Goal: Task Accomplishment & Management: Manage account settings

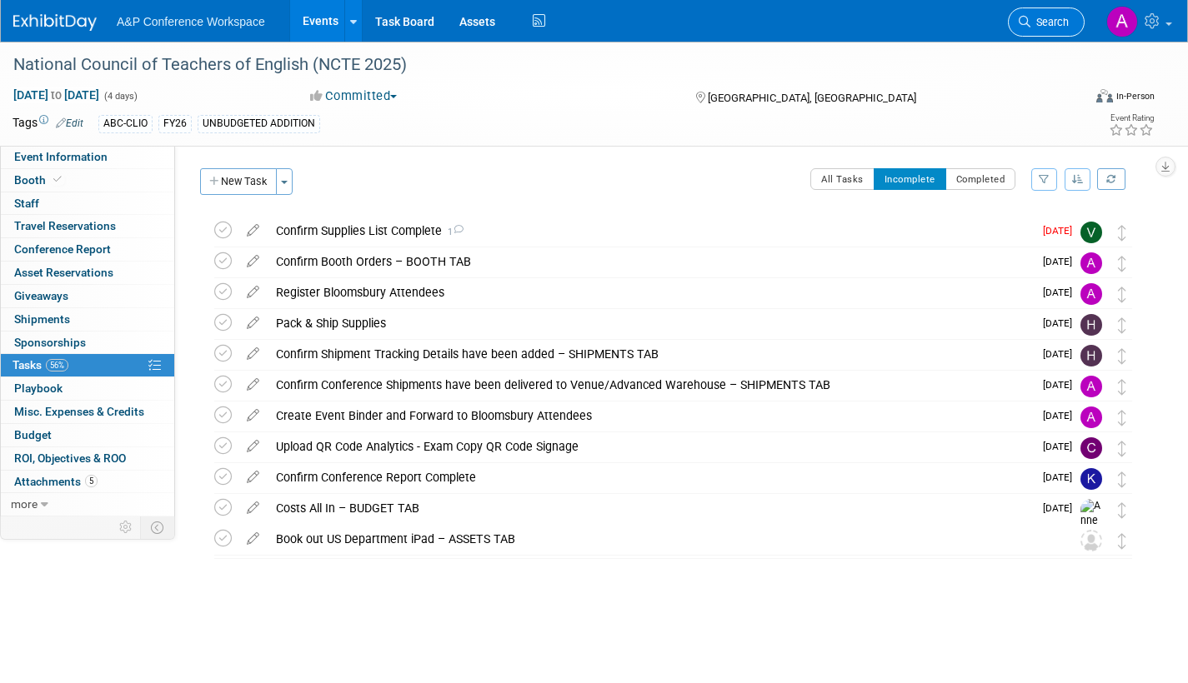
click at [1061, 20] on span "Search" at bounding box center [1049, 22] width 38 height 13
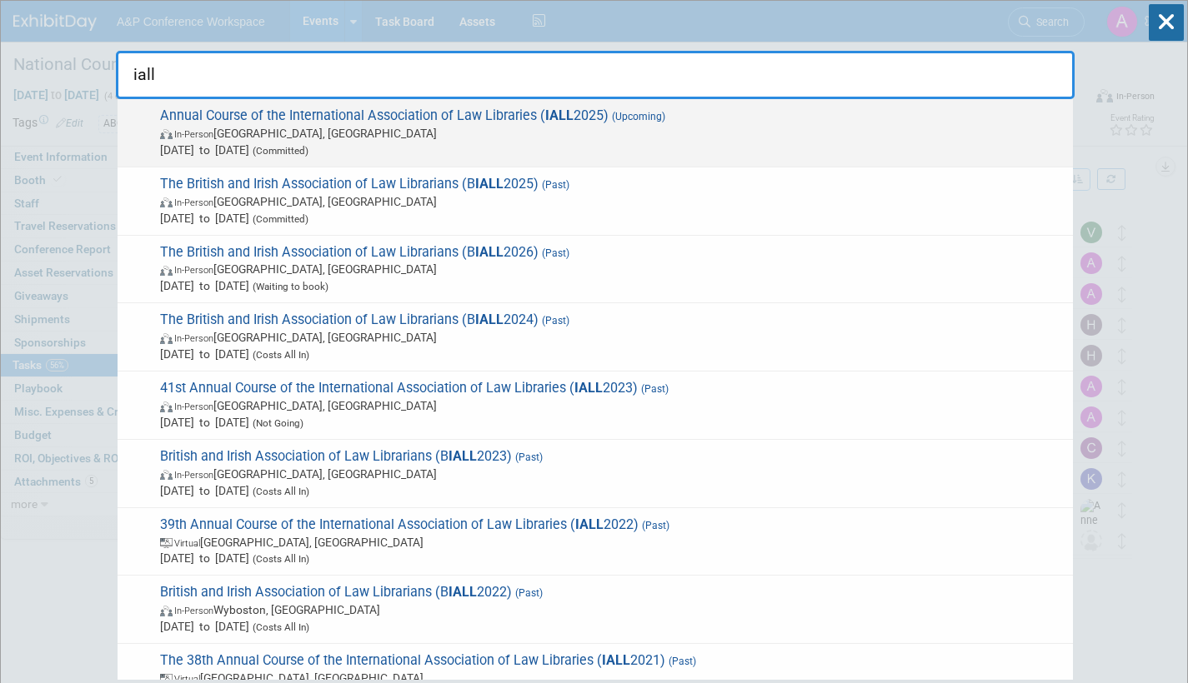
type input "iall"
click at [473, 142] on span "[DATE] to [DATE] (Committed)" at bounding box center [612, 150] width 904 height 17
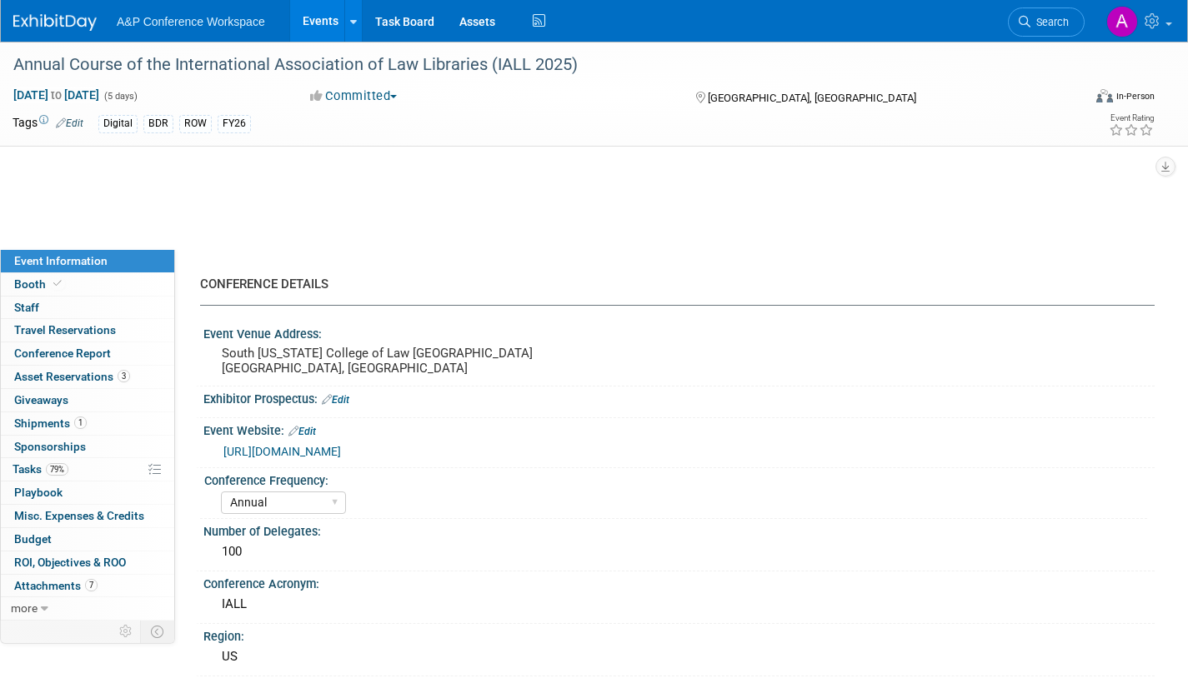
select select "Annual"
select select "Level 2"
select select "In-Person Booth"
select select "Libraries"
select select "Bloomsbury Digital Resources"
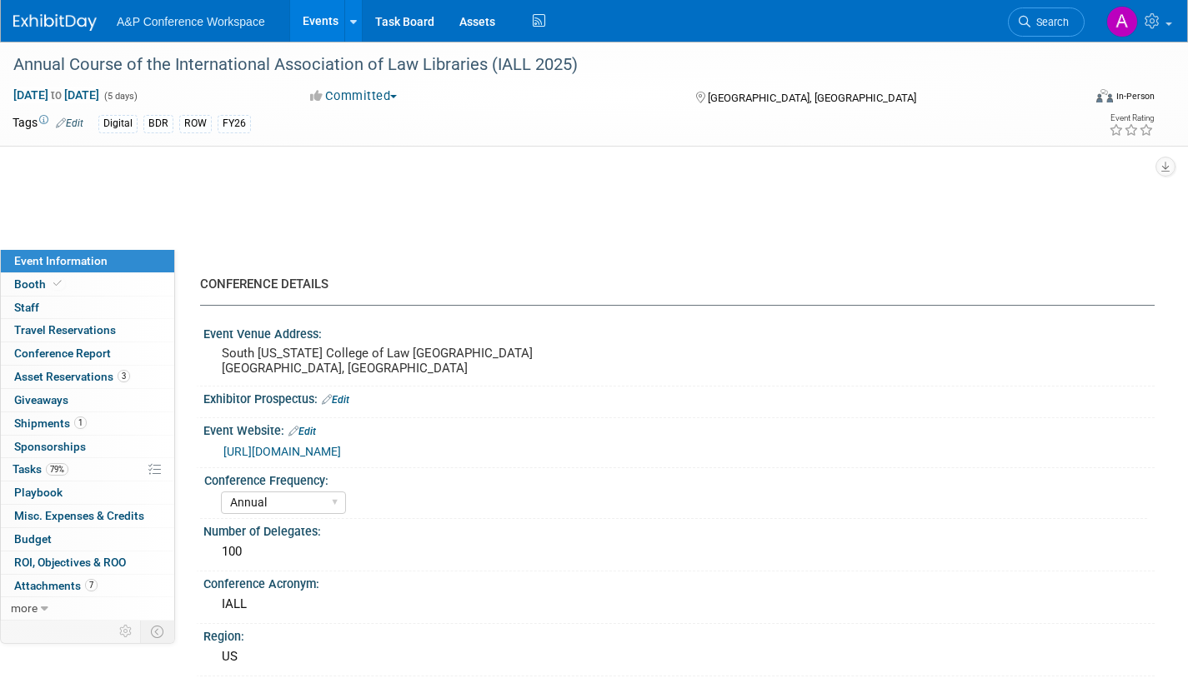
select select "[PERSON_NAME]"
select select "BDR Product Awareness and Trial Generation​"
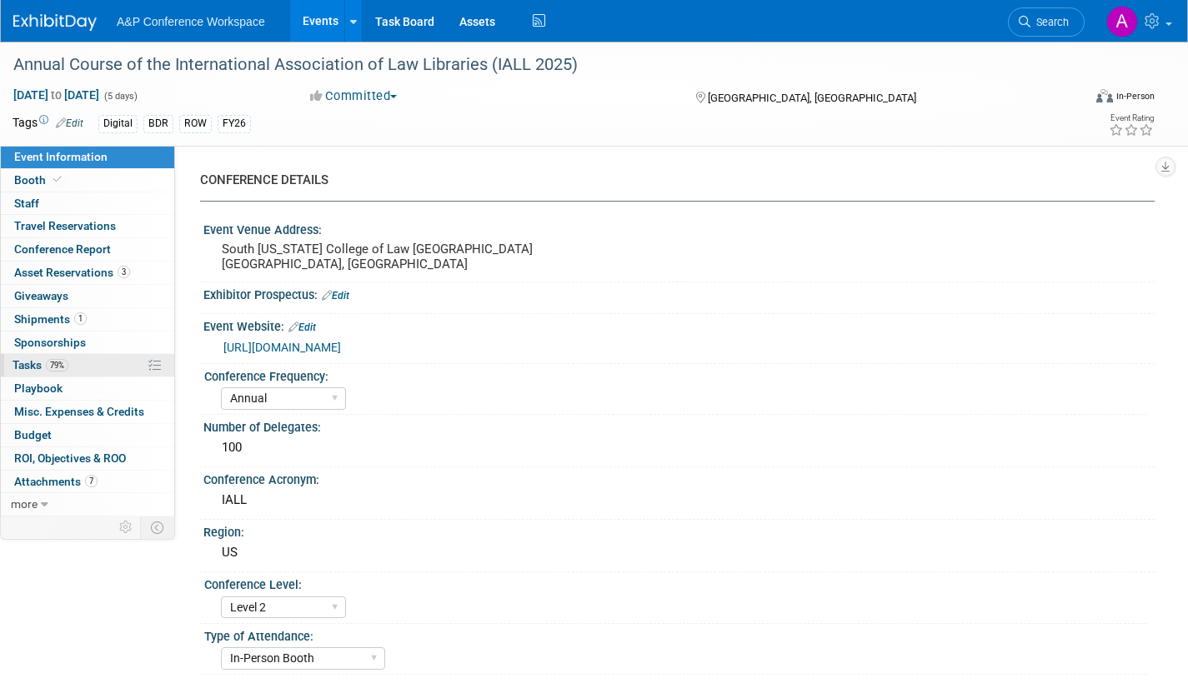
click at [23, 362] on span "Tasks 79%" at bounding box center [41, 364] width 56 height 13
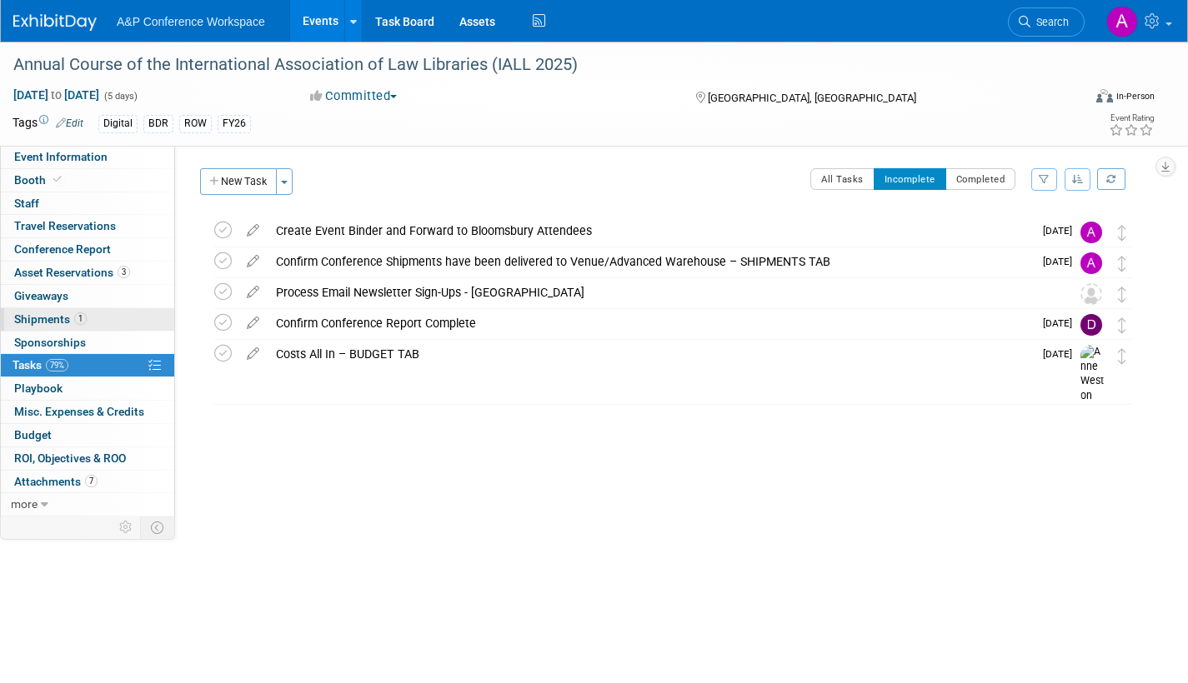
click at [37, 317] on span "Shipments 1" at bounding box center [50, 319] width 73 height 13
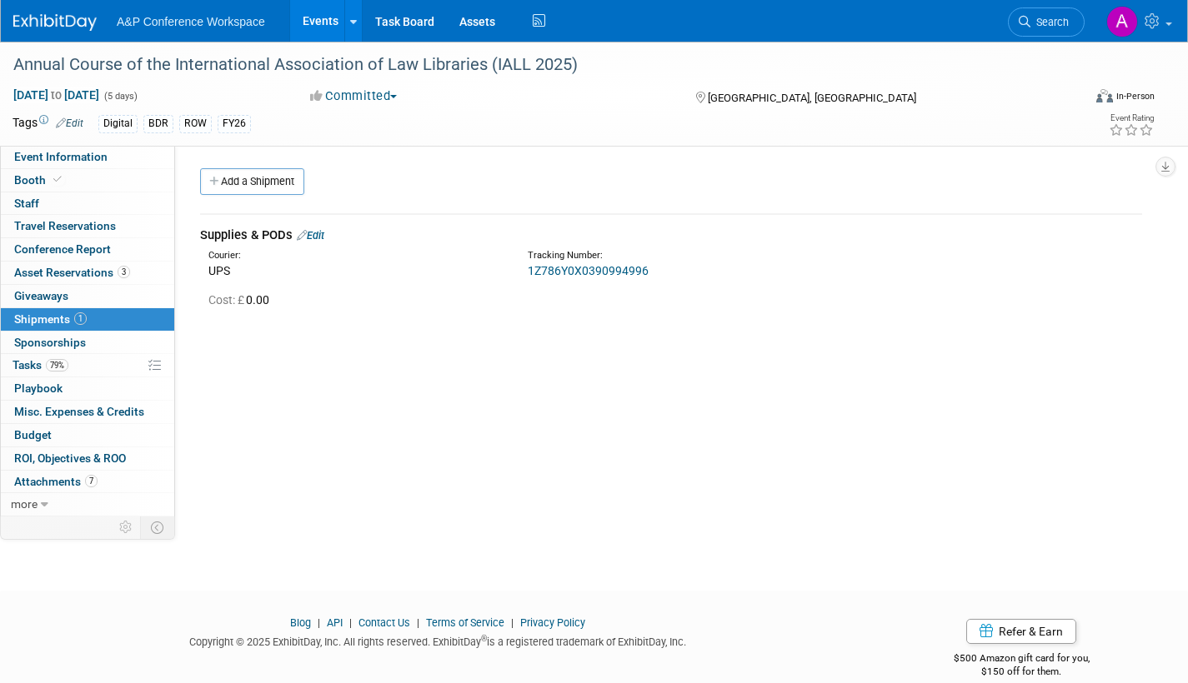
click at [609, 268] on link "1Z786Y0X0390994996" at bounding box center [588, 270] width 121 height 13
click at [24, 367] on span "Tasks 79%" at bounding box center [41, 364] width 56 height 13
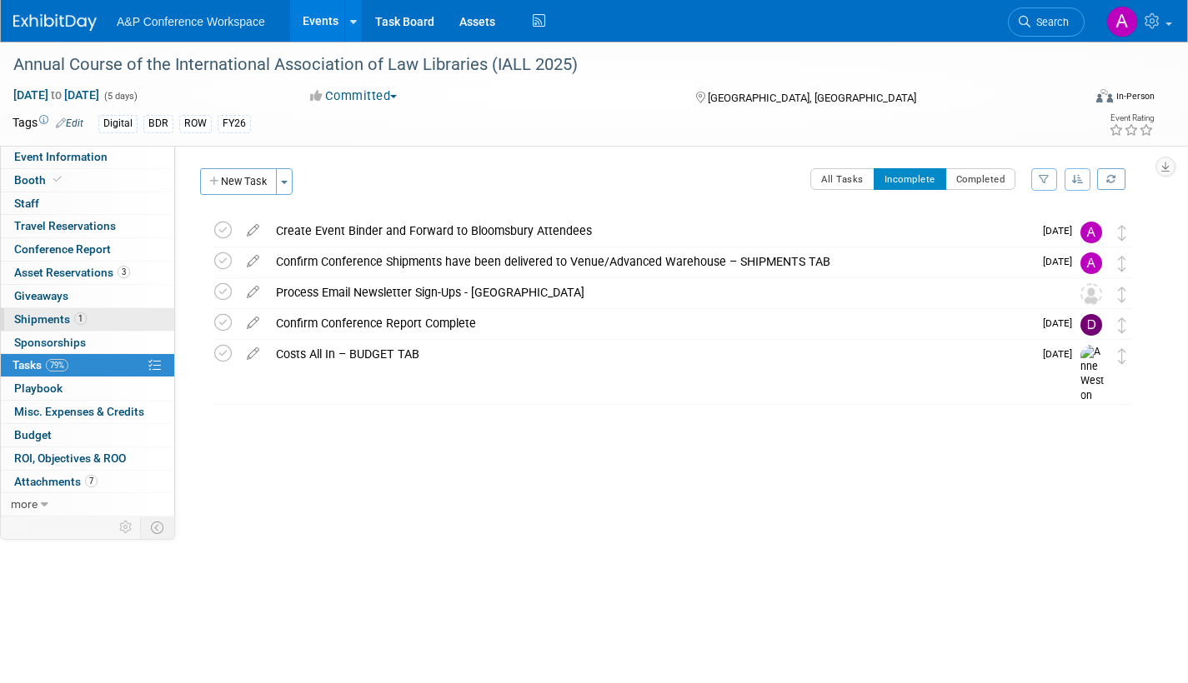
click at [32, 318] on span "Shipments 1" at bounding box center [50, 319] width 73 height 13
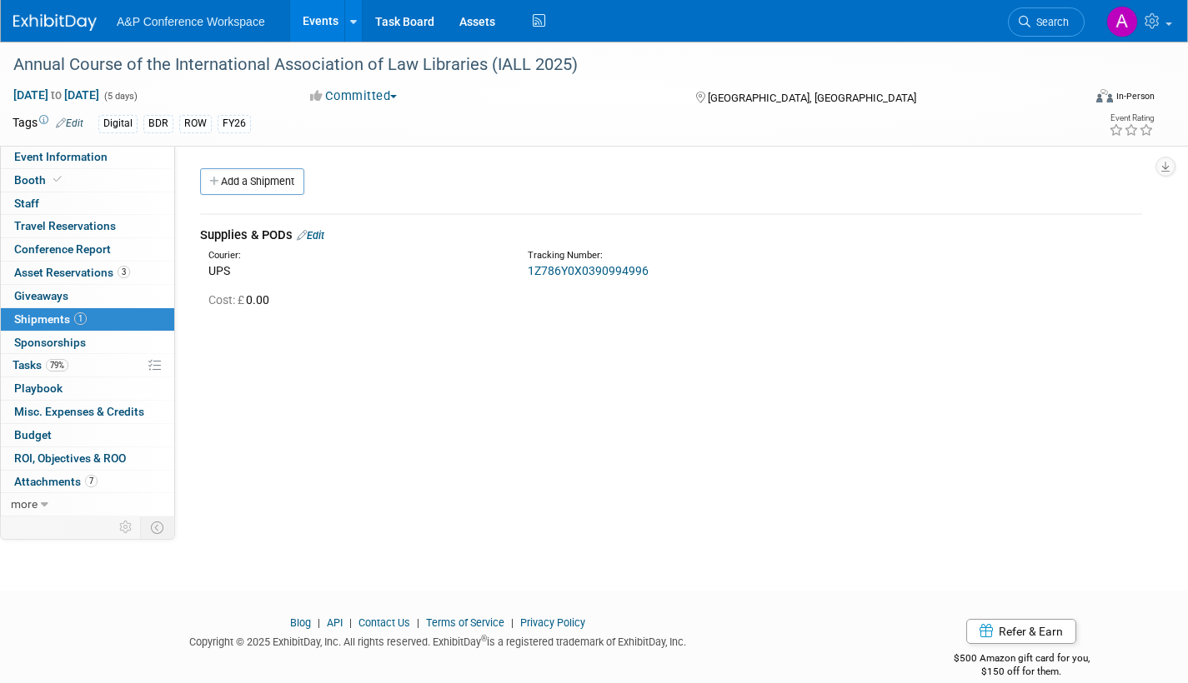
click at [590, 270] on link "1Z786Y0X0390994996" at bounding box center [588, 270] width 121 height 13
click at [324, 233] on link "Edit" at bounding box center [311, 235] width 28 height 13
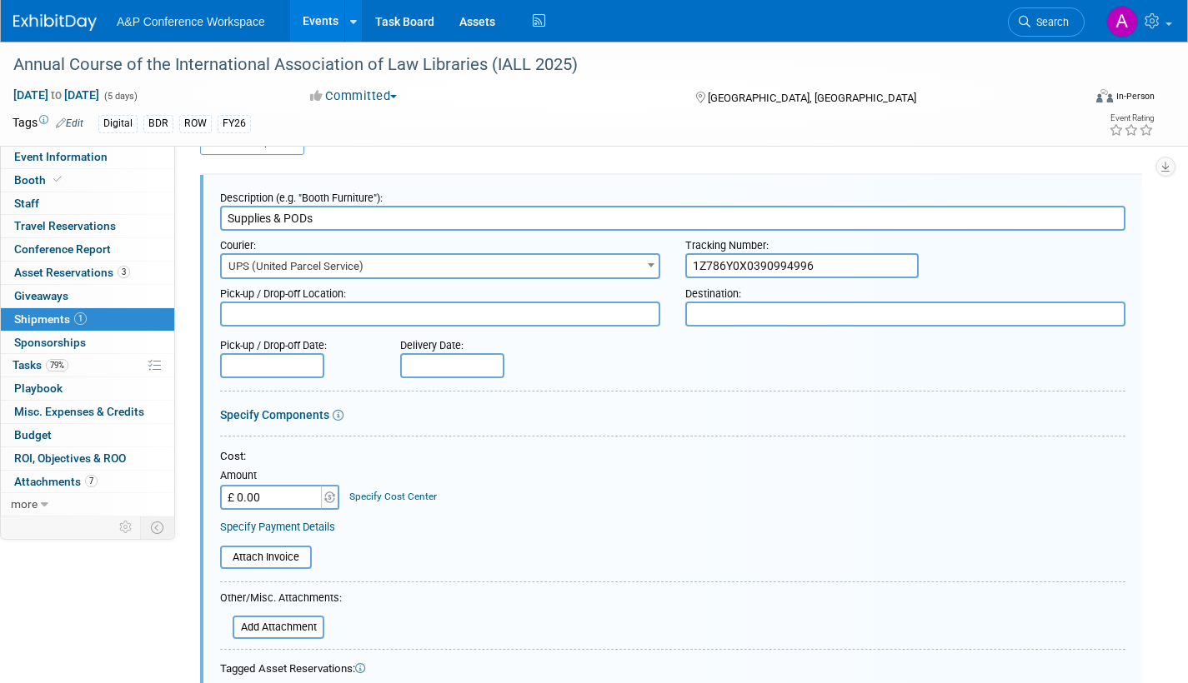
scroll to position [431, 0]
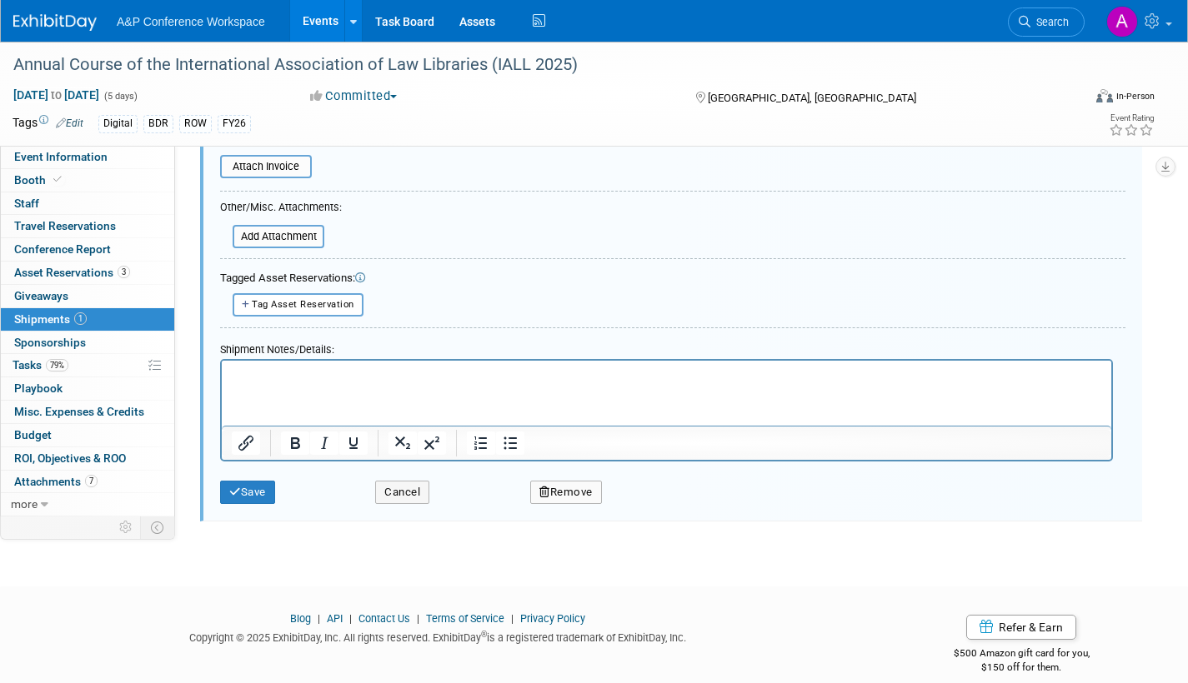
click at [241, 370] on p "Rich Text Area. Press ALT-0 for help." at bounding box center [667, 375] width 870 height 17
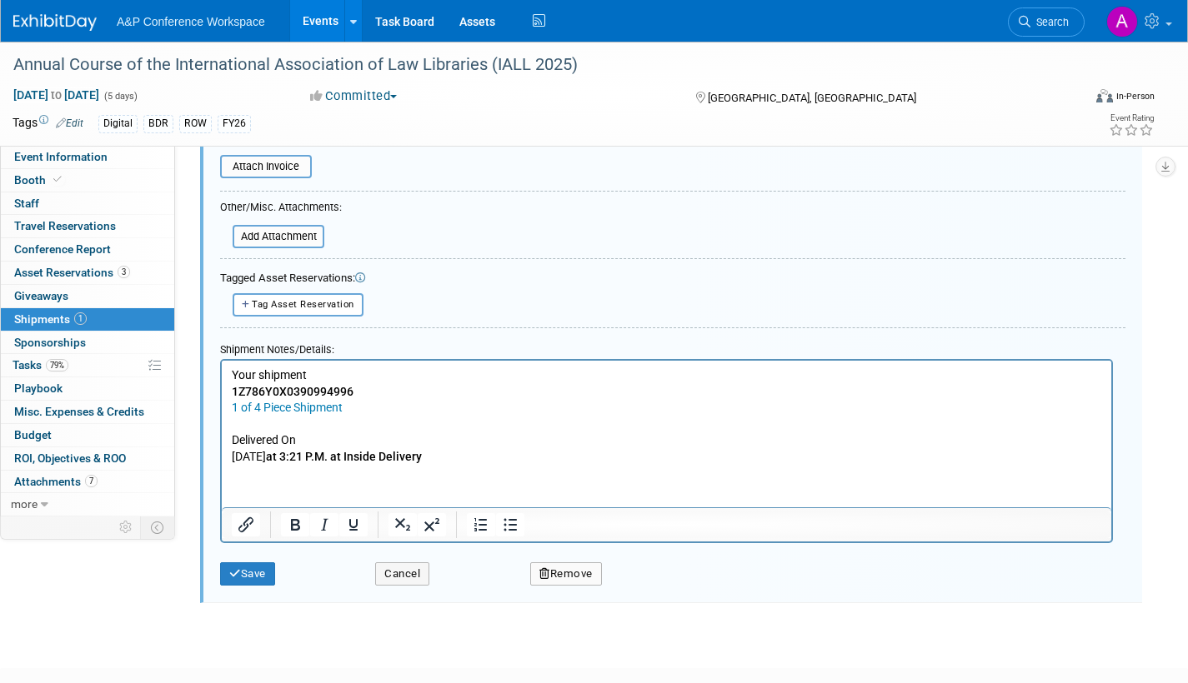
drag, startPoint x: 238, startPoint y: 437, endPoint x: 287, endPoint y: 437, distance: 49.2
click at [241, 437] on p "Delivered On" at bounding box center [667, 440] width 870 height 17
click at [733, 432] on p "Delivered On" at bounding box center [667, 440] width 870 height 17
click at [238, 577] on icon "submit" at bounding box center [235, 573] width 12 height 11
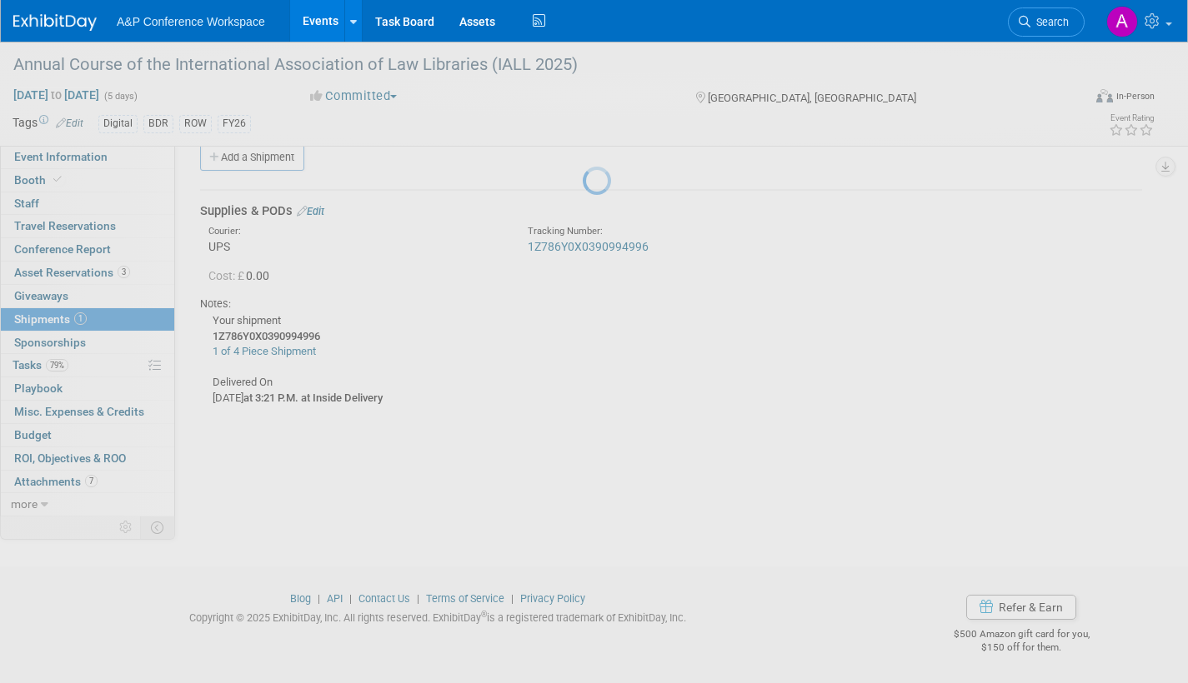
scroll to position [24, 0]
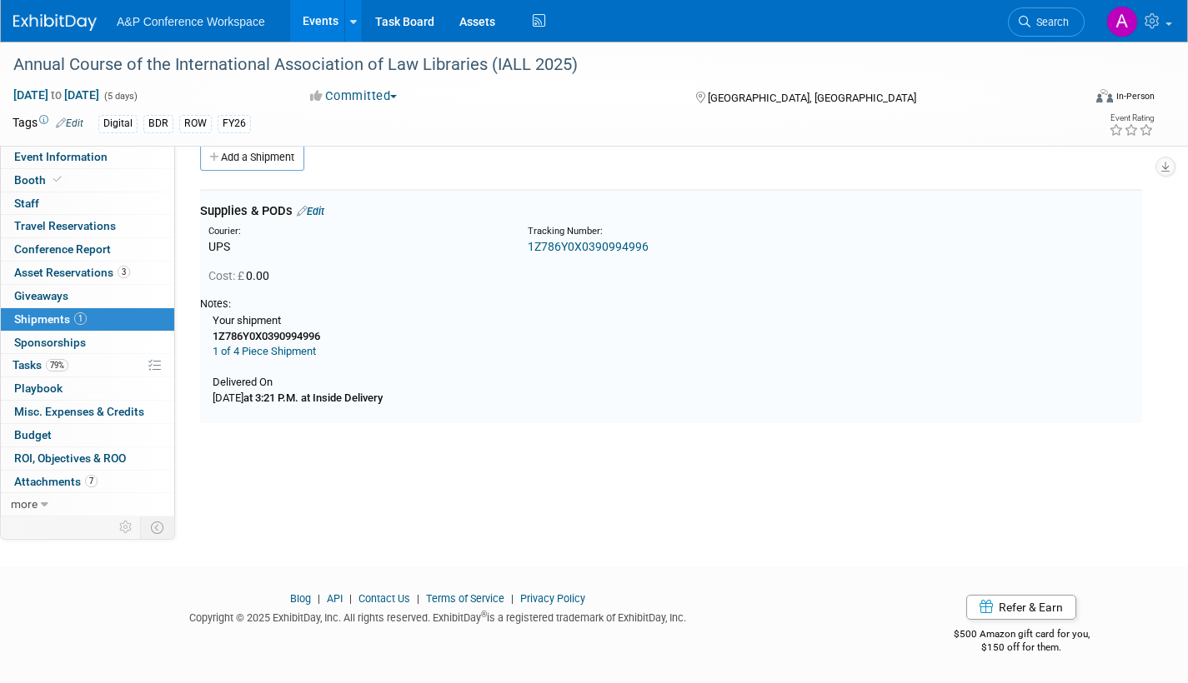
click at [624, 247] on link "1Z786Y0X0390994996" at bounding box center [588, 246] width 121 height 13
click at [318, 209] on link "Edit" at bounding box center [311, 211] width 28 height 13
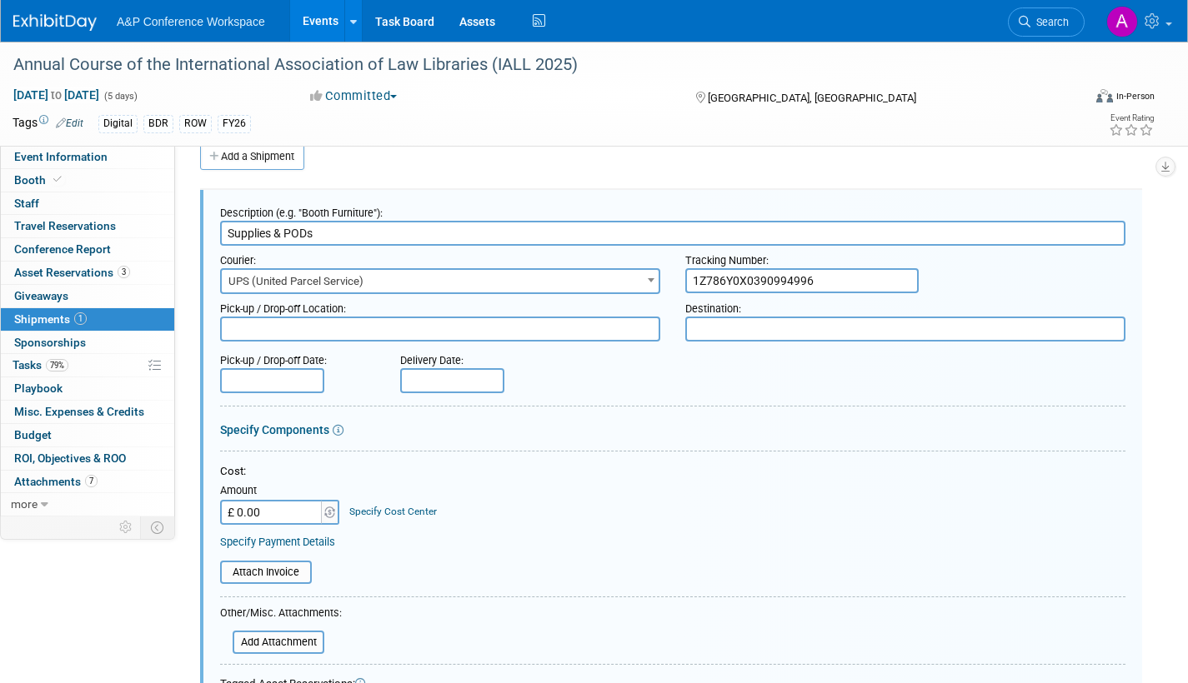
scroll to position [0, 0]
click at [823, 285] on input "1Z786Y0X0390994996" at bounding box center [801, 280] width 233 height 25
paste input "https://www.ups.com/track?loc=en_US&tracknum=1Z786Y0X0393654428&requester=ST"
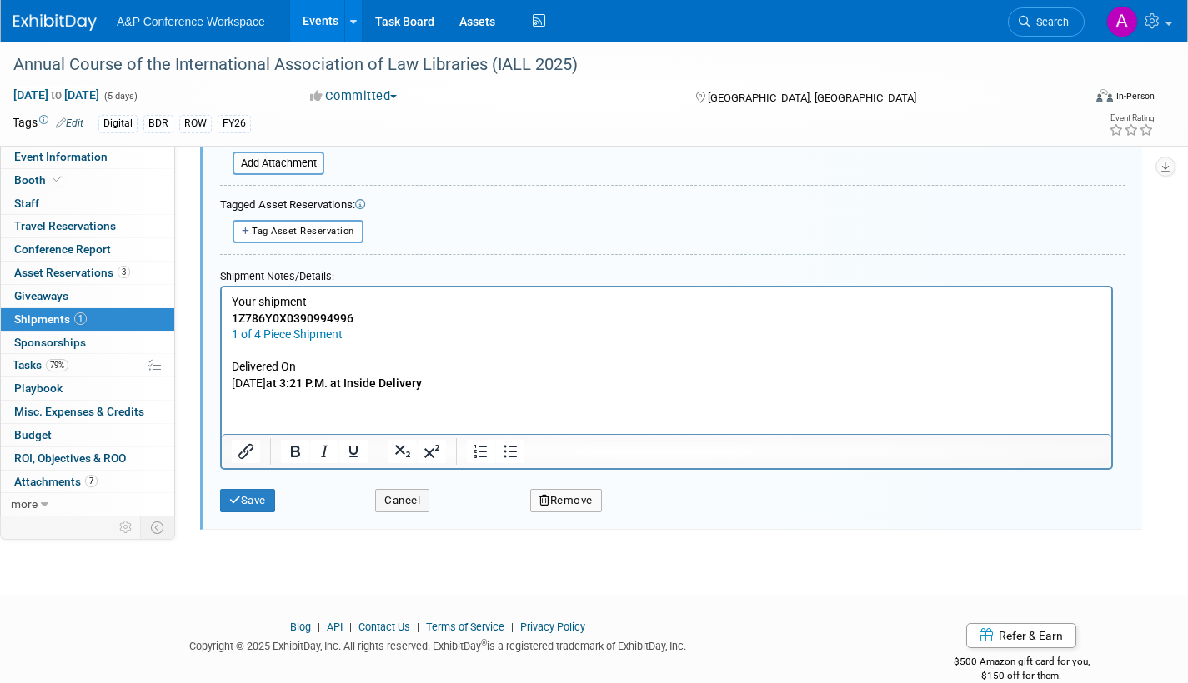
scroll to position [505, 0]
type input "1Z786Y0X0390994996"
click at [259, 507] on button "Save" at bounding box center [247, 499] width 55 height 23
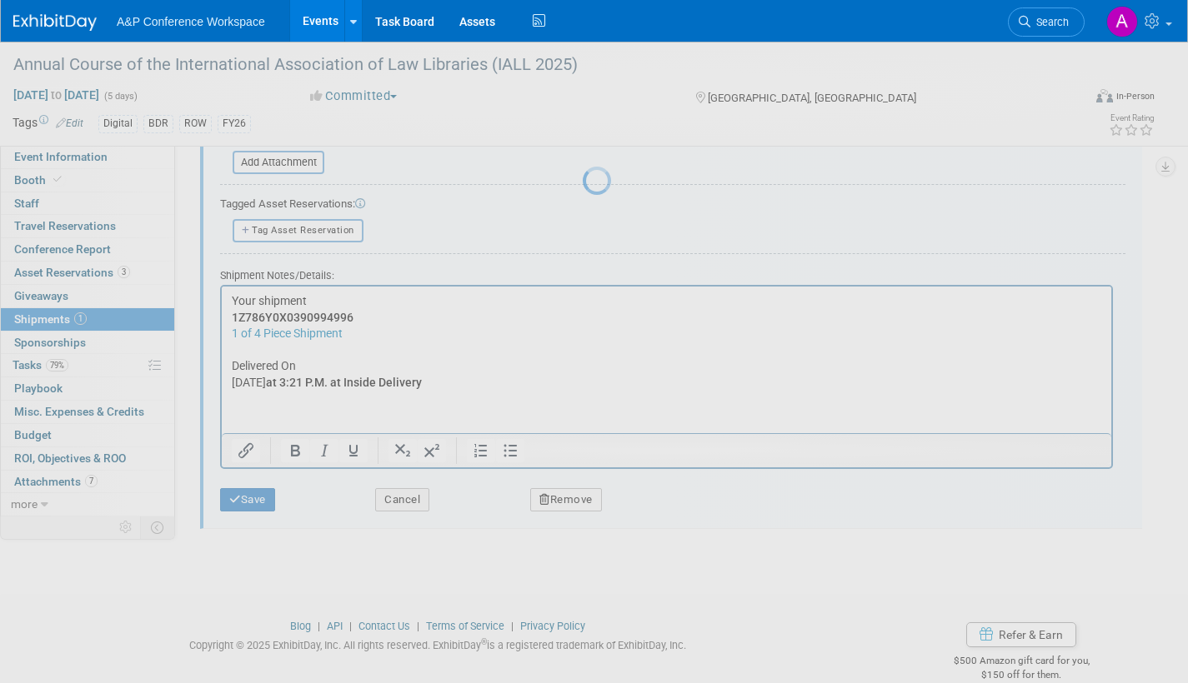
scroll to position [24, 0]
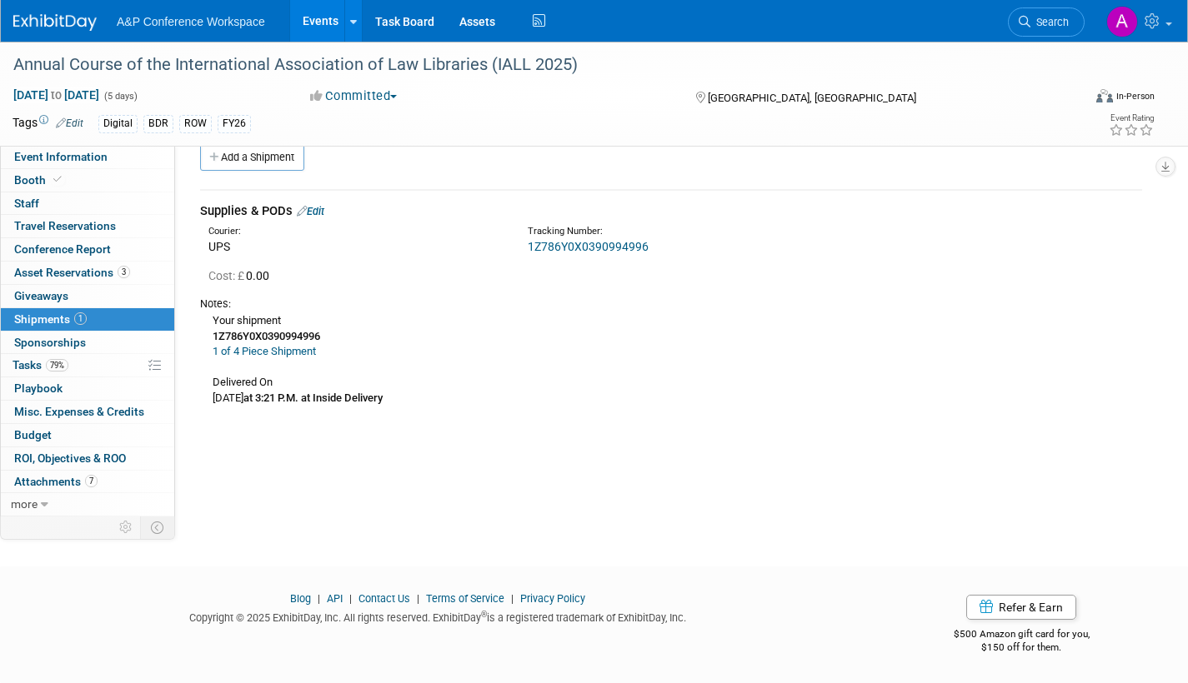
click at [324, 209] on link "Edit" at bounding box center [311, 211] width 28 height 13
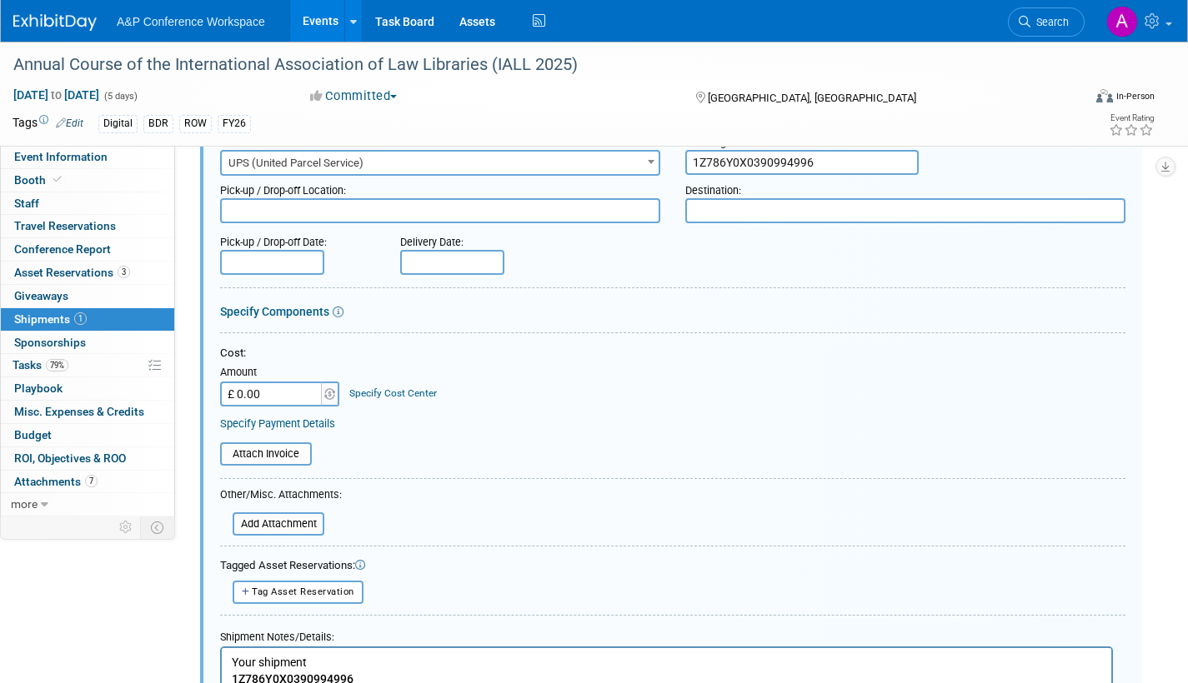
scroll to position [358, 0]
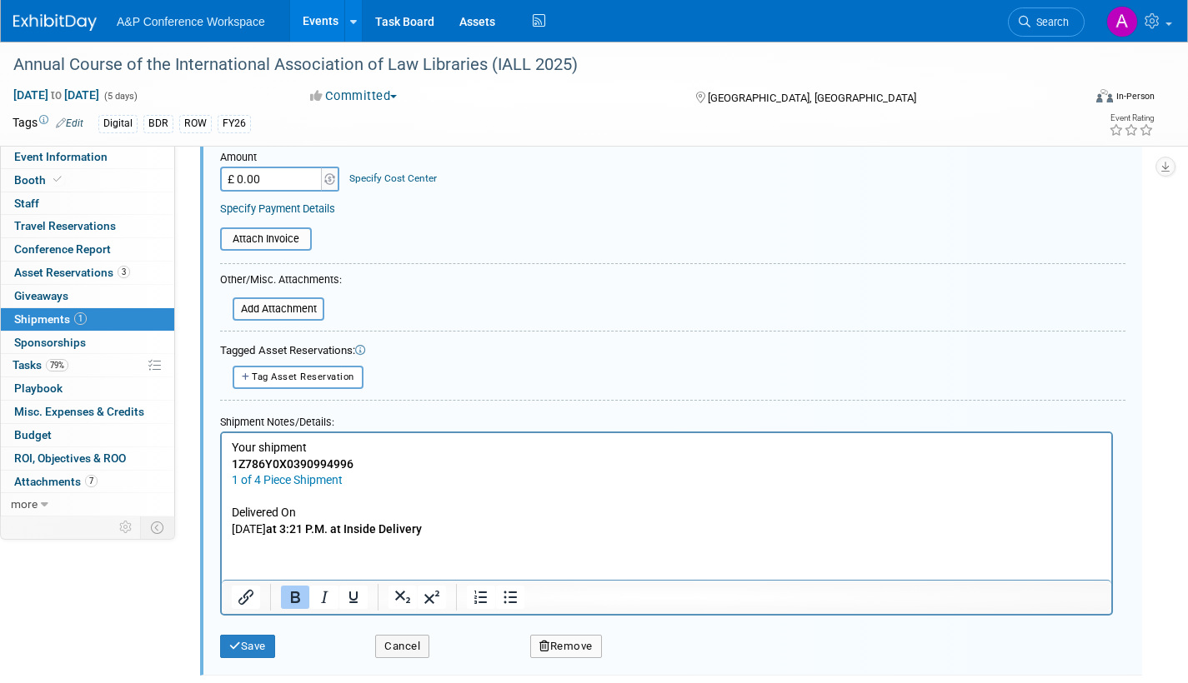
click at [528, 538] on html "Your shipment 1Z786Y0X0390994996 1 of 4 Piece Shipment Delivered On Wednesday, …" at bounding box center [666, 485] width 889 height 105
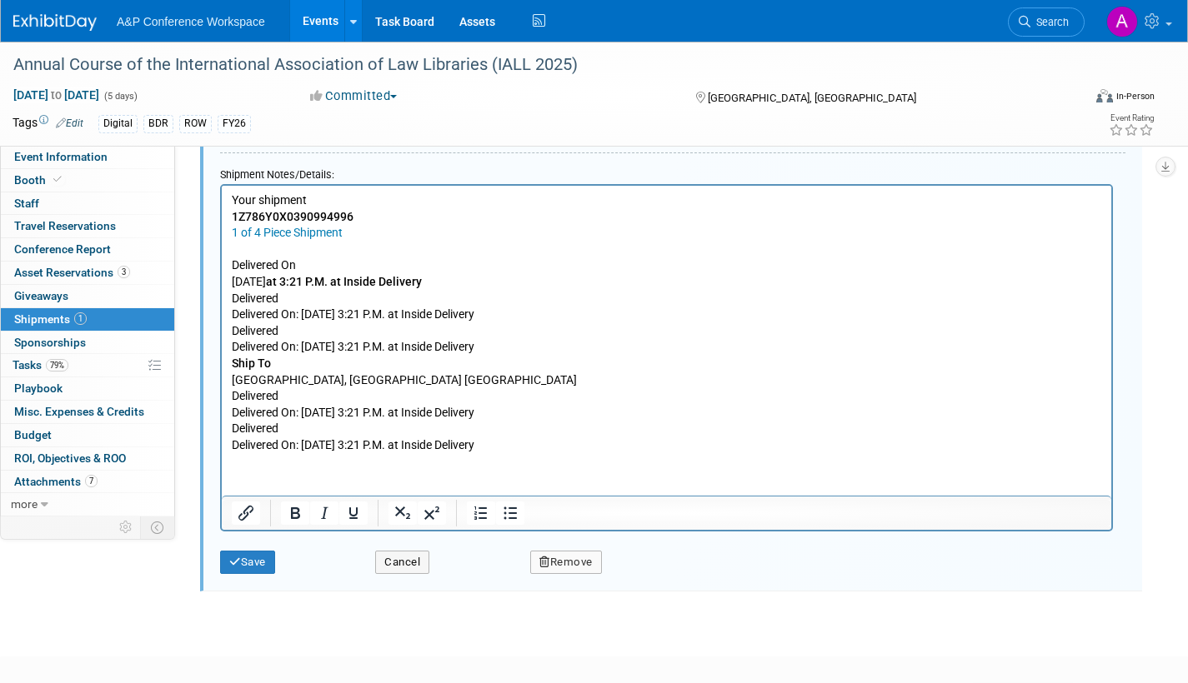
scroll to position [577, 0]
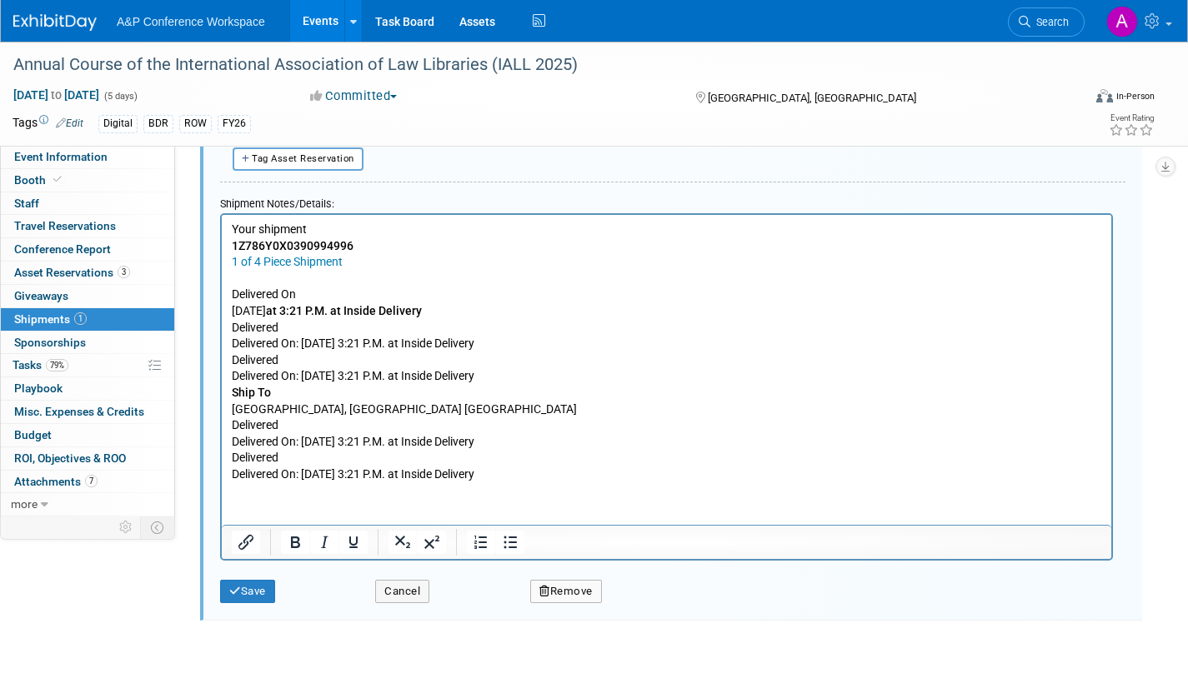
drag, startPoint x: 593, startPoint y: 471, endPoint x: 228, endPoint y: 279, distance: 411.6
click at [228, 279] on html "Your shipment 1Z786Y0X0390994996 1 of 4 Piece Shipment Delivered On Wednesday, …" at bounding box center [666, 348] width 889 height 268
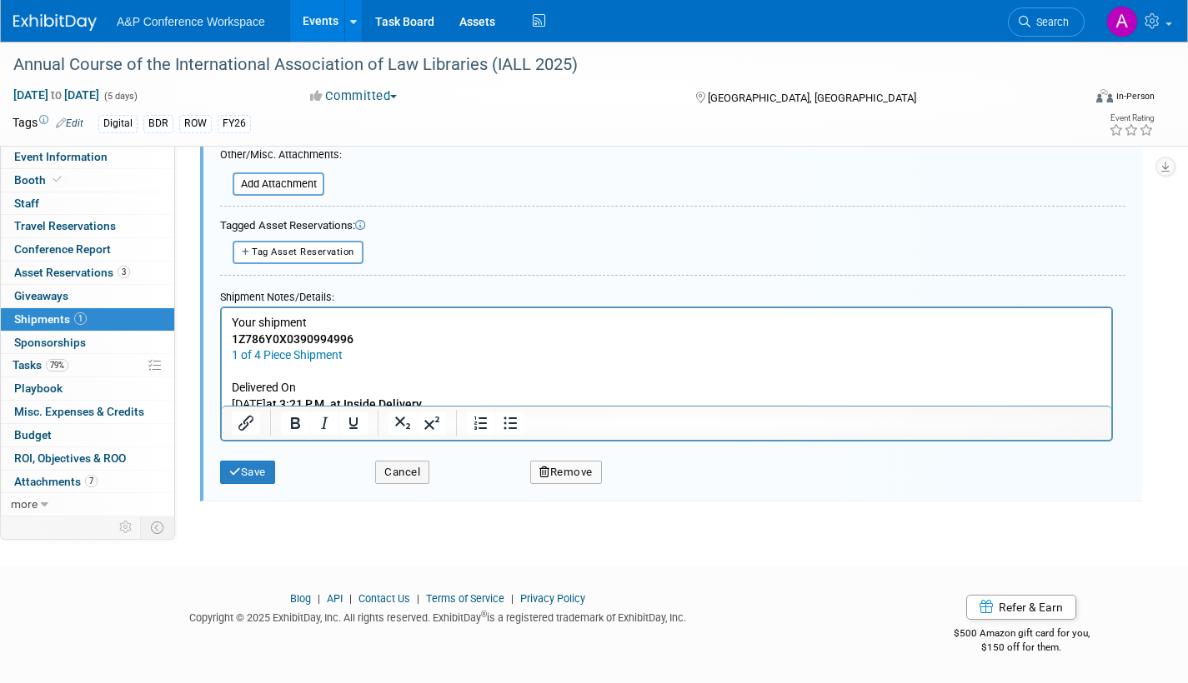
scroll to position [483, 0]
click at [398, 477] on button "Cancel" at bounding box center [402, 473] width 54 height 23
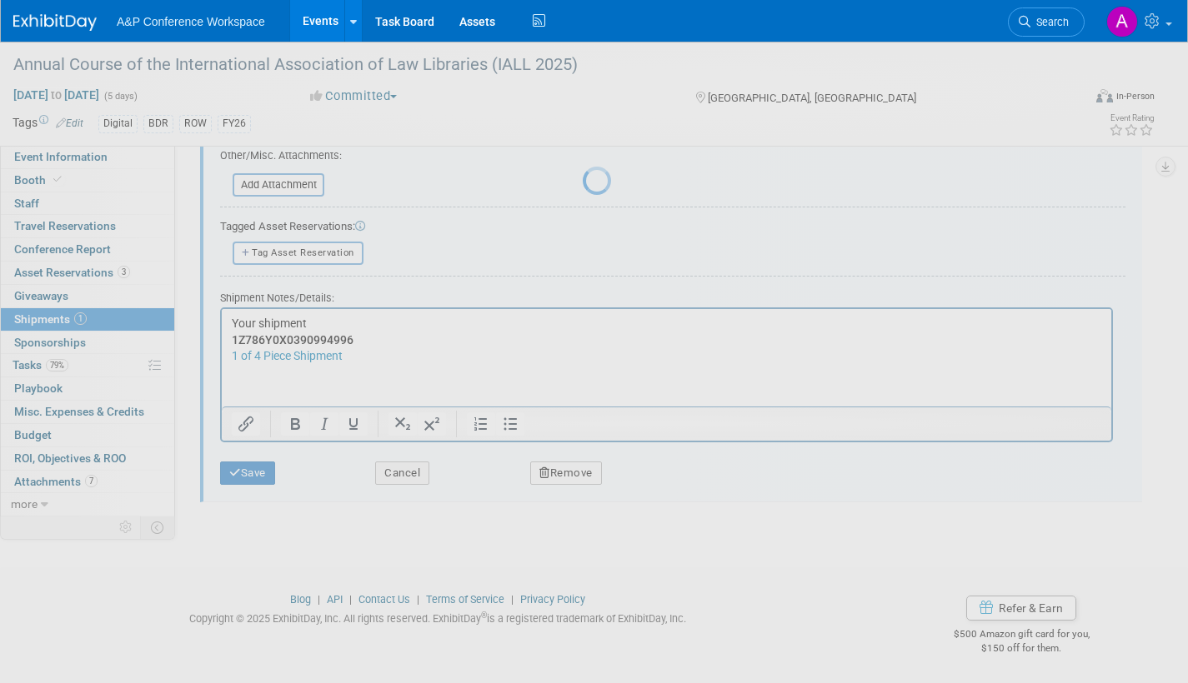
scroll to position [24, 0]
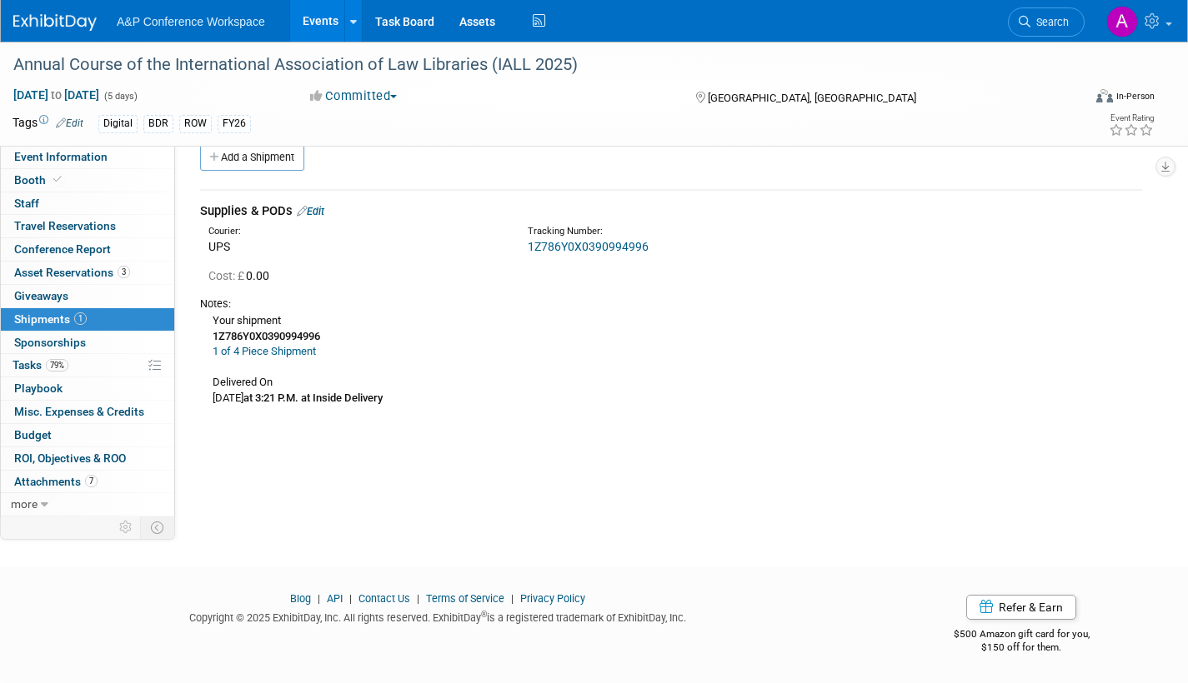
click at [316, 208] on link "Edit" at bounding box center [311, 211] width 28 height 13
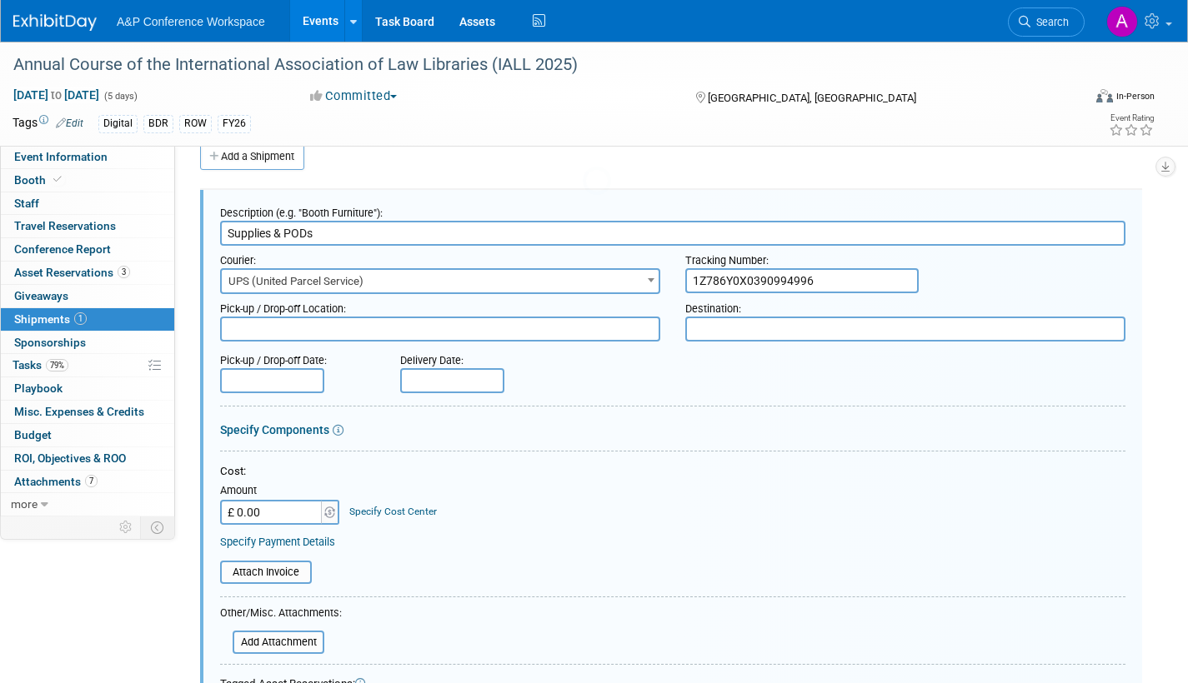
scroll to position [0, 0]
click at [833, 280] on input "1Z786Y0X0390994996" at bounding box center [801, 280] width 233 height 25
paste input "1Z786Y0X0393654428"
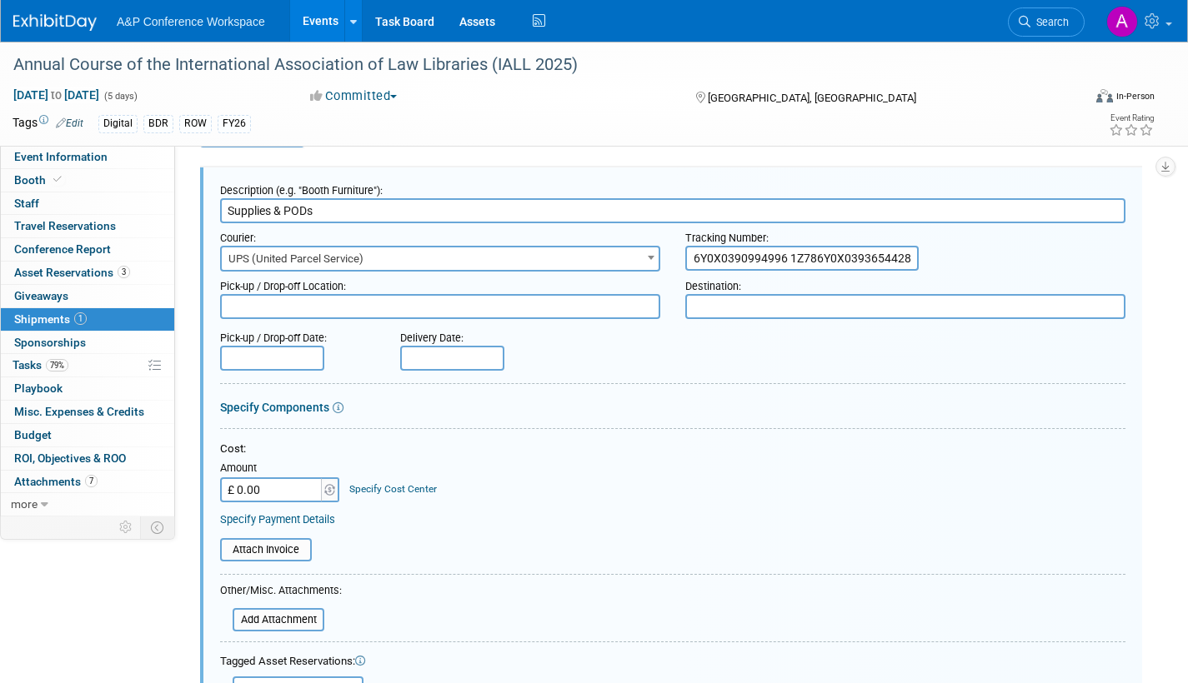
scroll to position [275, 0]
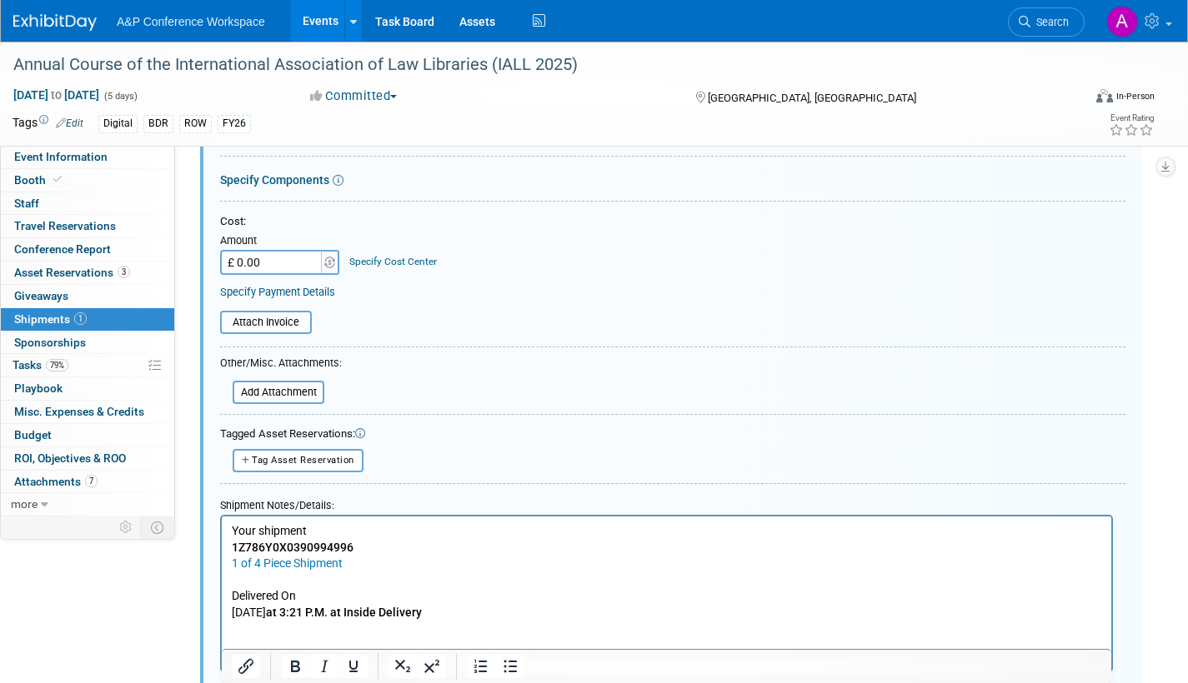
type input "1Z786Y0X0390994996 1Z786Y0X0393654428"
click at [357, 544] on p "Your shipment 1Z786Y0X0390994996 1 of 4 Piece Shipment Delivered On Wednesday, …" at bounding box center [667, 572] width 870 height 98
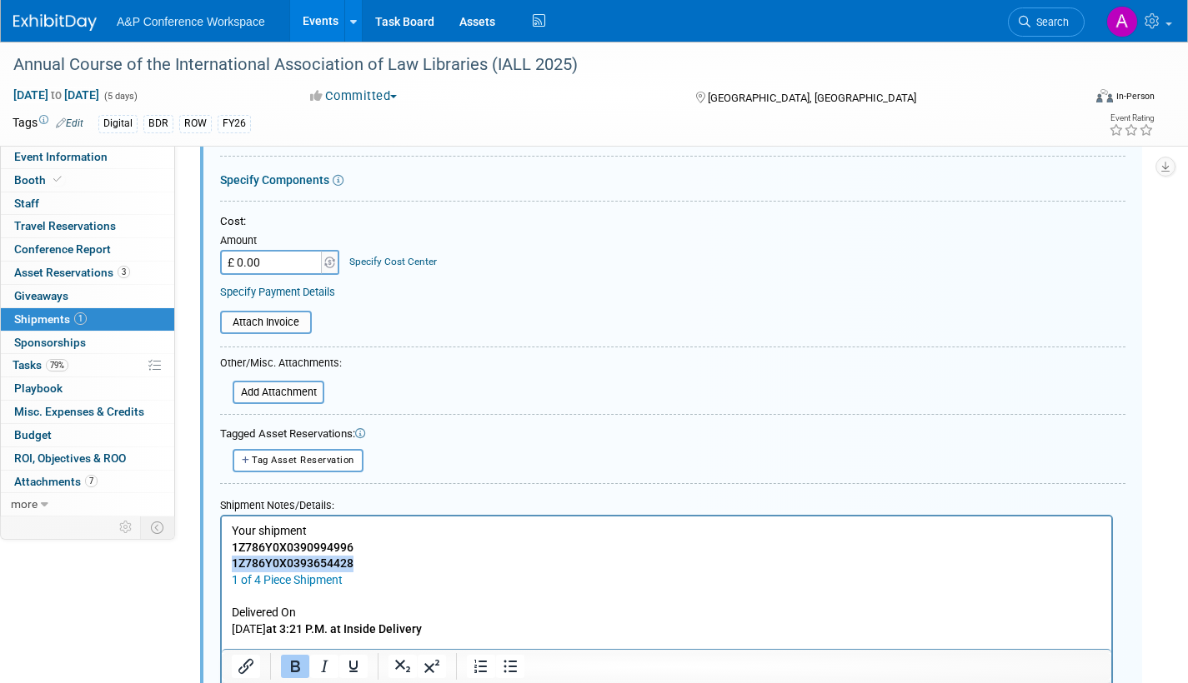
drag, startPoint x: 353, startPoint y: 560, endPoint x: 229, endPoint y: 558, distance: 123.4
click at [229, 558] on html "Your shipment 1Z786Y0X0390994996 1Z786Y0X0393654428 1 of 4 Piece Shipment Deliv…" at bounding box center [666, 576] width 889 height 121
click at [228, 570] on html "Your shipment 1Z786Y0X0390994996 ﻿ 1 of 4 Piece Shipment Delivered On Wednesday…" at bounding box center [666, 576] width 889 height 121
click at [228, 578] on html "Your shipment 1Z786Y0X0390994996 ﻿ 1 of 4 Piece Shipment Delivered On Wednesday…" at bounding box center [666, 576] width 889 height 121
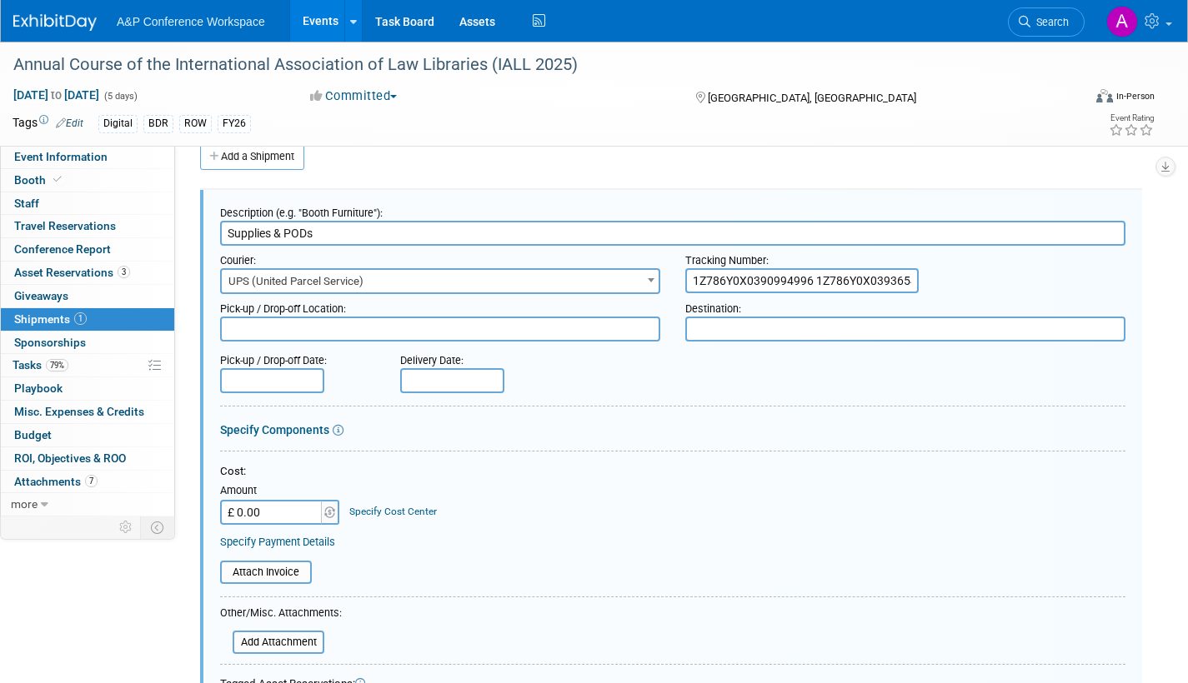
scroll to position [0, 27]
drag, startPoint x: 816, startPoint y: 277, endPoint x: 1016, endPoint y: 268, distance: 200.2
click at [1016, 268] on div "Tracking Number: 1Z786Y0X0390994996 1Z786Y0X0393654428" at bounding box center [905, 270] width 465 height 48
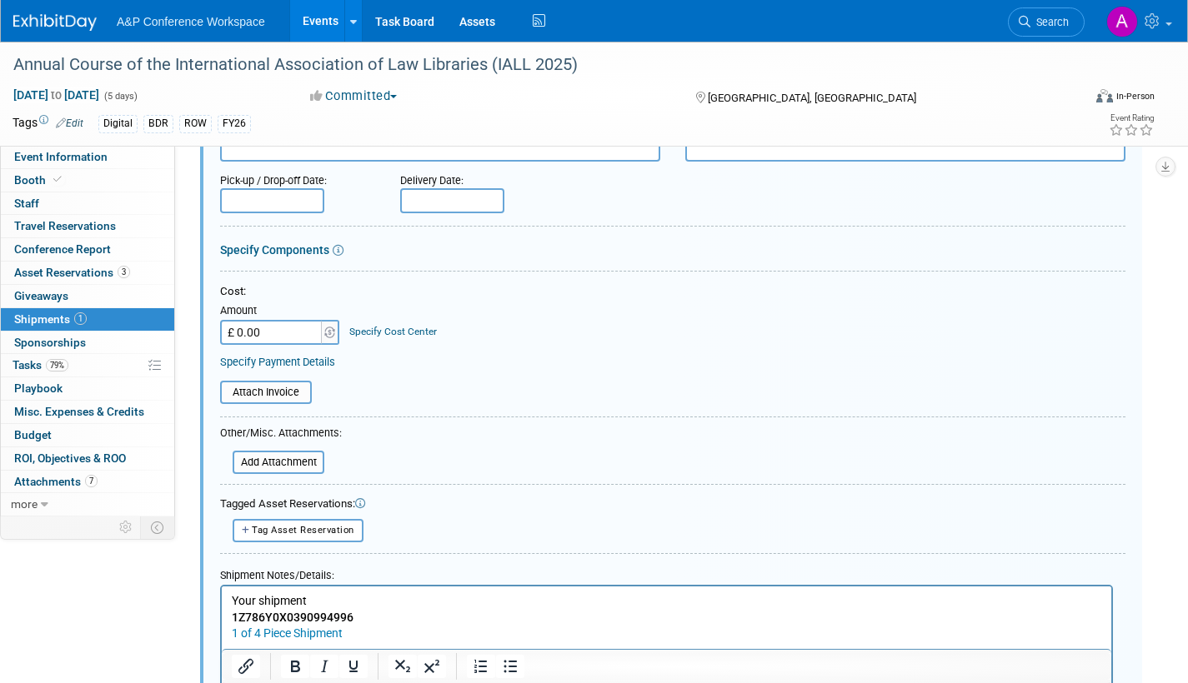
scroll to position [108, 0]
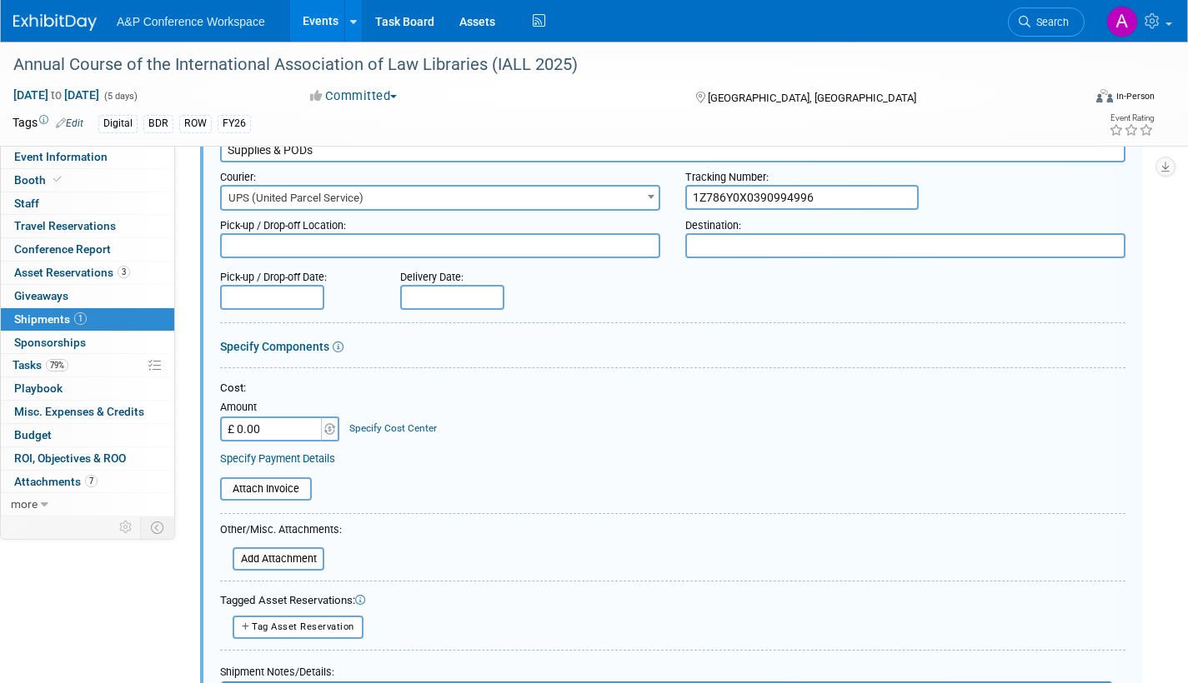
type input "1Z786Y0X0390994996"
click at [455, 294] on input "text" at bounding box center [452, 297] width 104 height 25
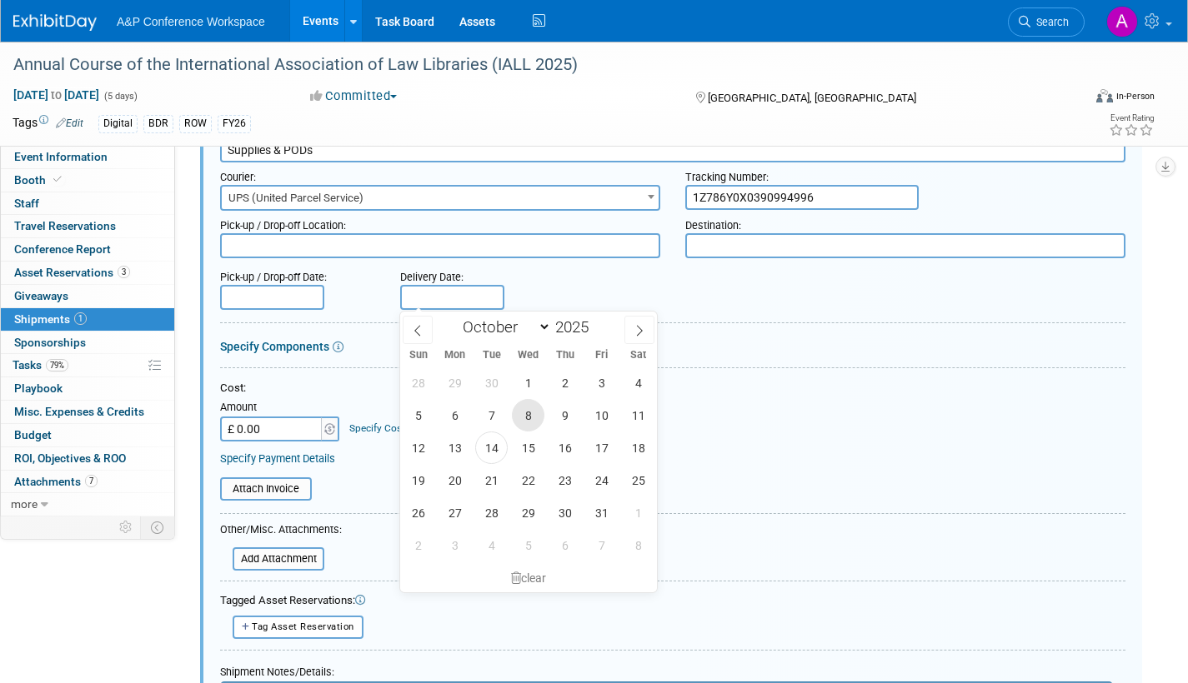
click at [530, 419] on span "8" at bounding box center [528, 415] width 33 height 33
type input "Oct 8, 2025"
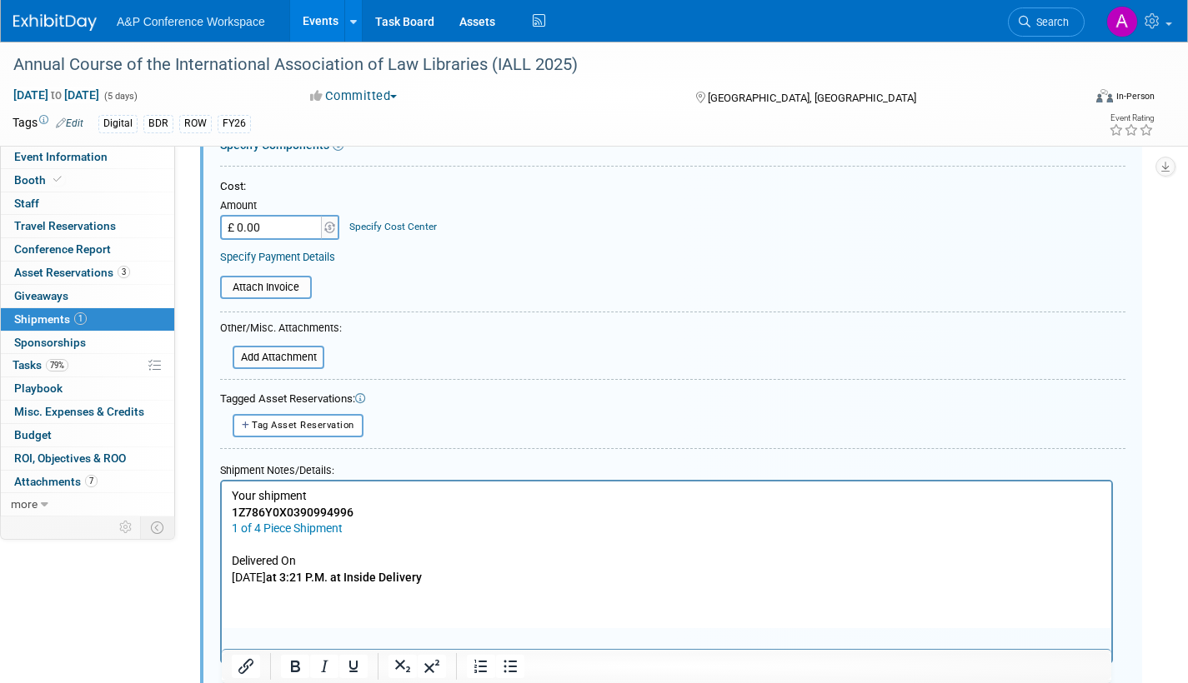
scroll to position [358, 0]
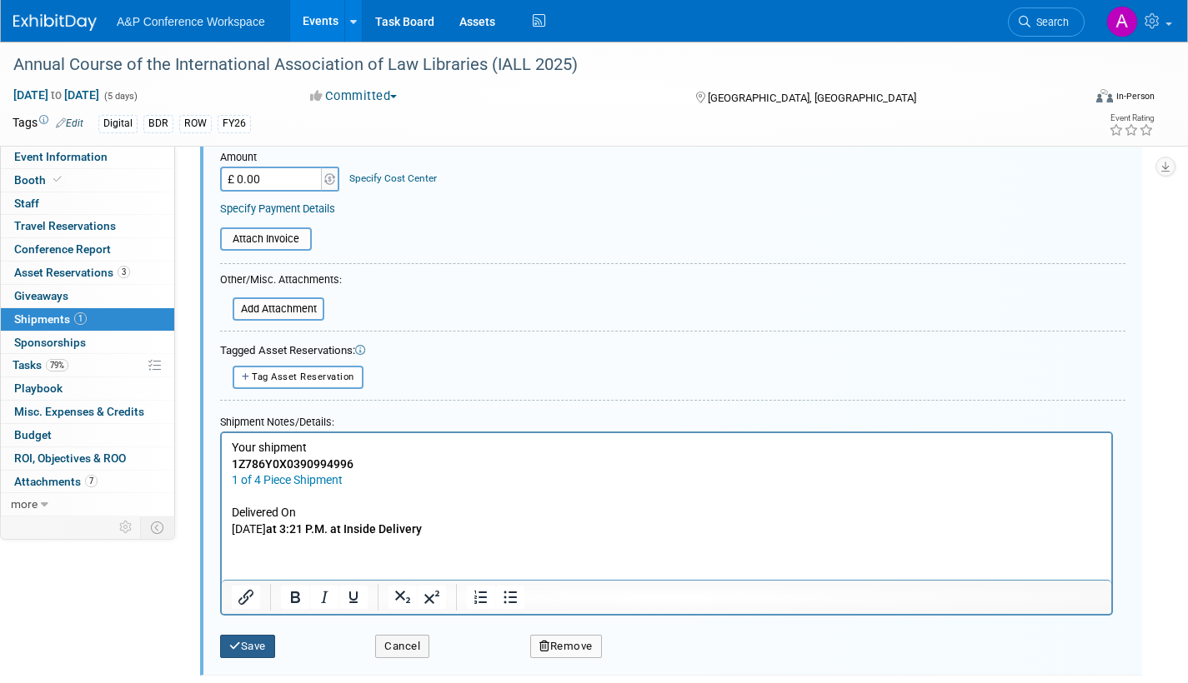
click at [259, 649] on button "Save" at bounding box center [247, 646] width 55 height 23
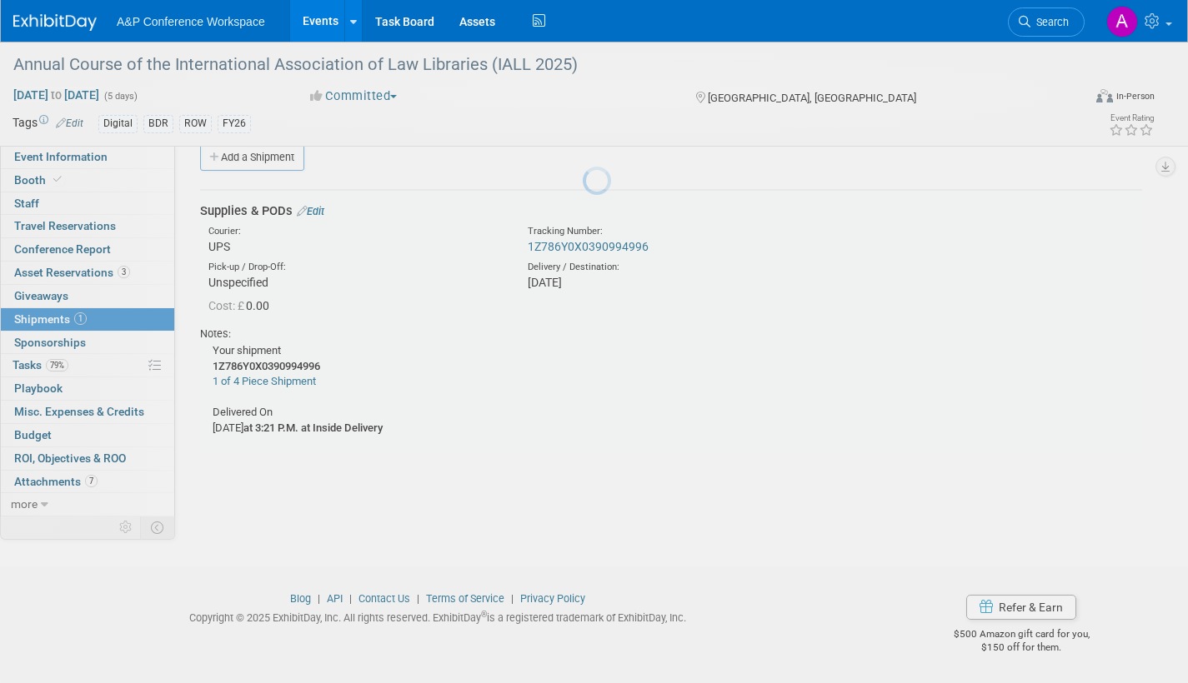
scroll to position [24, 0]
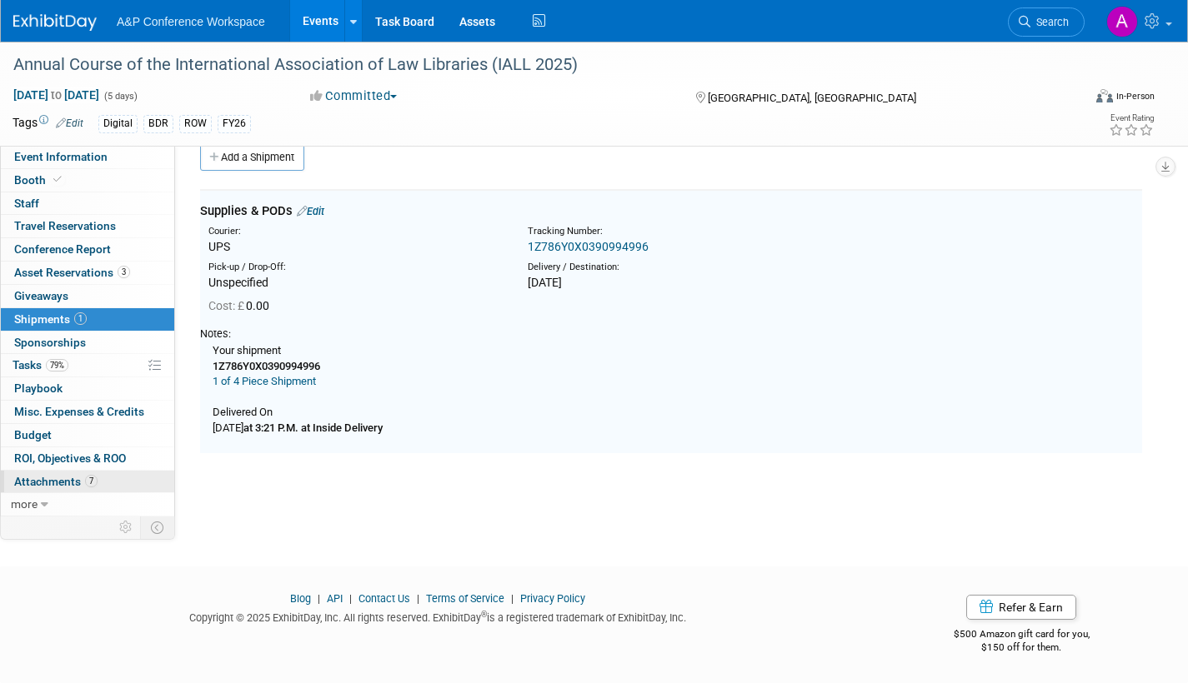
click at [29, 486] on span "Attachments 7" at bounding box center [55, 481] width 83 height 13
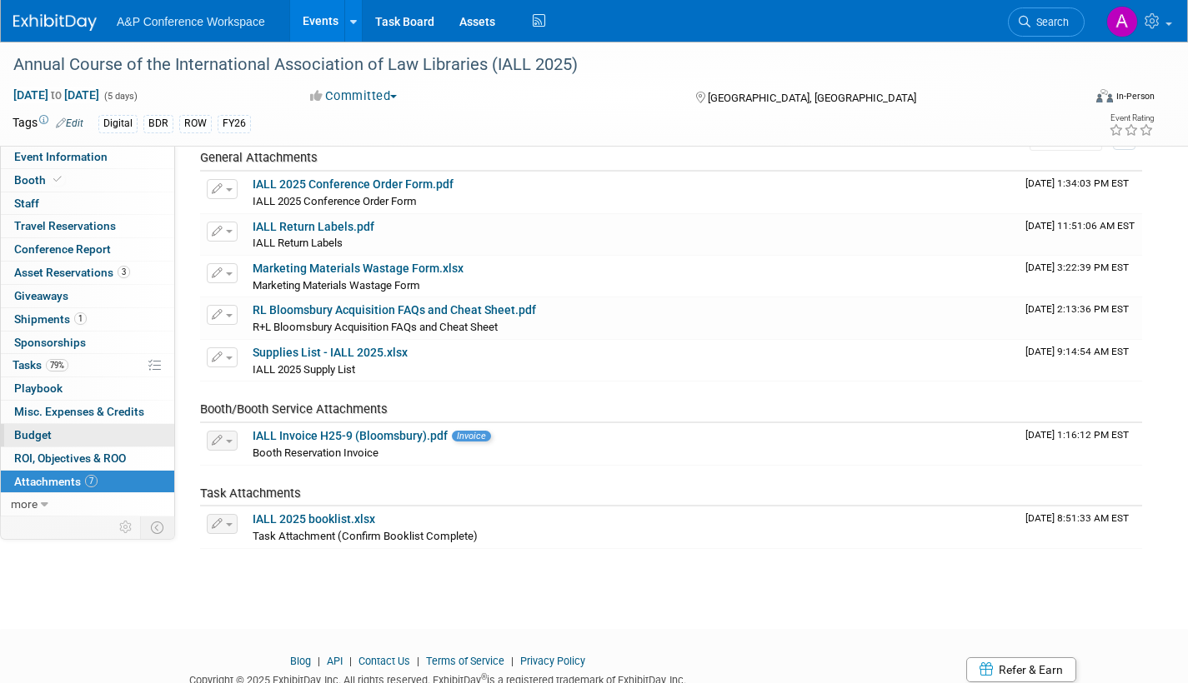
scroll to position [0, 0]
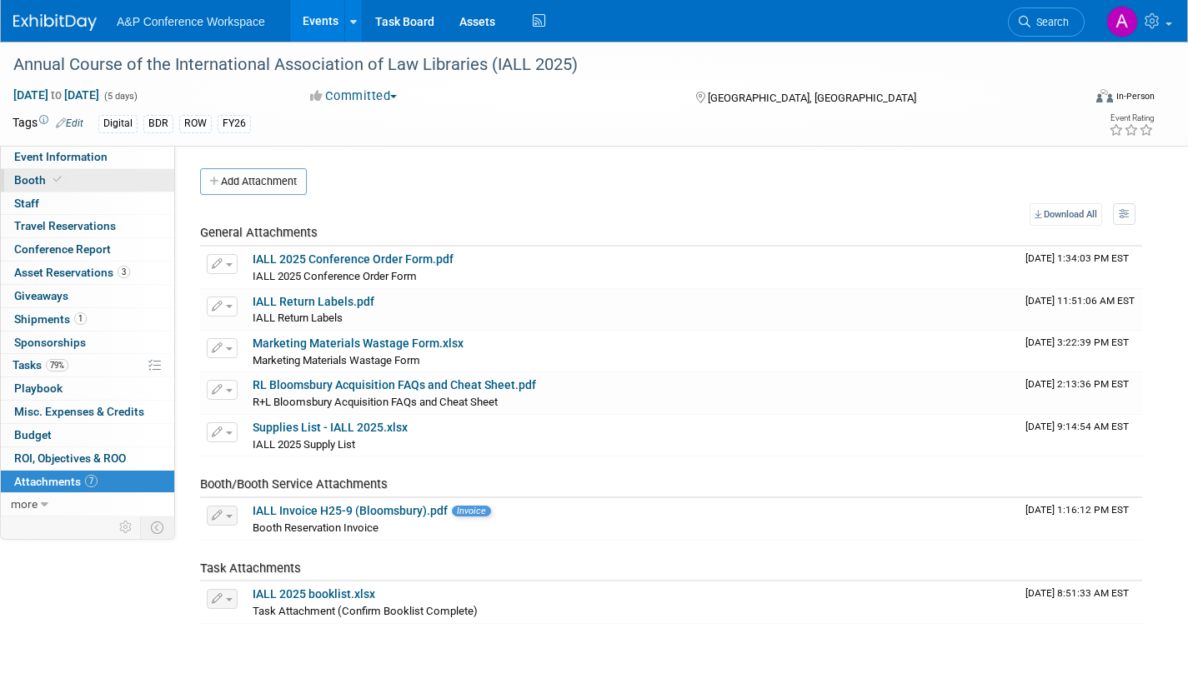
click at [27, 176] on span "Booth" at bounding box center [39, 179] width 51 height 13
select select "DIGI"
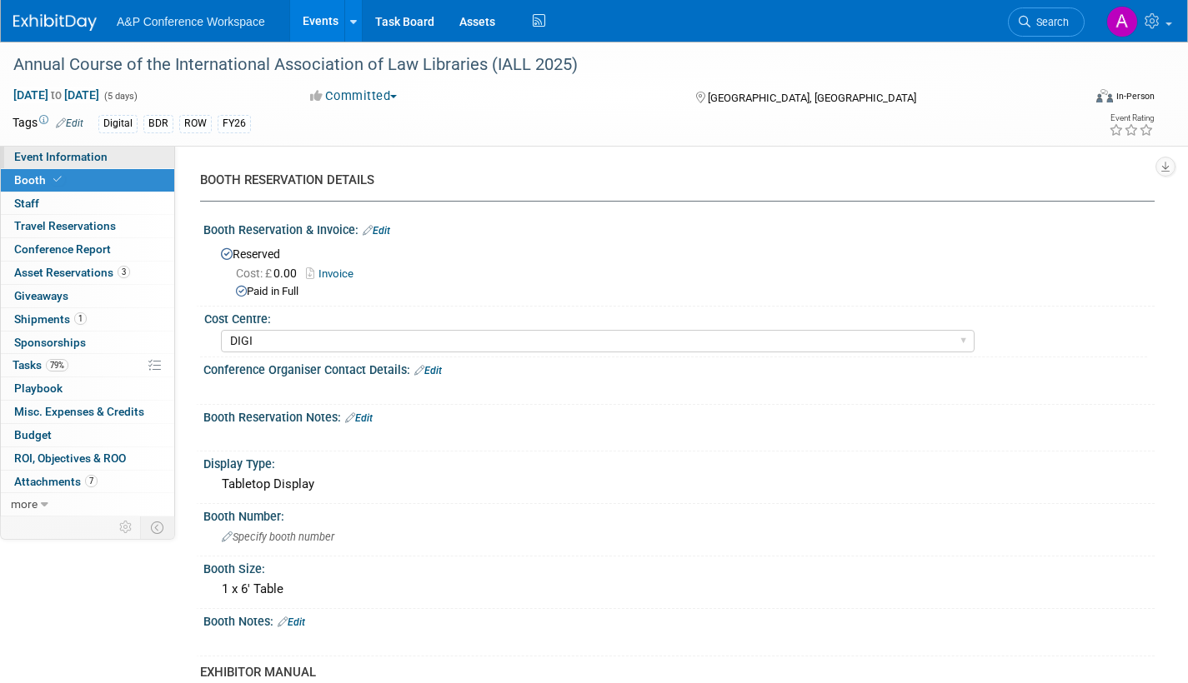
click at [26, 152] on span "Event Information" at bounding box center [60, 156] width 93 height 13
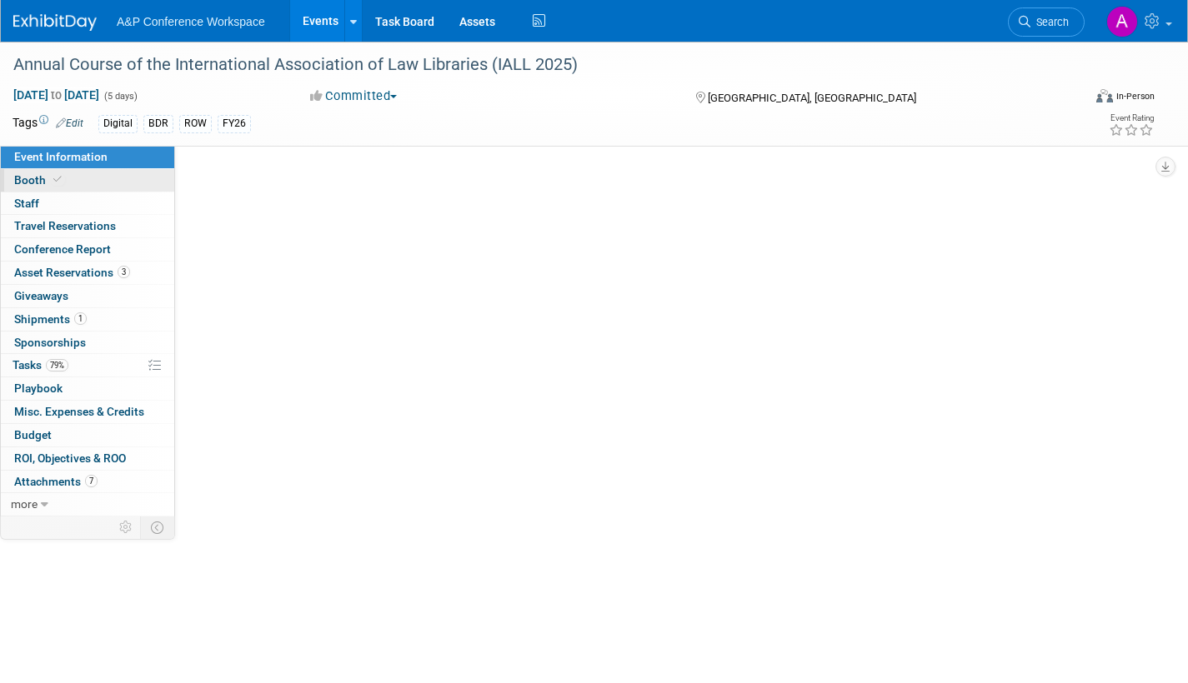
select select "Annual"
select select "Level 2"
select select "In-Person Booth"
select select "Libraries"
select select "Bloomsbury Digital Resources"
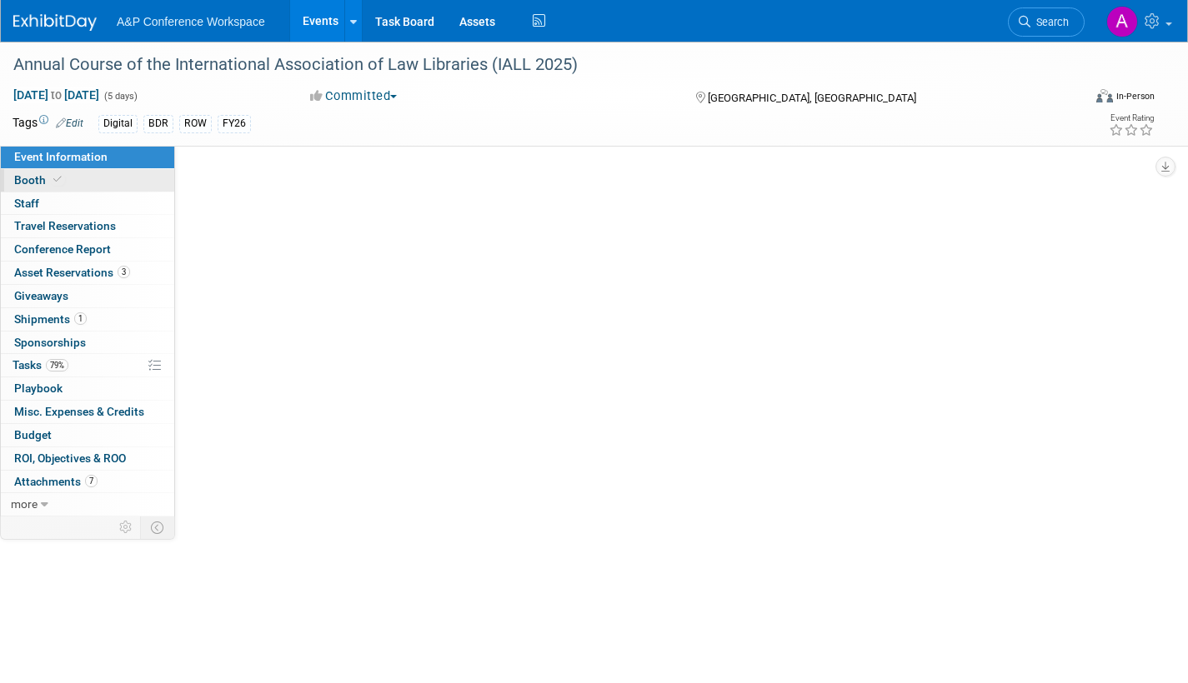
select select "[PERSON_NAME]"
select select "BDR Product Awareness and Trial Generation​"
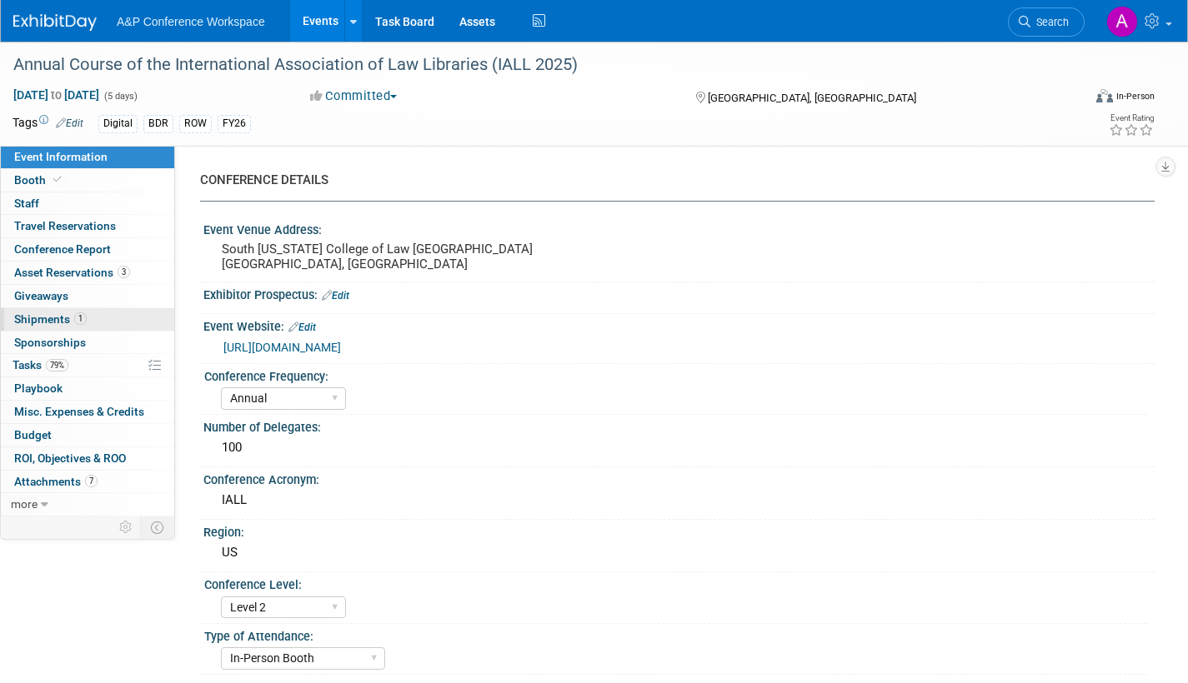
drag, startPoint x: 28, startPoint y: 322, endPoint x: 41, endPoint y: 323, distance: 13.4
click at [28, 323] on span "Shipments 1" at bounding box center [50, 319] width 73 height 13
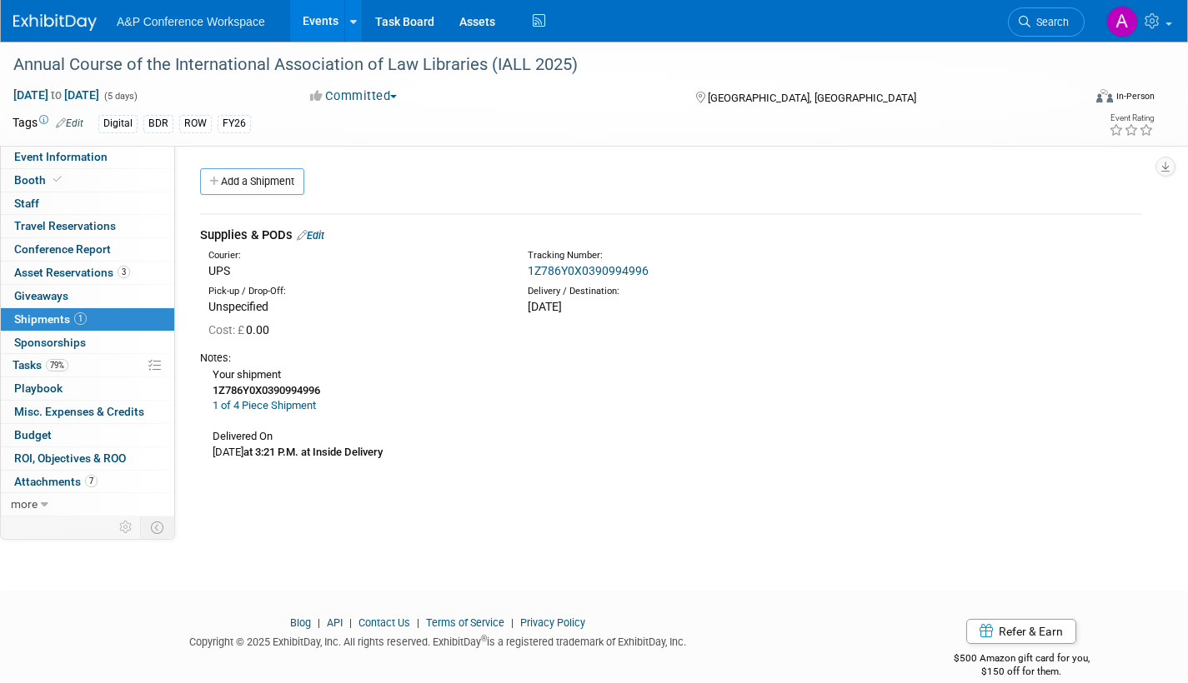
drag, startPoint x: 201, startPoint y: 234, endPoint x: 521, endPoint y: 464, distance: 394.1
click at [521, 464] on td "Supplies & PODs Edit Courier: UPS Tracking Number: 1Z786Y0X0390994996 Unspecifi…" at bounding box center [671, 345] width 942 height 263
copy td "Supplies & PODs Edit Courier: UPS Tracking Number: 1Z786Y0X0390994996 Pick-up /…"
click at [37, 505] on span "more" at bounding box center [24, 504] width 27 height 13
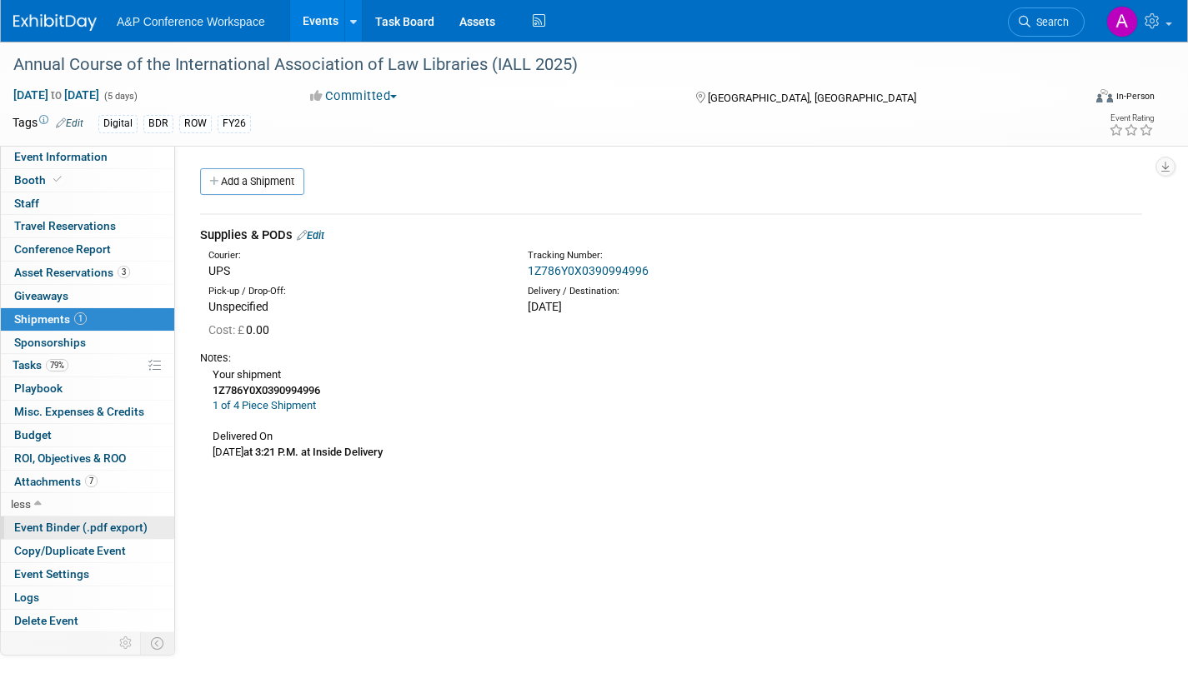
click at [58, 529] on span "Event Binder (.pdf export)" at bounding box center [80, 527] width 133 height 13
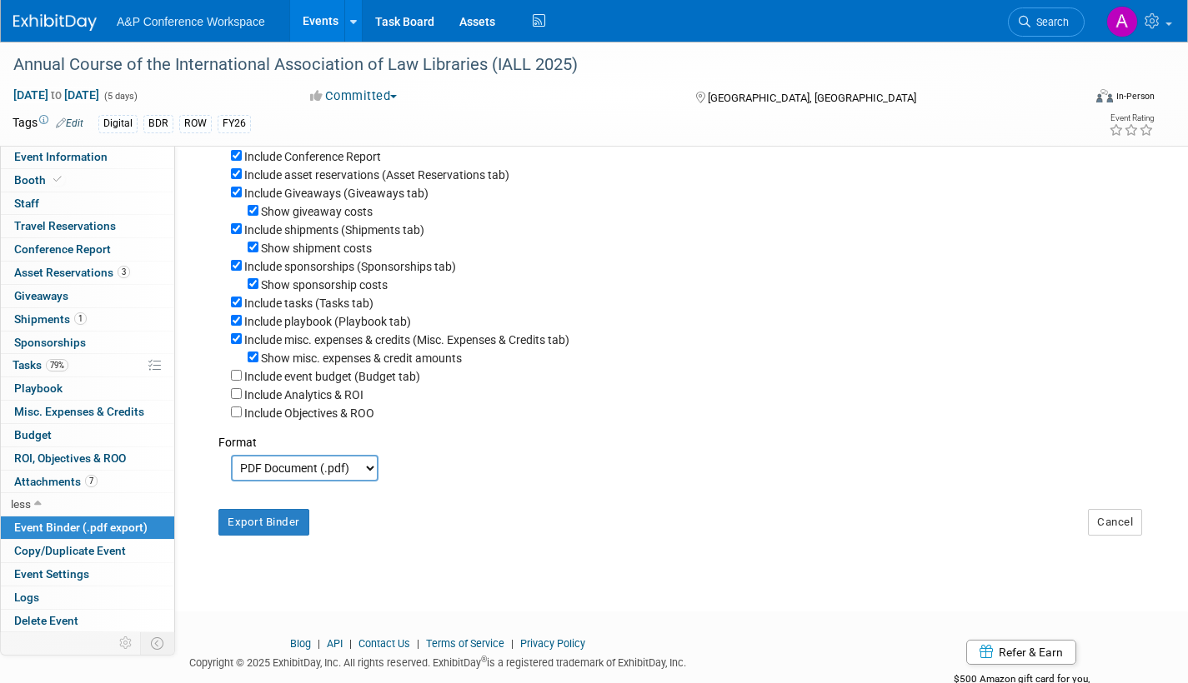
scroll to position [324, 0]
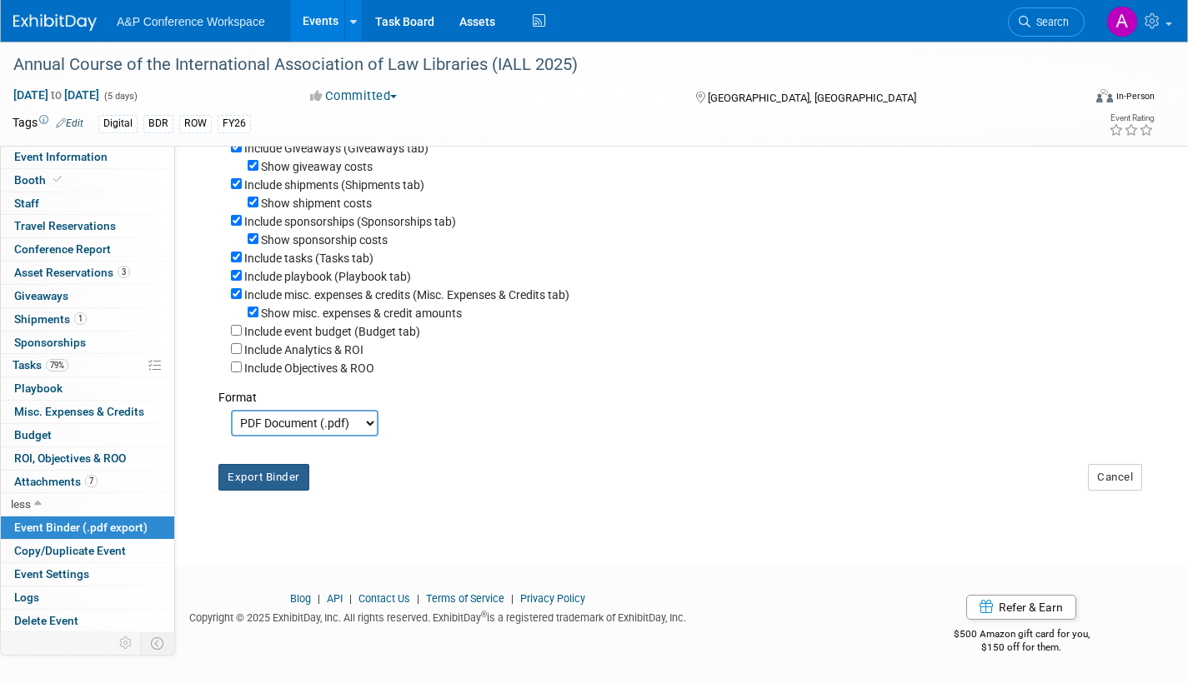
click at [243, 480] on button "Export Binder" at bounding box center [263, 477] width 91 height 27
click at [30, 173] on span "Booth" at bounding box center [39, 179] width 51 height 13
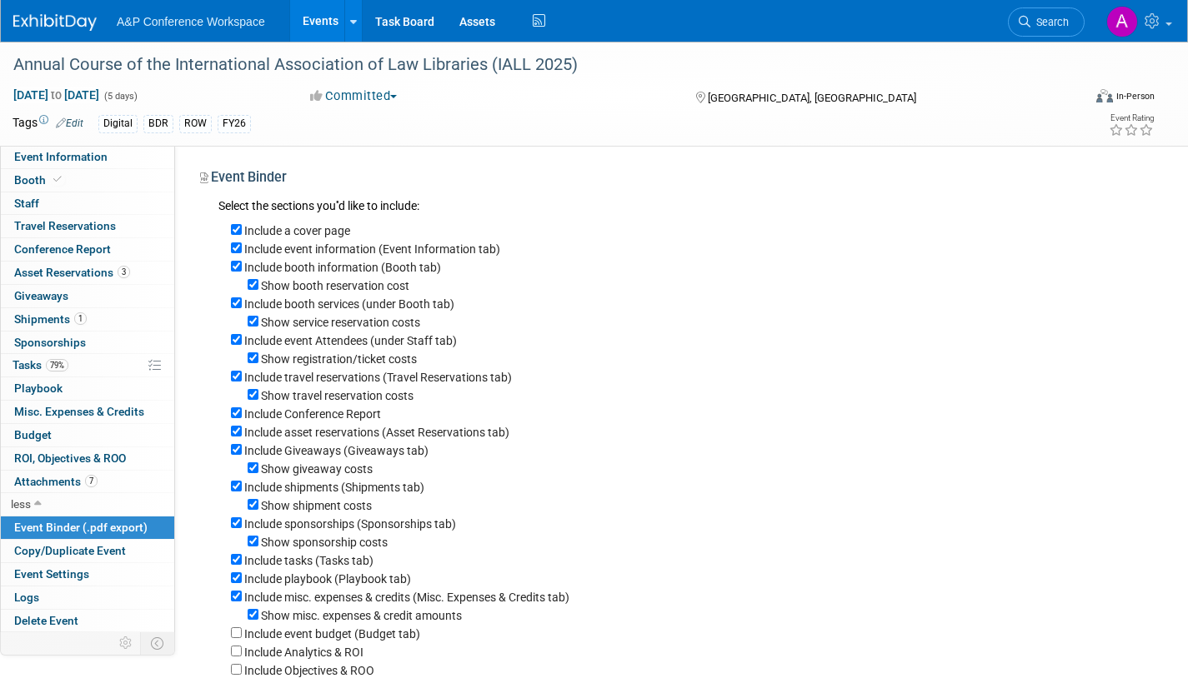
select select "DIGI"
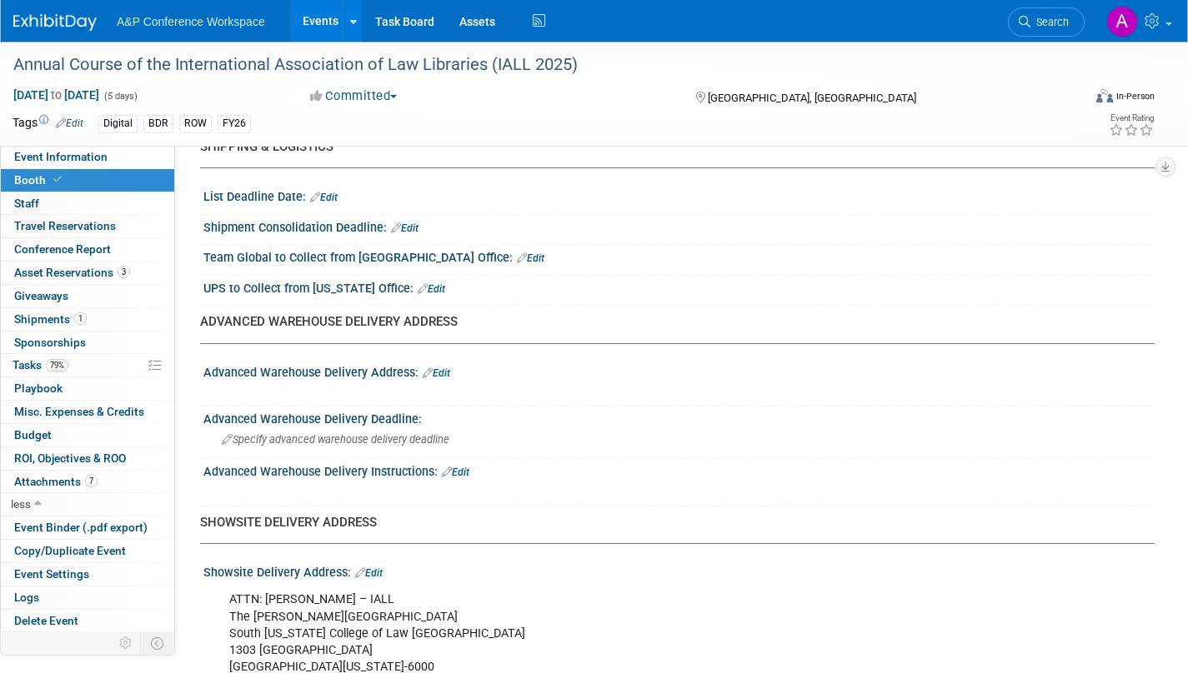
scroll to position [1000, 0]
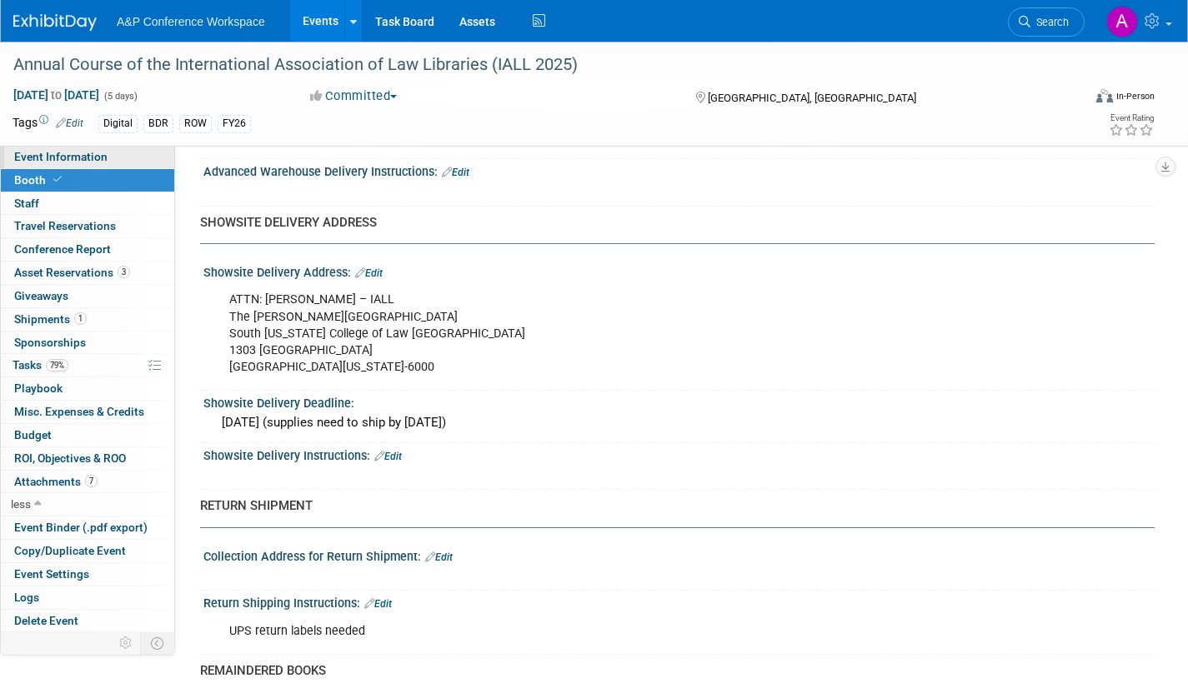
click at [118, 153] on link "Event Information" at bounding box center [87, 157] width 173 height 23
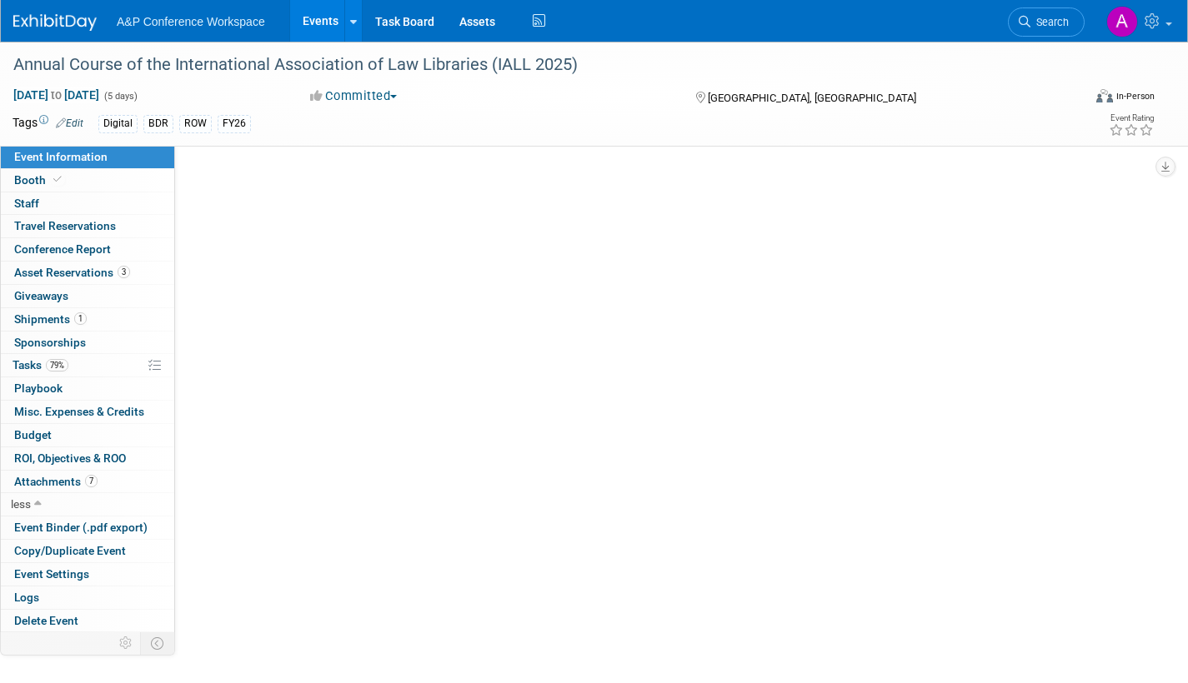
scroll to position [0, 0]
select select "Annual"
select select "Level 2"
select select "In-Person Booth"
select select "Libraries"
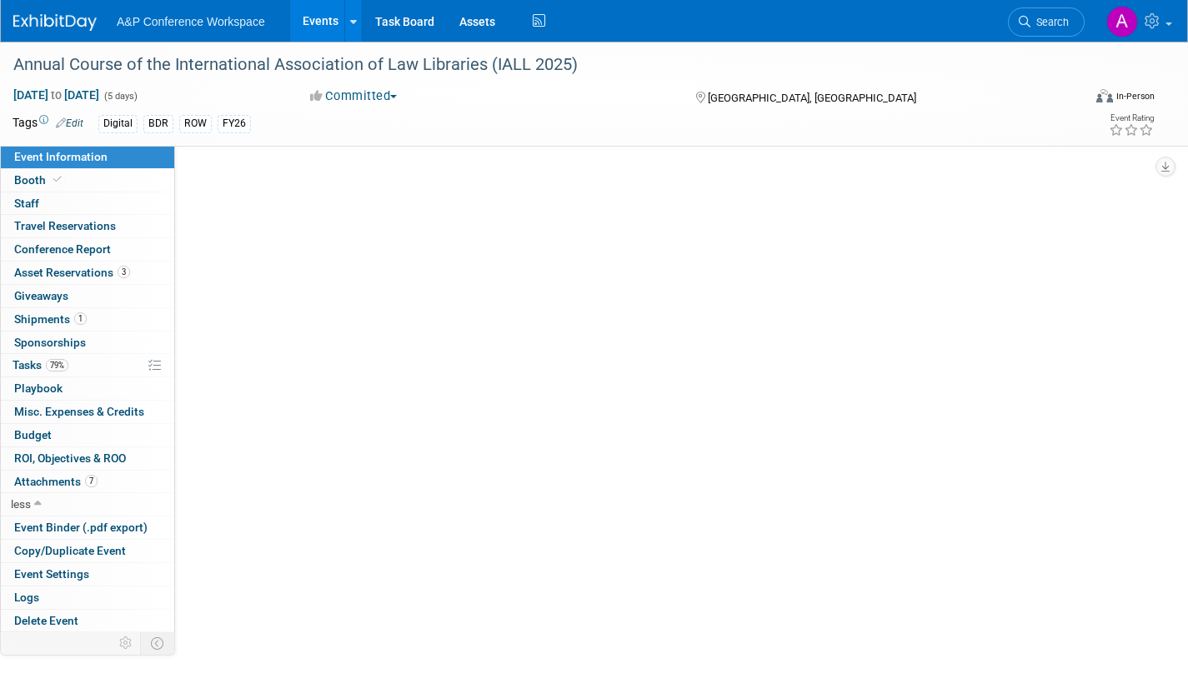
select select "Bloomsbury Digital Resources"
select select "[PERSON_NAME]"
select select "BDR Product Awareness and Trial Generation​"
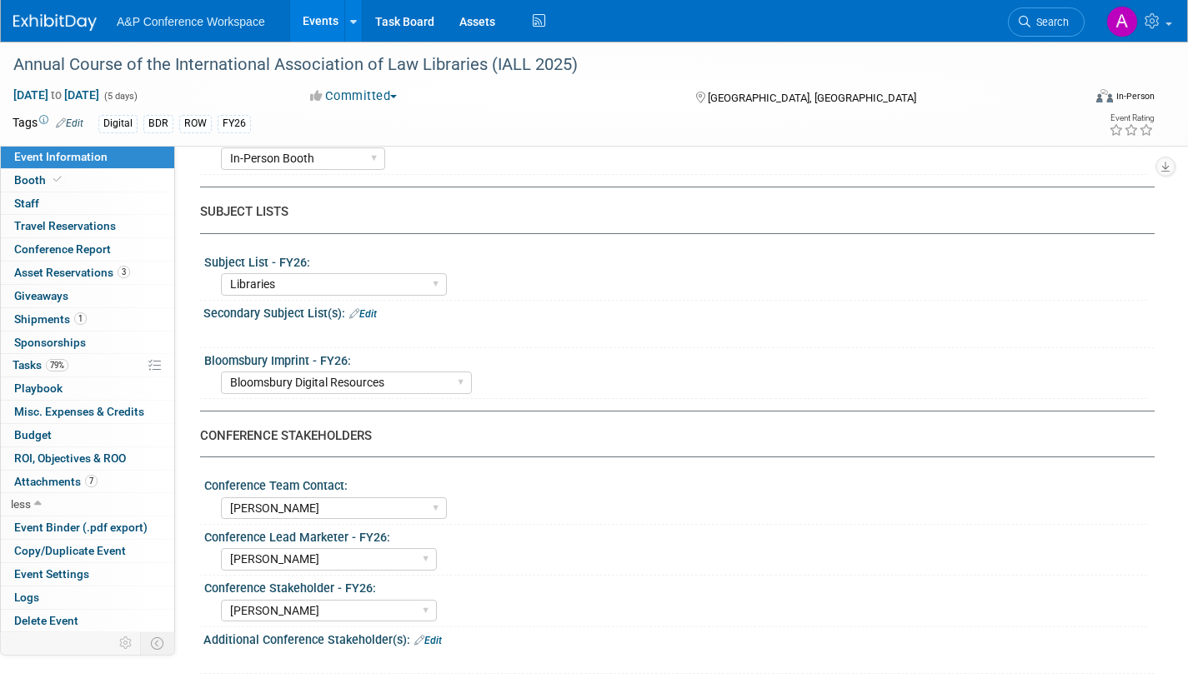
scroll to position [83, 0]
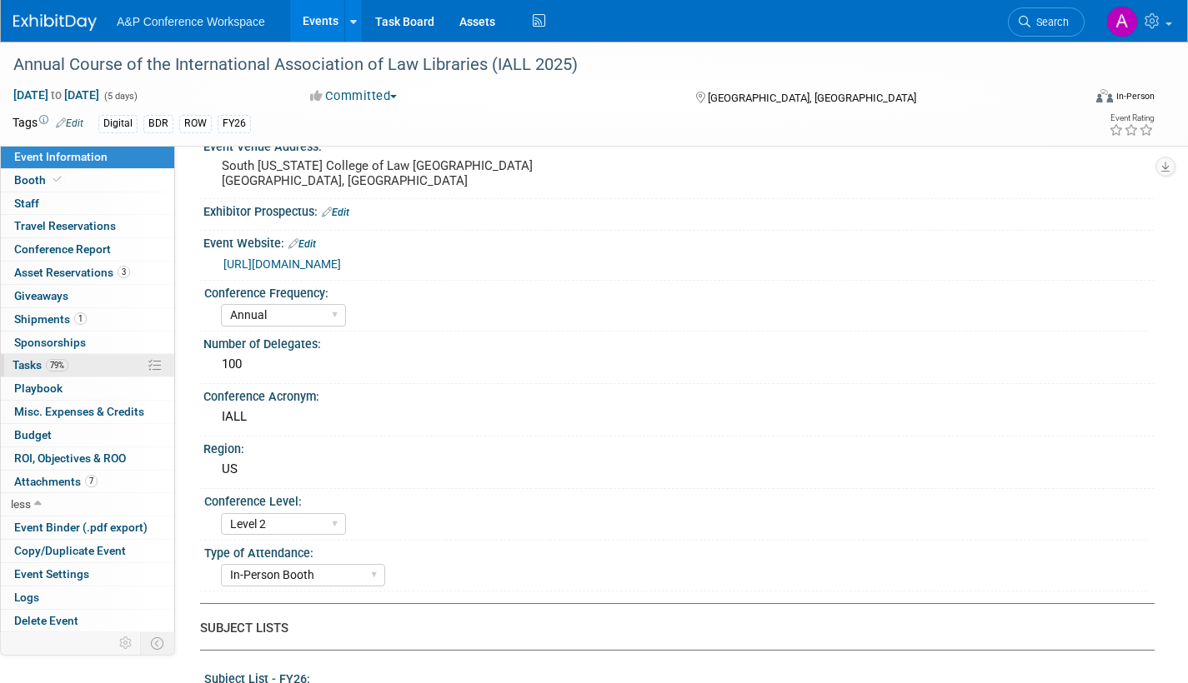
click at [20, 365] on span "Tasks 79%" at bounding box center [41, 364] width 56 height 13
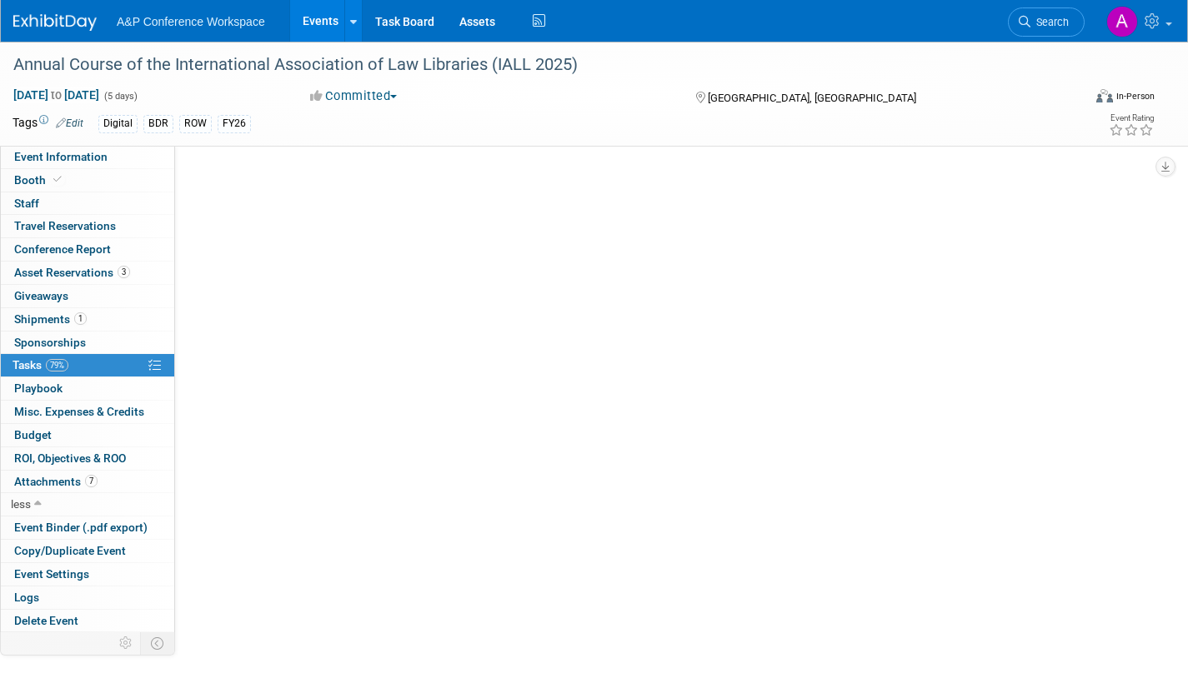
scroll to position [0, 0]
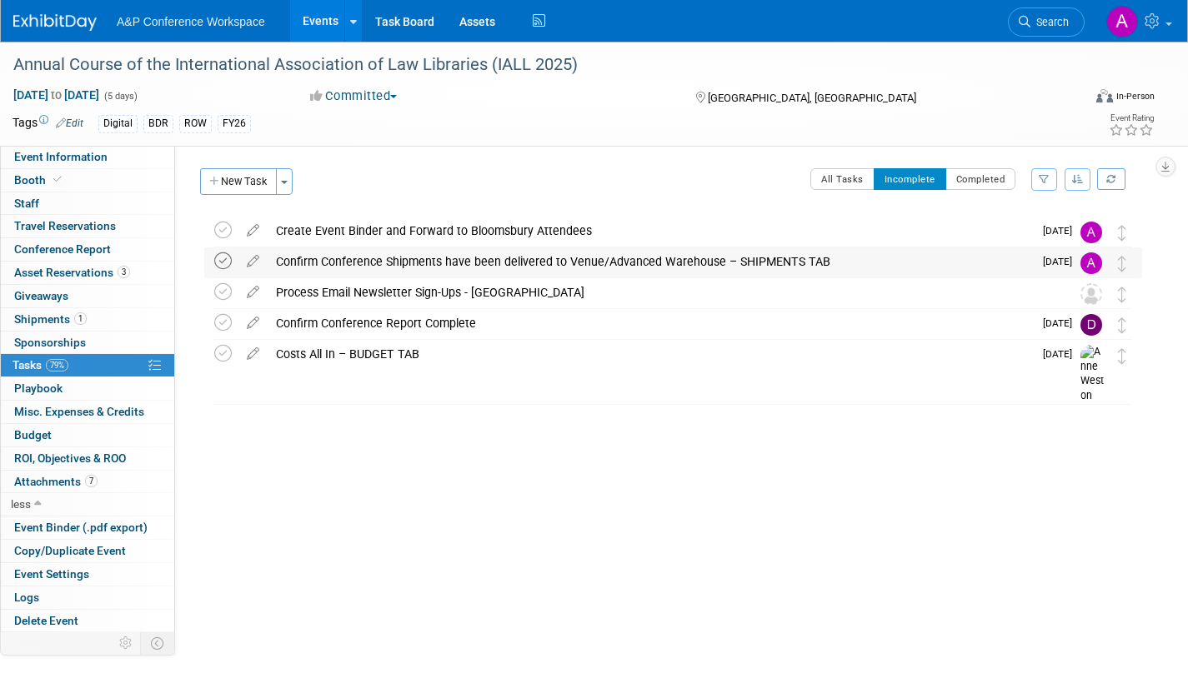
click at [223, 263] on icon at bounding box center [223, 262] width 18 height 18
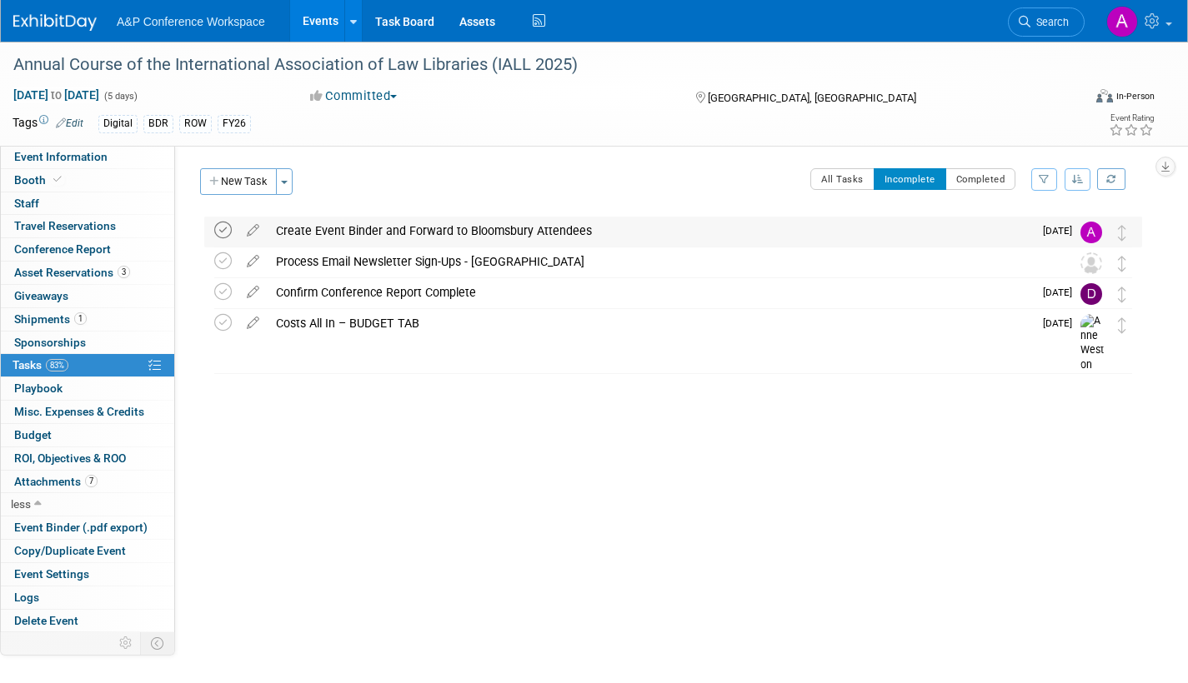
click at [219, 231] on icon at bounding box center [223, 231] width 18 height 18
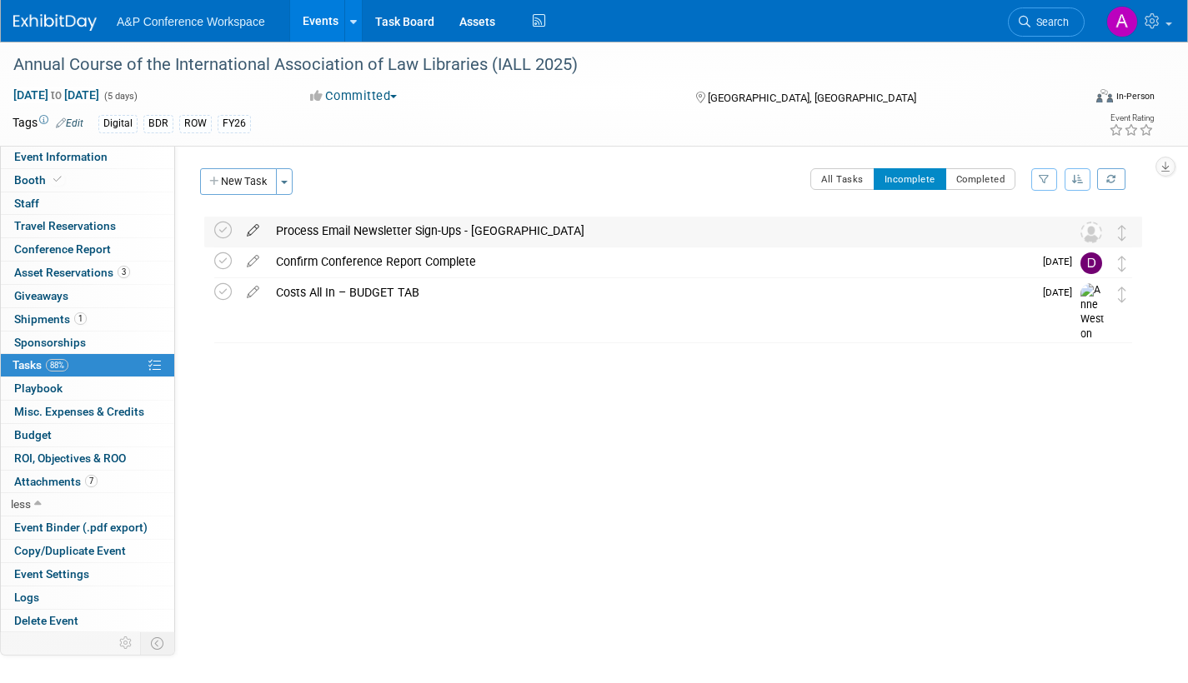
click at [254, 229] on icon at bounding box center [252, 227] width 29 height 21
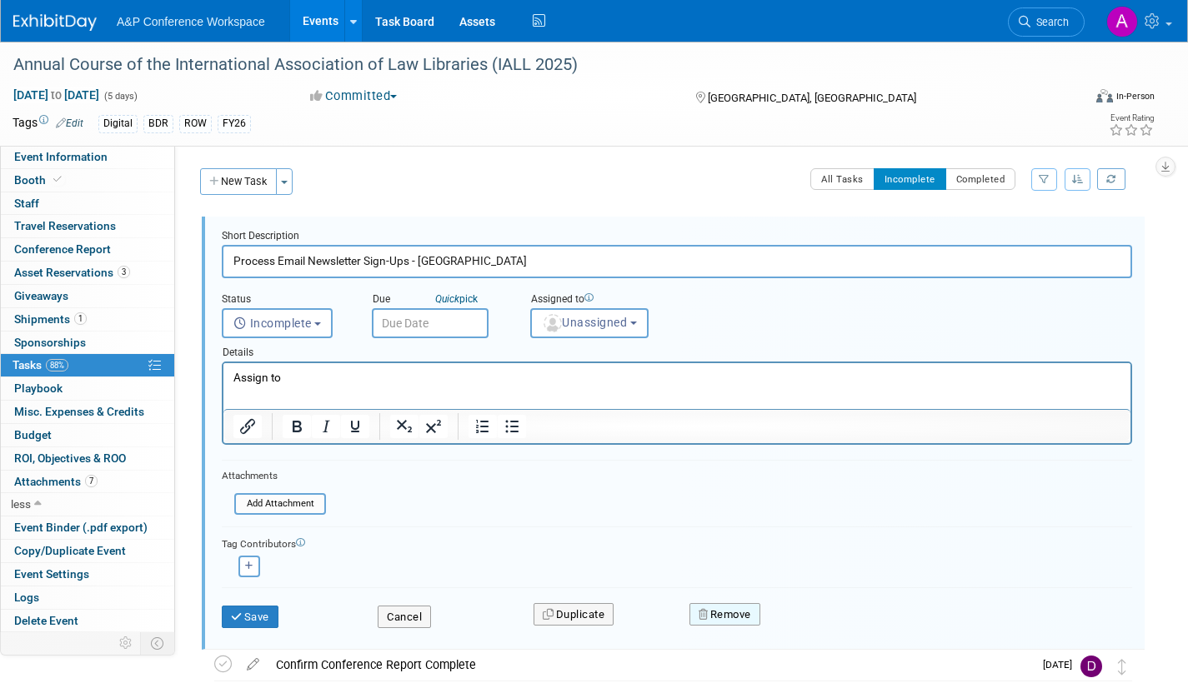
click at [743, 618] on button "Remove" at bounding box center [724, 614] width 71 height 23
click at [814, 632] on link "Yes" at bounding box center [818, 628] width 48 height 27
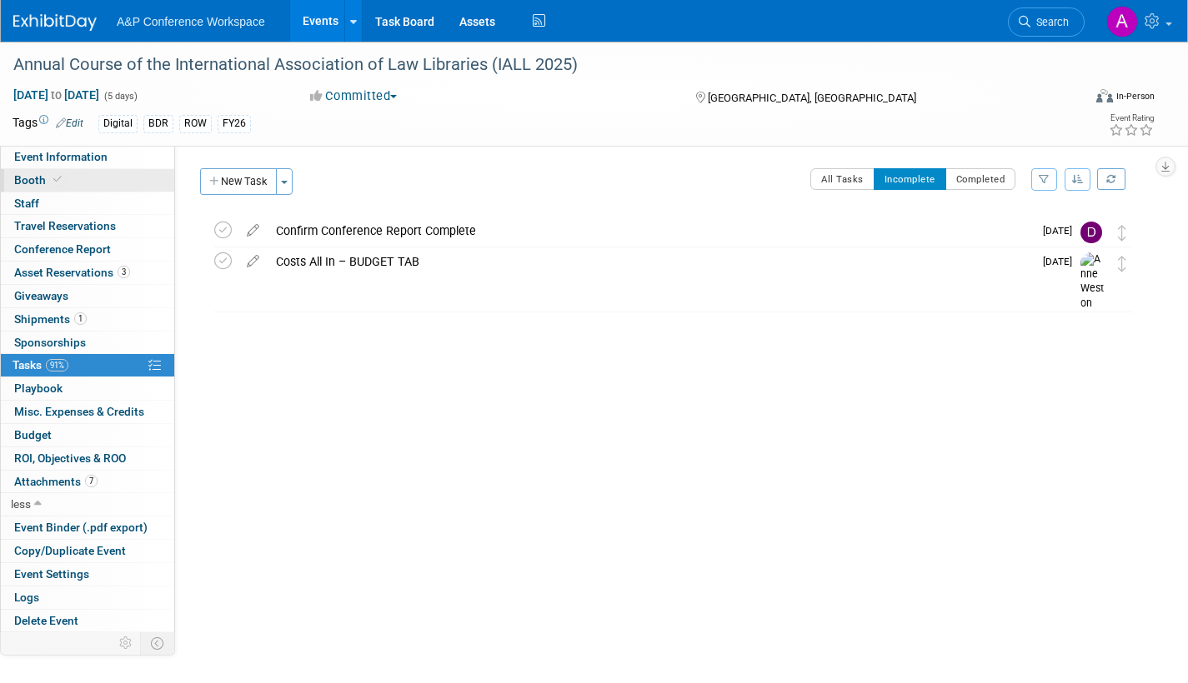
click at [40, 178] on span "Booth" at bounding box center [39, 179] width 51 height 13
select select "DIGI"
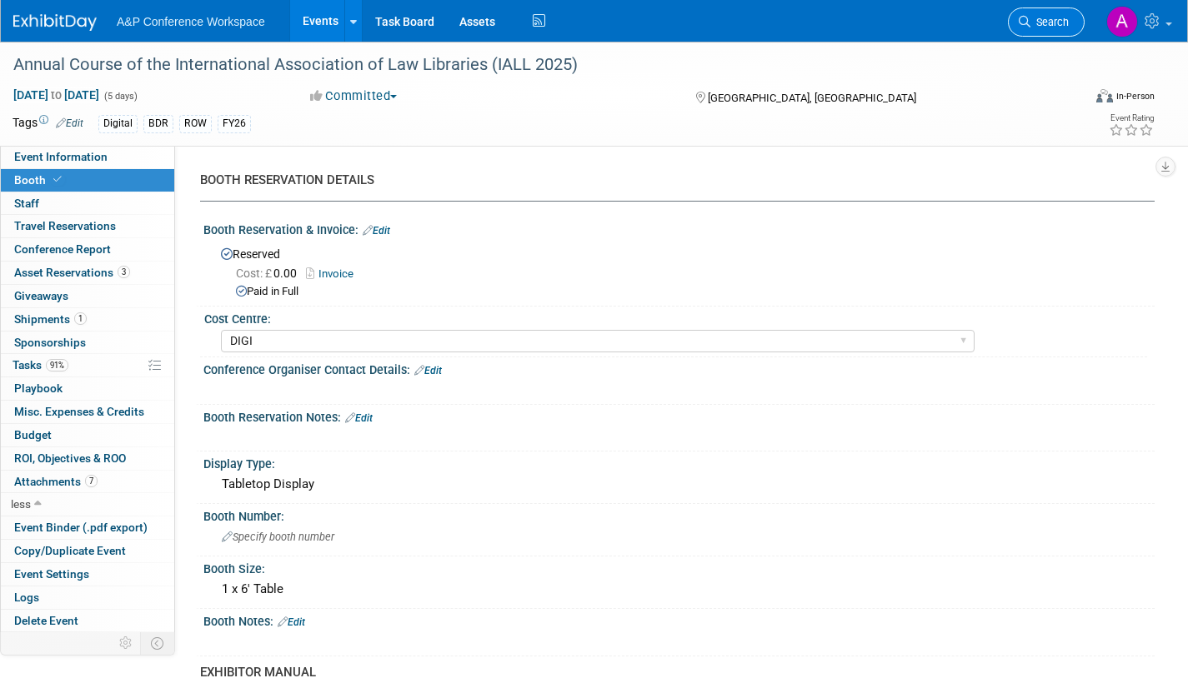
click at [1051, 19] on span "Search" at bounding box center [1049, 22] width 38 height 13
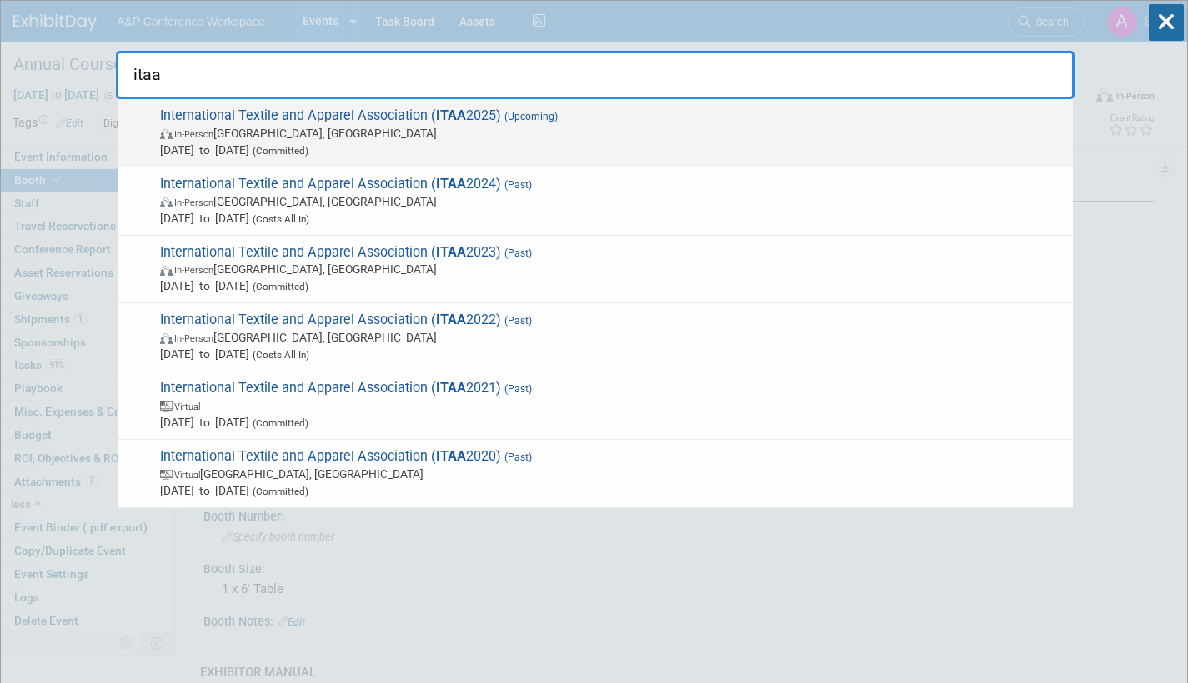
type input "itaa"
click at [416, 148] on span "Nov 19, 2025 to Nov 22, 2025 (Committed)" at bounding box center [612, 150] width 904 height 17
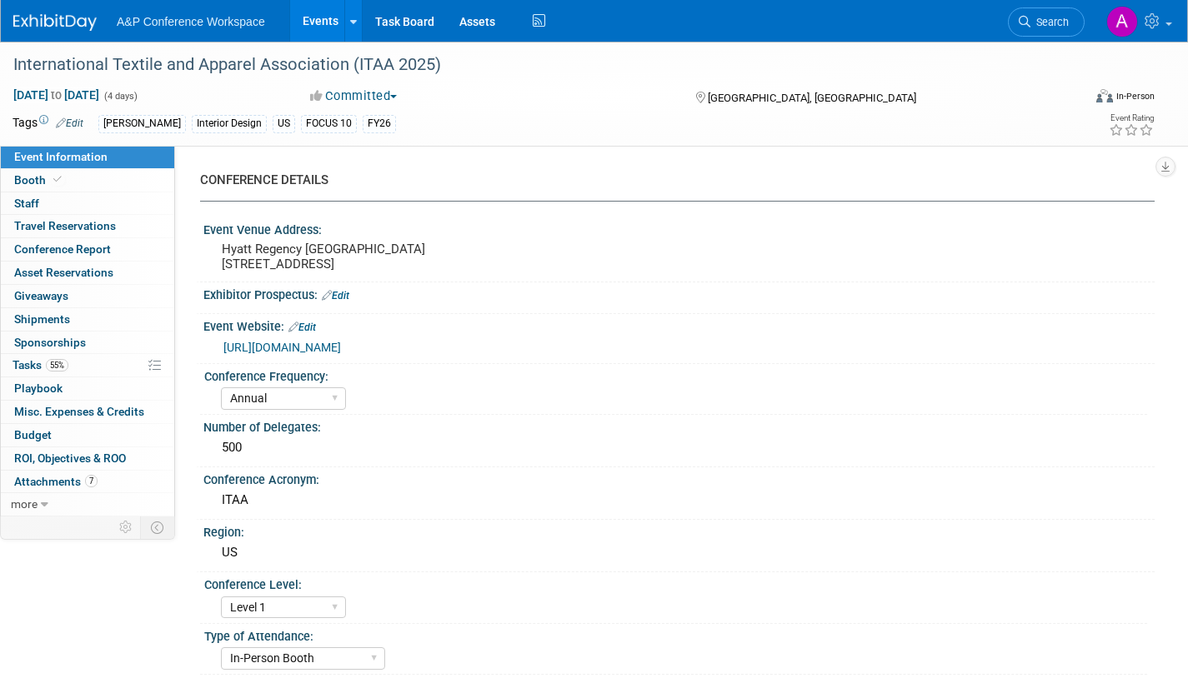
select select "Annual"
select select "Level 1"
select select "In-Person Booth"
select select "Fashion"
select select "[PERSON_NAME] Books"
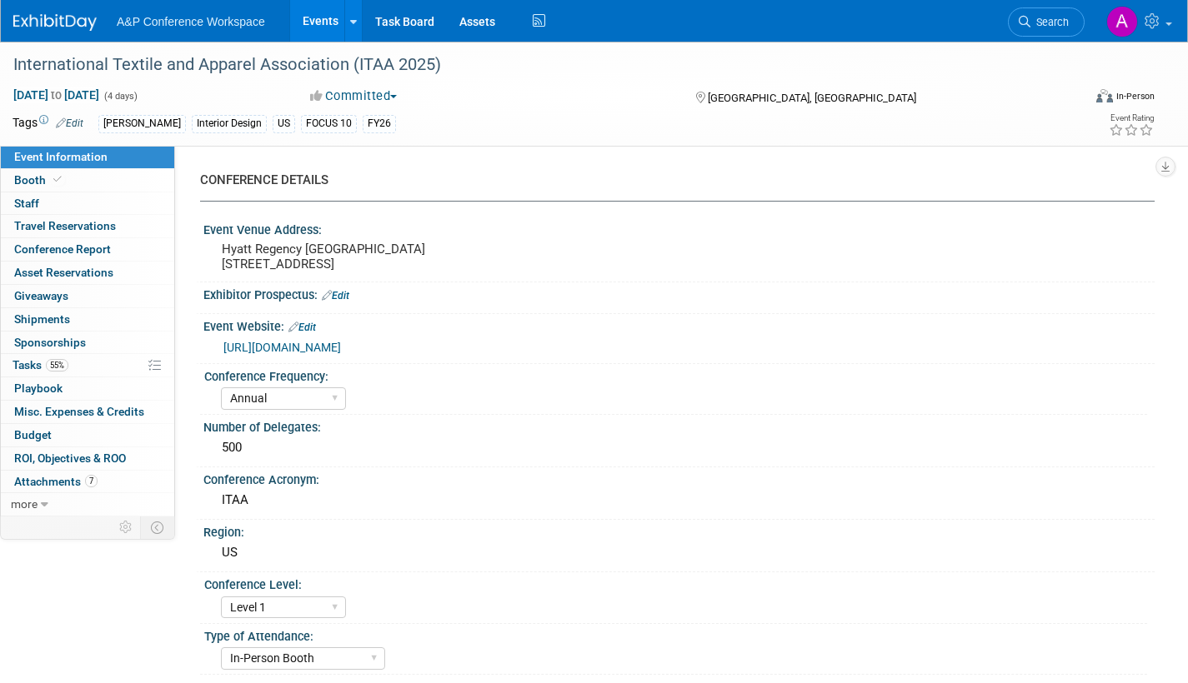
select select "[PERSON_NAME]"
select select "Brand/Subject Presence​"
click at [38, 178] on span "Booth" at bounding box center [39, 179] width 51 height 13
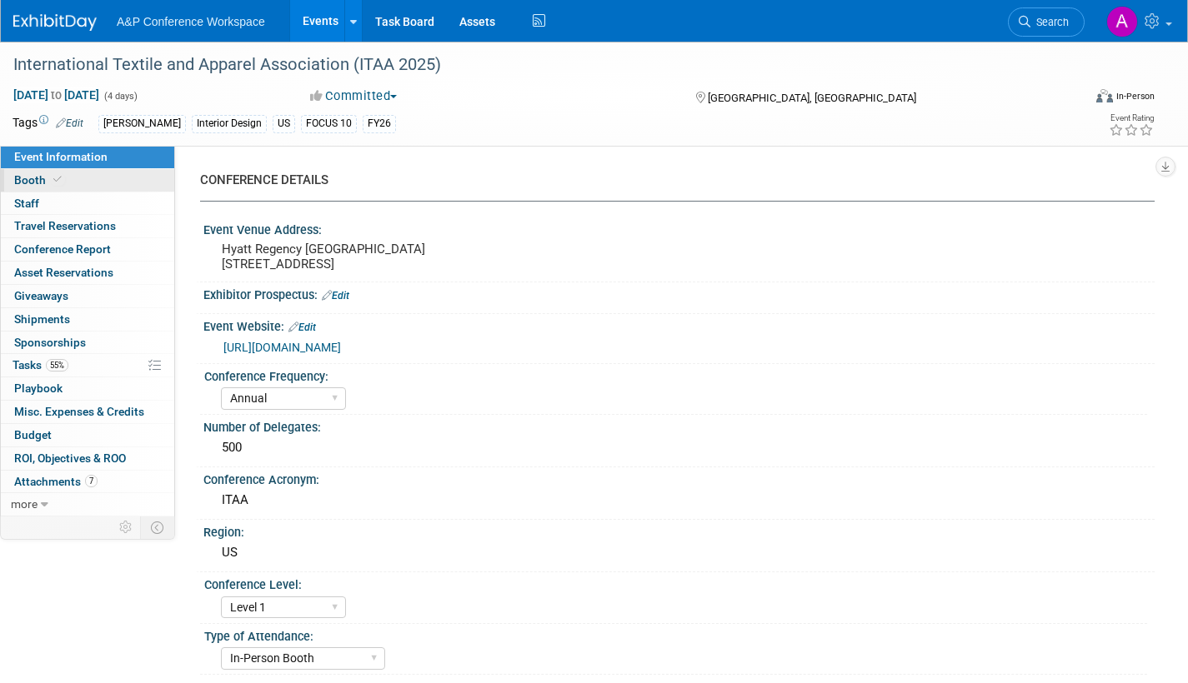
select select "FBAP"
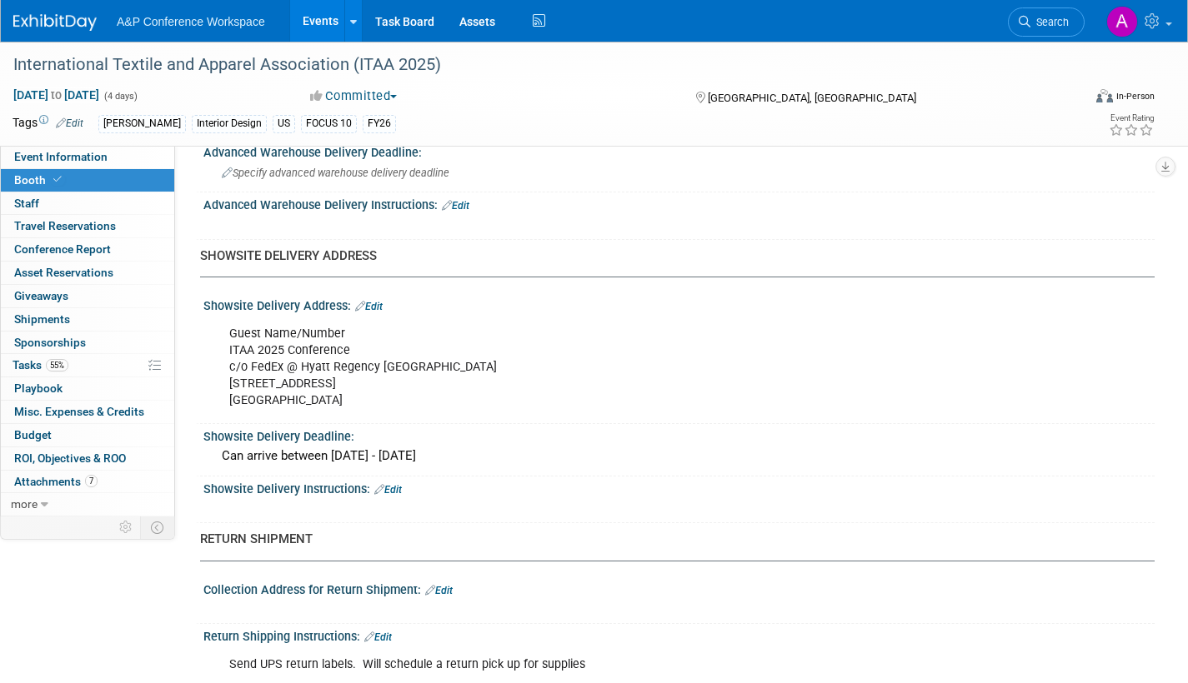
scroll to position [833, 0]
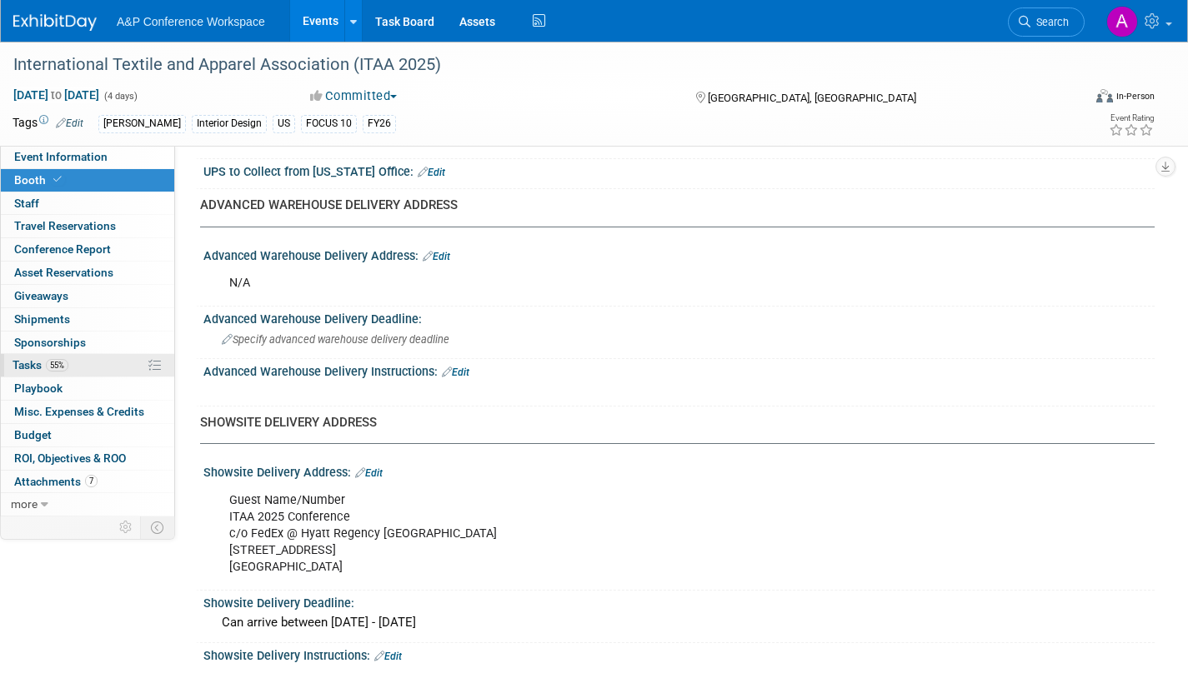
click at [23, 365] on span "Tasks 55%" at bounding box center [41, 364] width 56 height 13
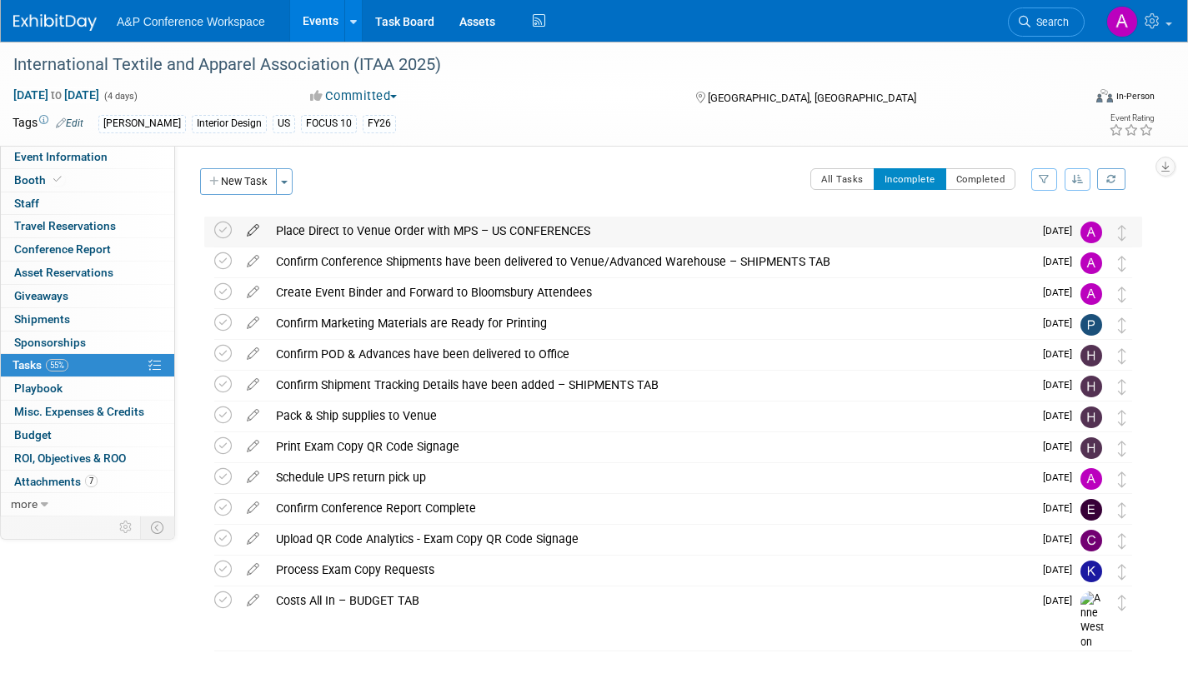
click at [249, 228] on icon at bounding box center [252, 227] width 29 height 21
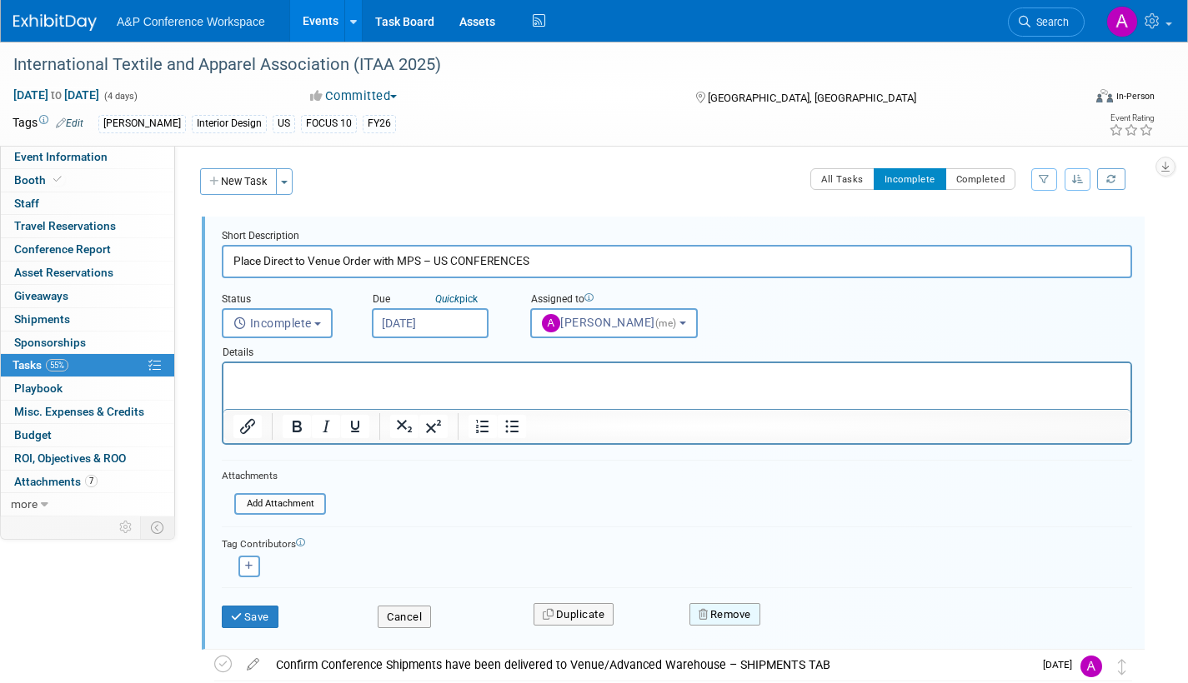
click at [738, 615] on button "Remove" at bounding box center [724, 614] width 71 height 23
click at [818, 624] on link "Yes" at bounding box center [818, 628] width 48 height 27
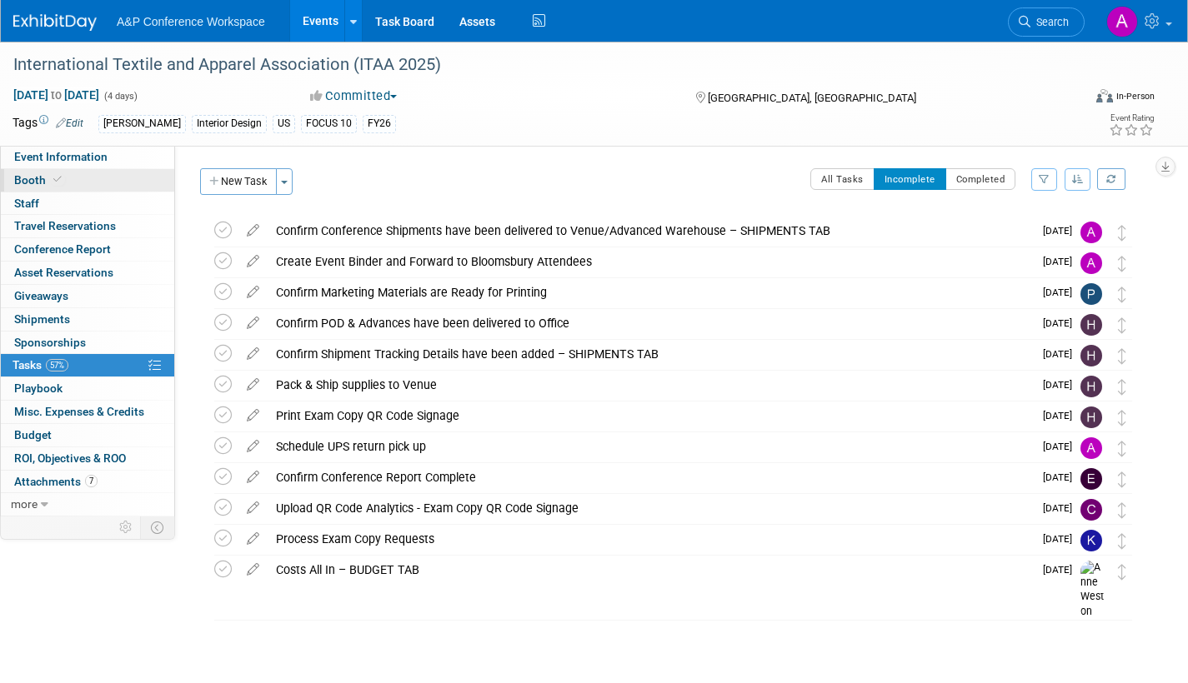
click at [29, 179] on span "Booth" at bounding box center [39, 179] width 51 height 13
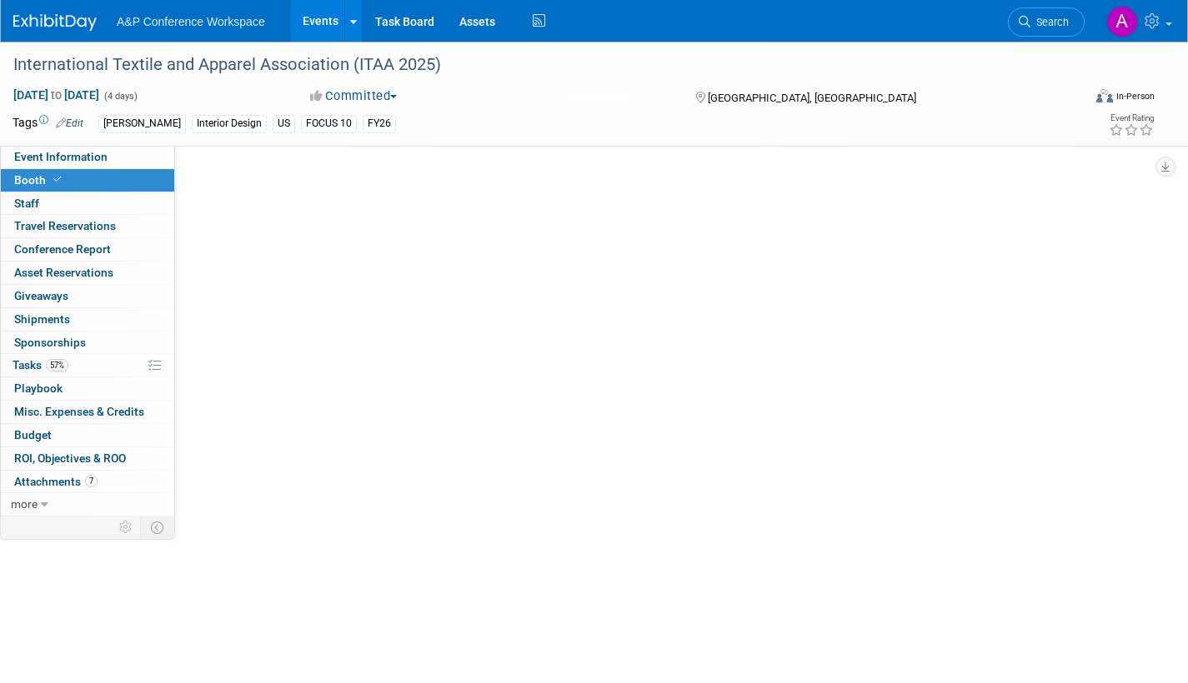
select select "FBAP"
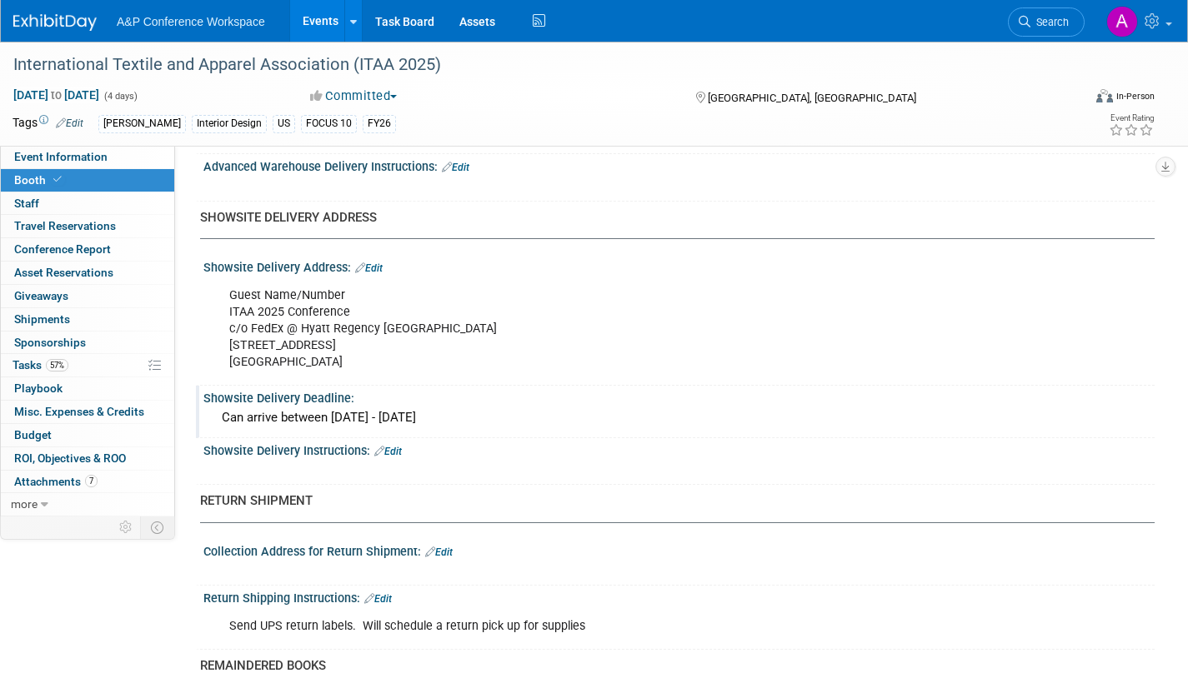
scroll to position [1000, 0]
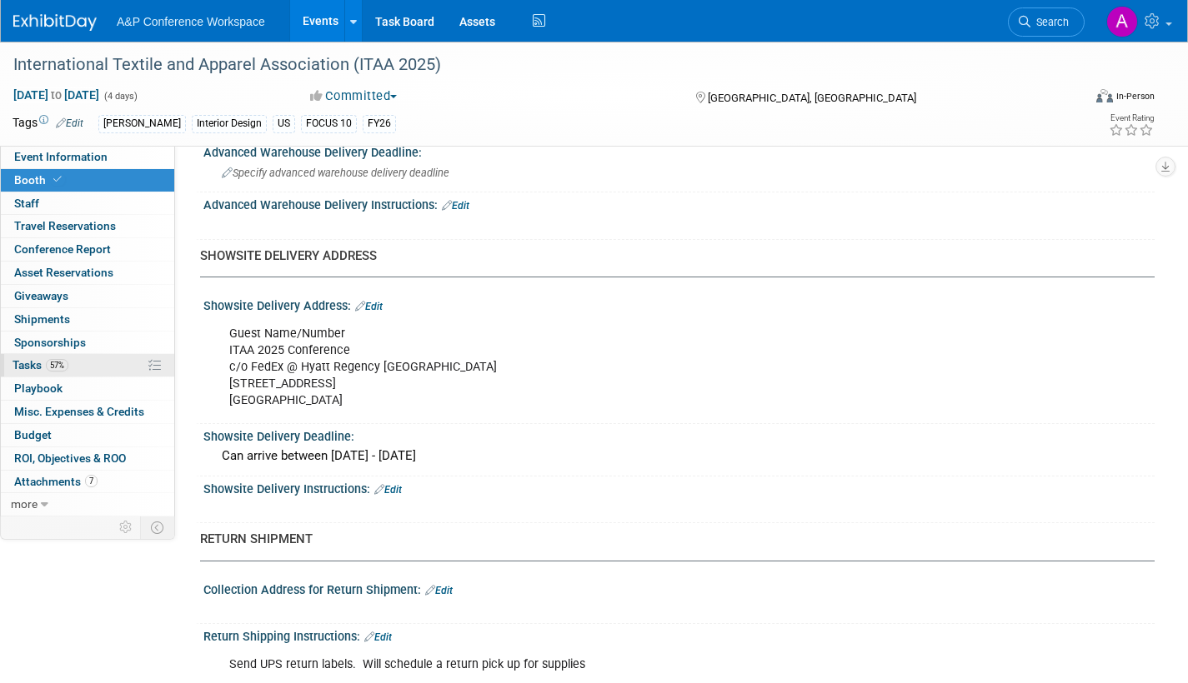
click at [16, 362] on span "Tasks 57%" at bounding box center [41, 364] width 56 height 13
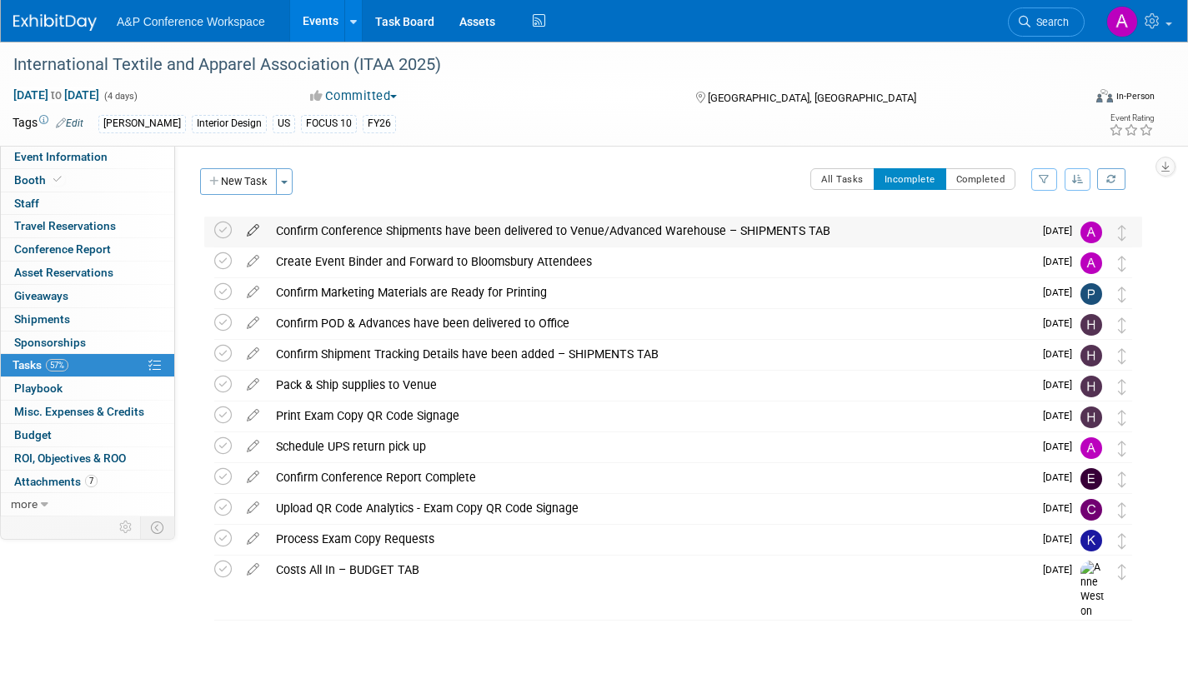
click at [255, 228] on icon at bounding box center [252, 227] width 29 height 21
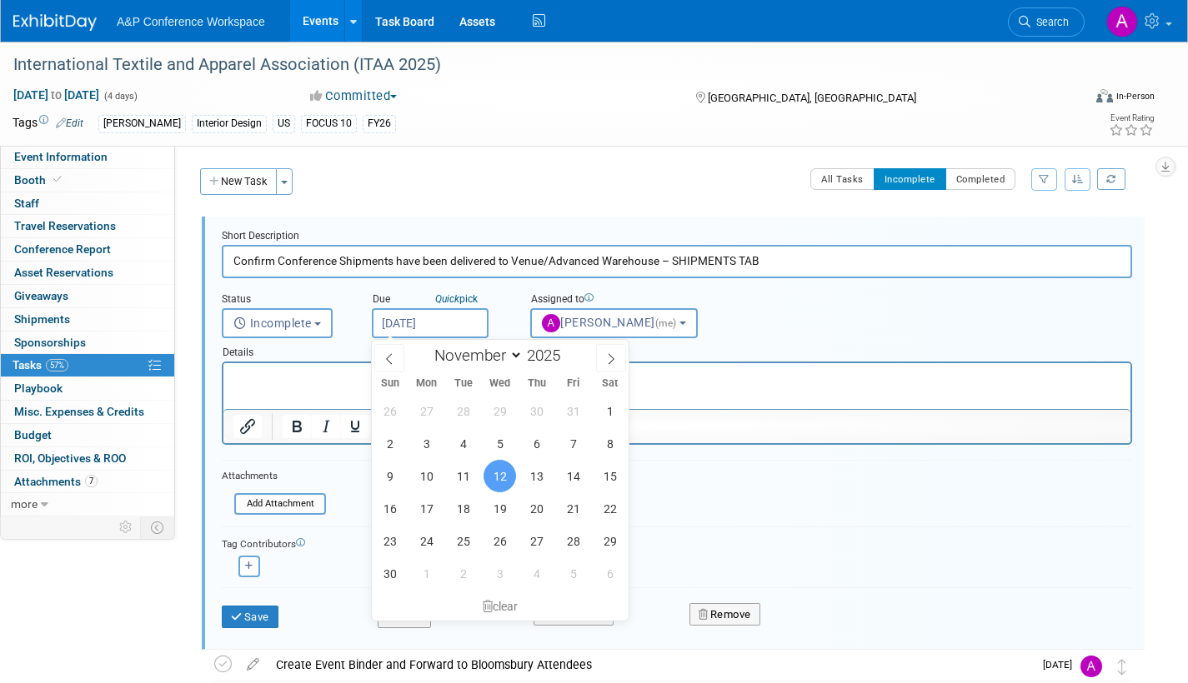
click at [468, 328] on input "Nov 12, 2025" at bounding box center [430, 323] width 117 height 30
click at [432, 507] on span "17" at bounding box center [426, 509] width 33 height 33
type input "Nov 17, 2025"
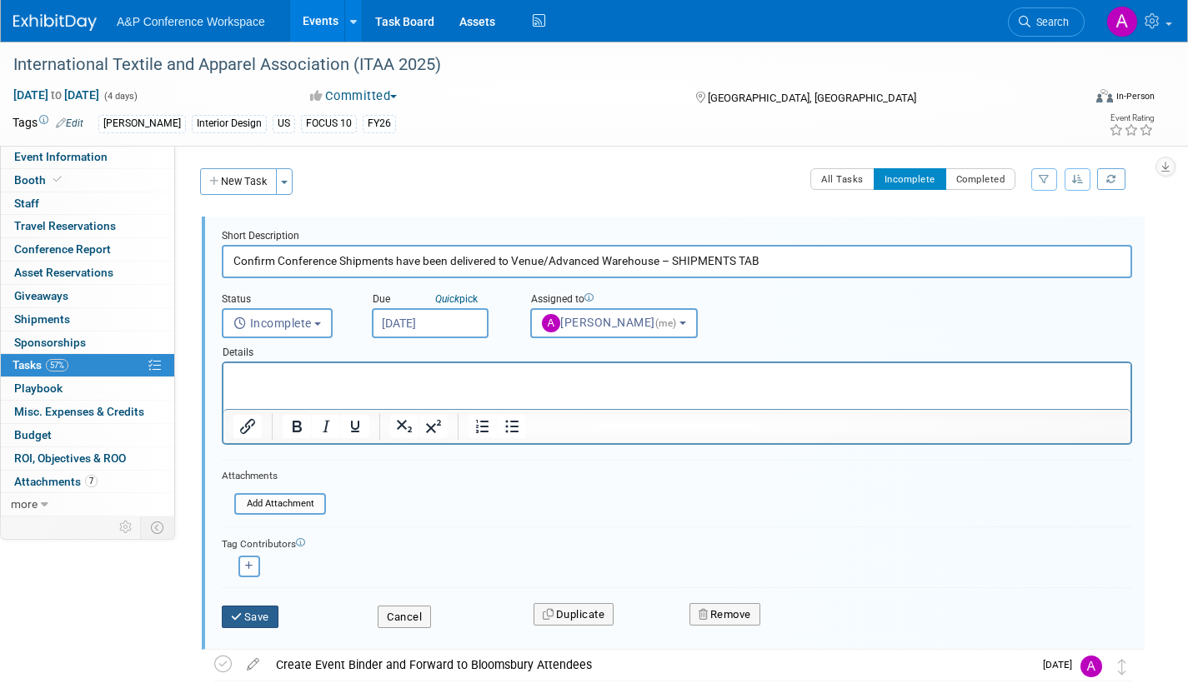
click at [265, 619] on button "Save" at bounding box center [250, 617] width 57 height 23
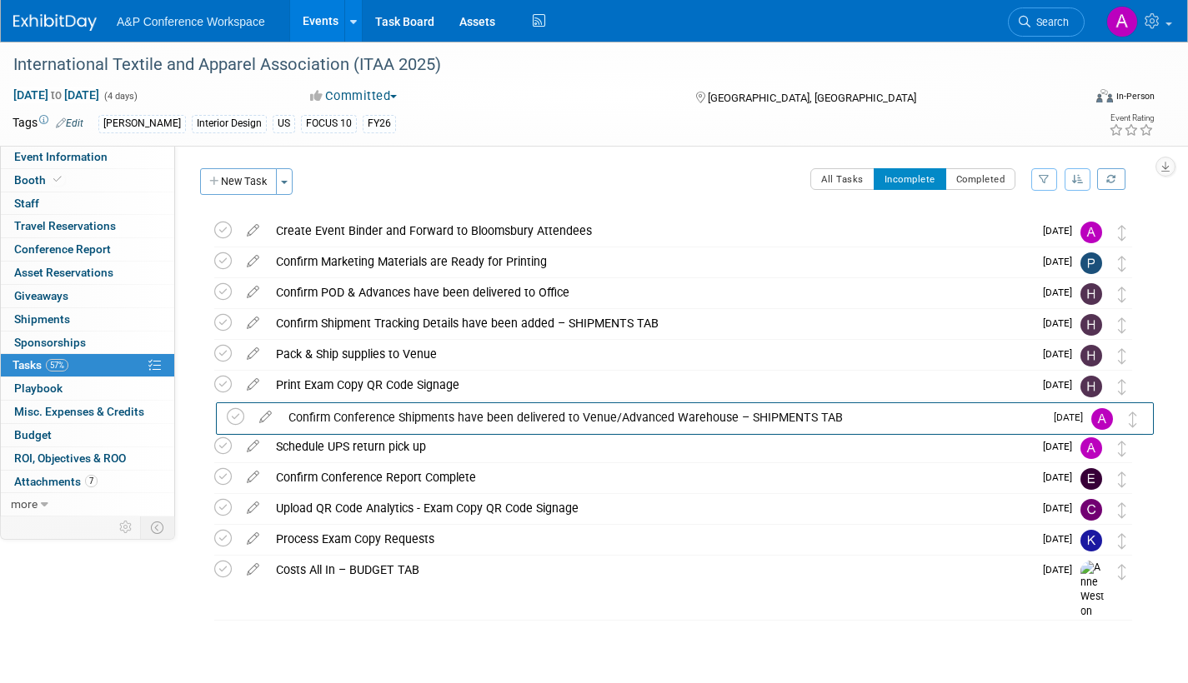
drag, startPoint x: 1126, startPoint y: 233, endPoint x: 1138, endPoint y: 420, distance: 187.9
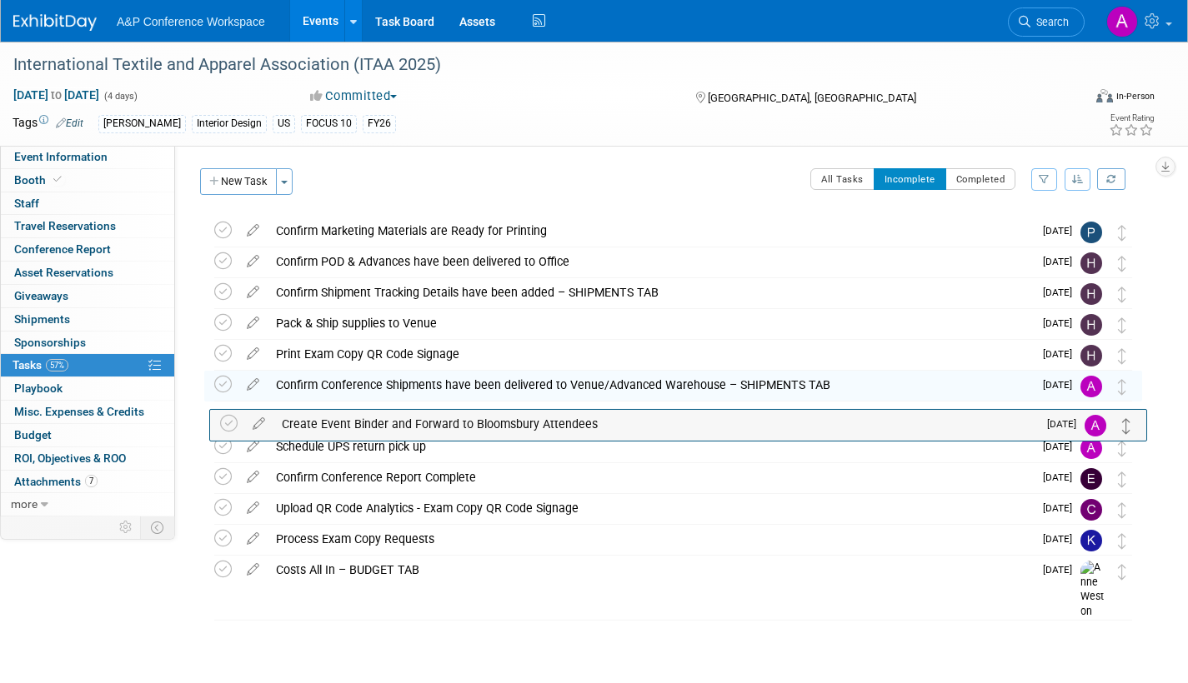
drag, startPoint x: 1123, startPoint y: 229, endPoint x: 1128, endPoint y: 422, distance: 192.6
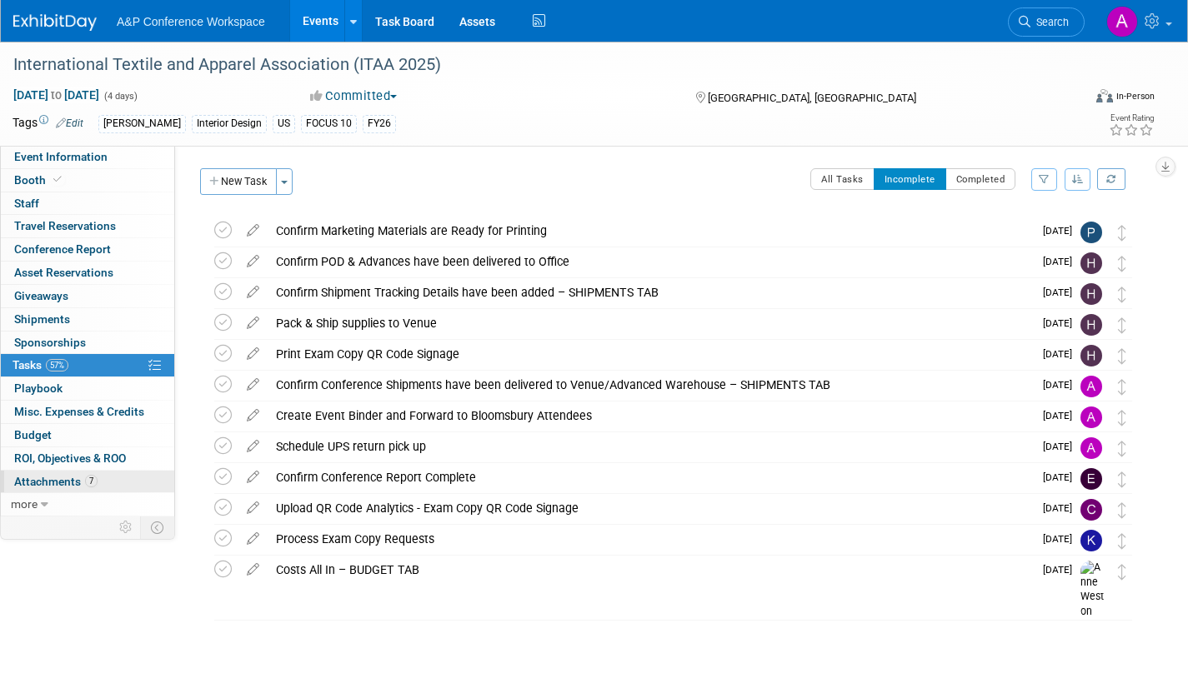
drag, startPoint x: 38, startPoint y: 482, endPoint x: 125, endPoint y: 493, distance: 87.4
click at [39, 482] on span "Attachments 7" at bounding box center [55, 481] width 83 height 13
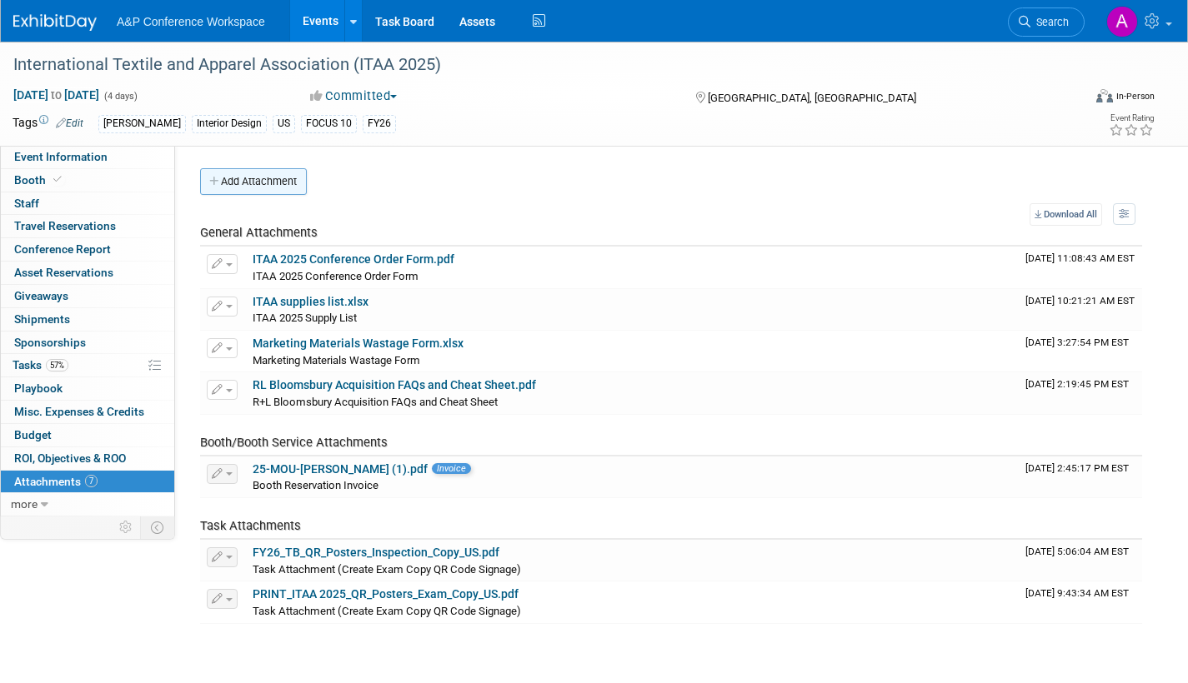
click at [268, 185] on button "Add Attachment" at bounding box center [253, 181] width 107 height 27
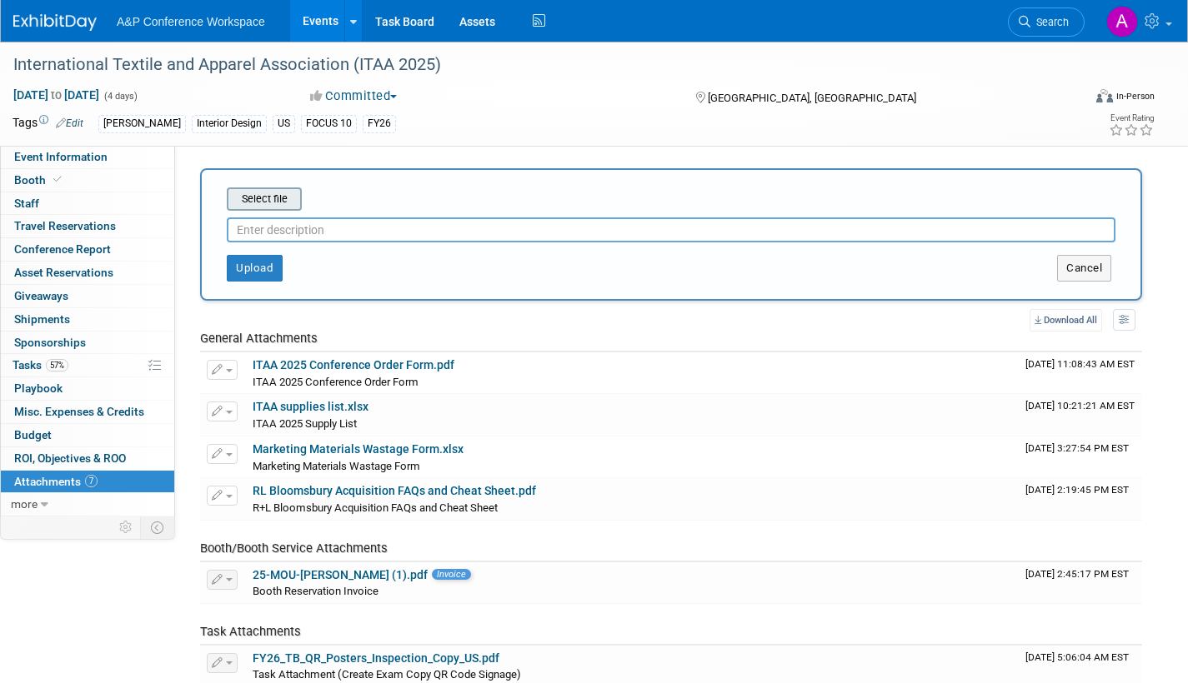
click at [283, 201] on input "file" at bounding box center [201, 199] width 198 height 20
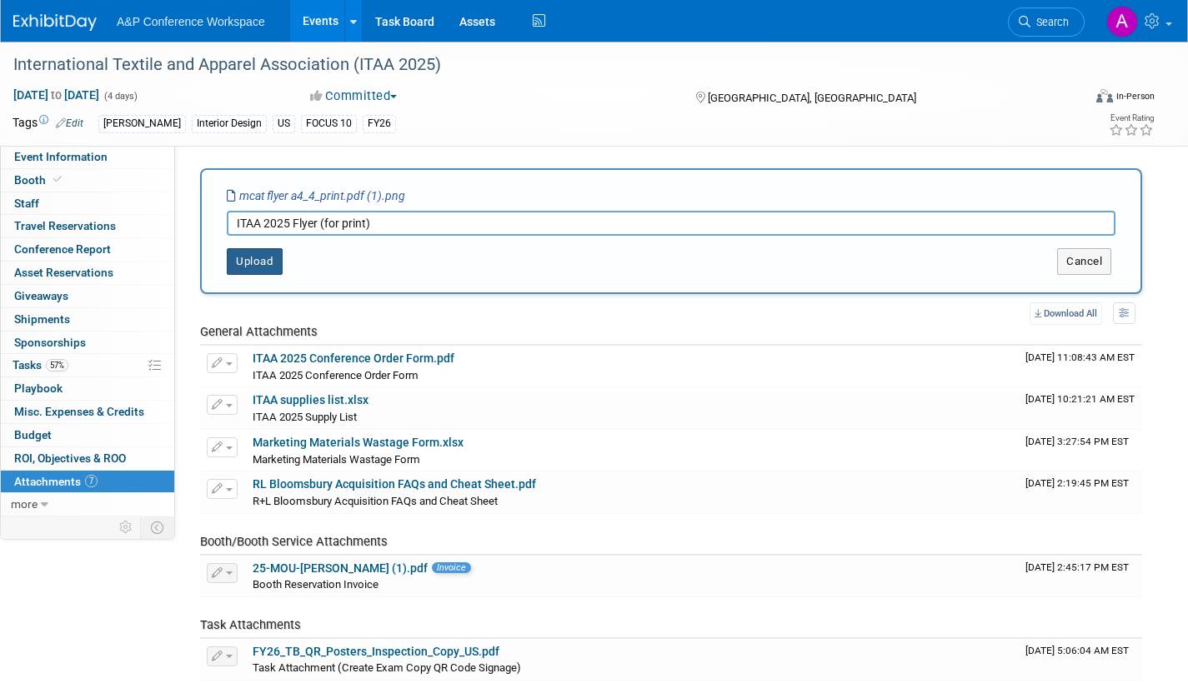
type input "ITAA 2025 Flyer (for print)"
click at [268, 257] on button "Upload" at bounding box center [255, 261] width 56 height 27
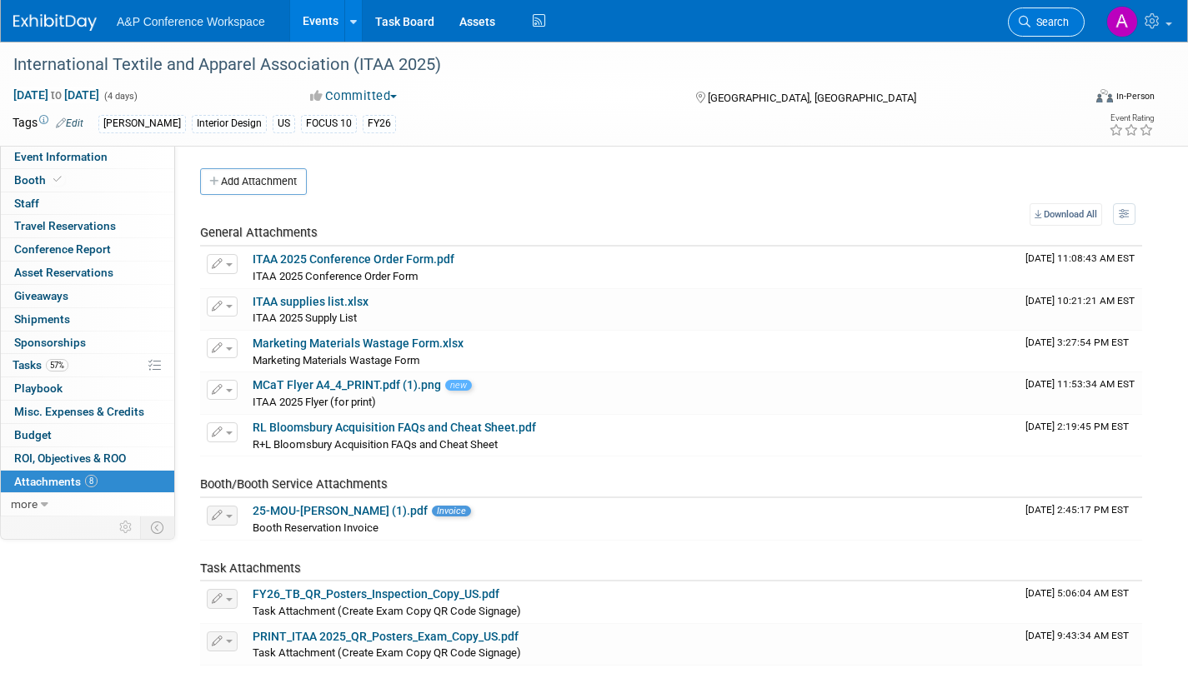
click at [1059, 23] on span "Search" at bounding box center [1049, 22] width 38 height 13
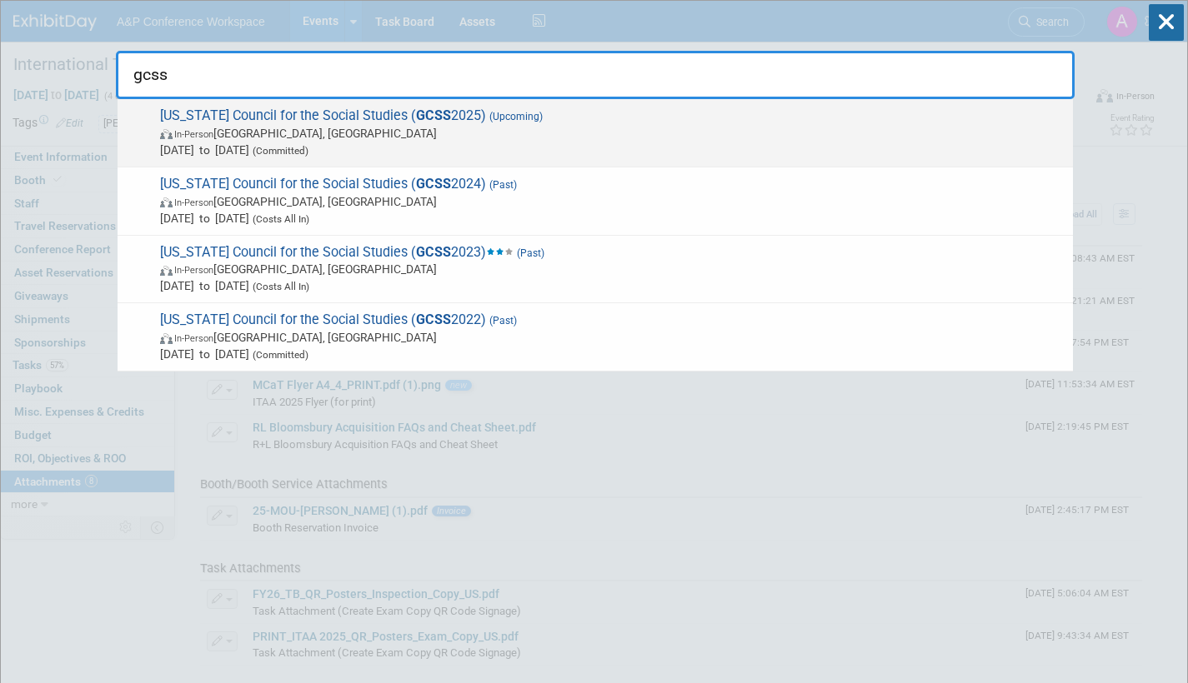
type input "gcss"
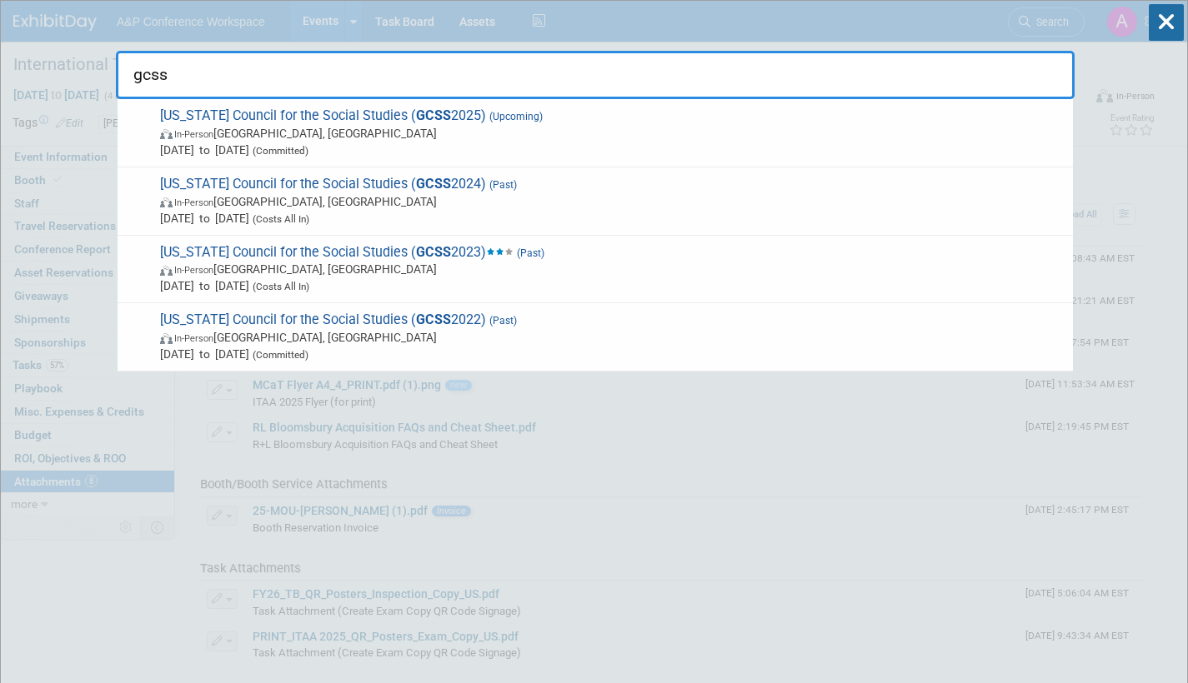
click at [466, 138] on span "In-Person Athens, GA" at bounding box center [612, 133] width 904 height 17
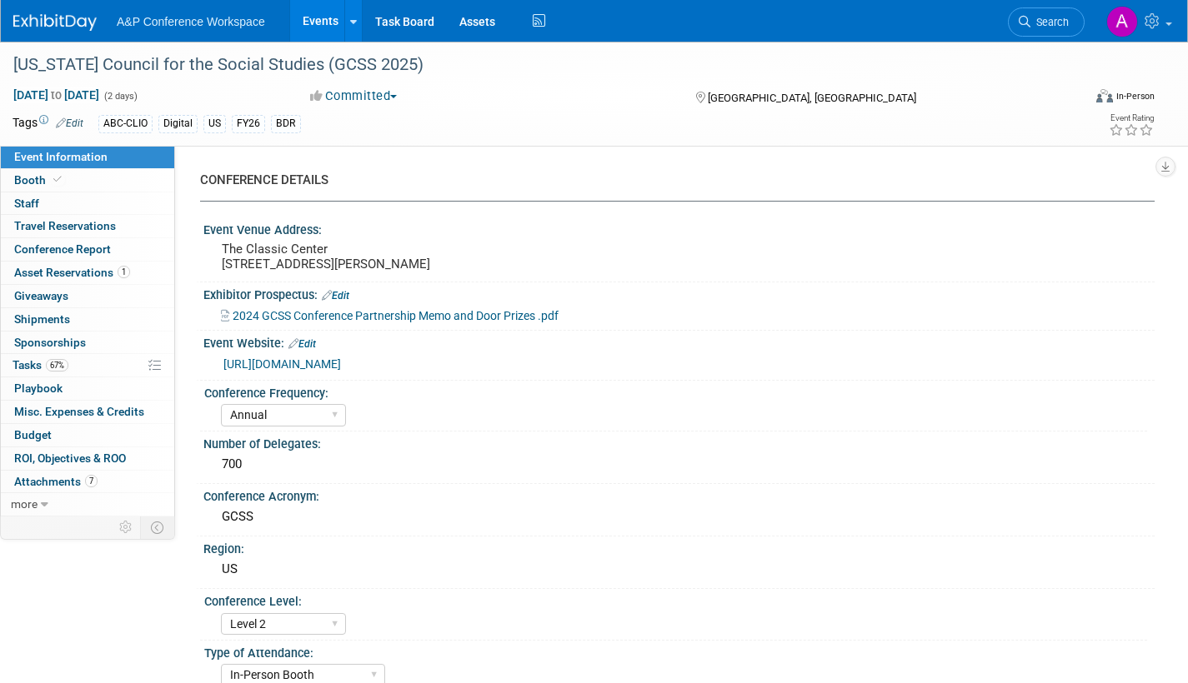
select select "Annual"
select select "Level 2"
select select "In-Person Booth"
select select "Schools"
select select "Bloomsbury Digital Resources"
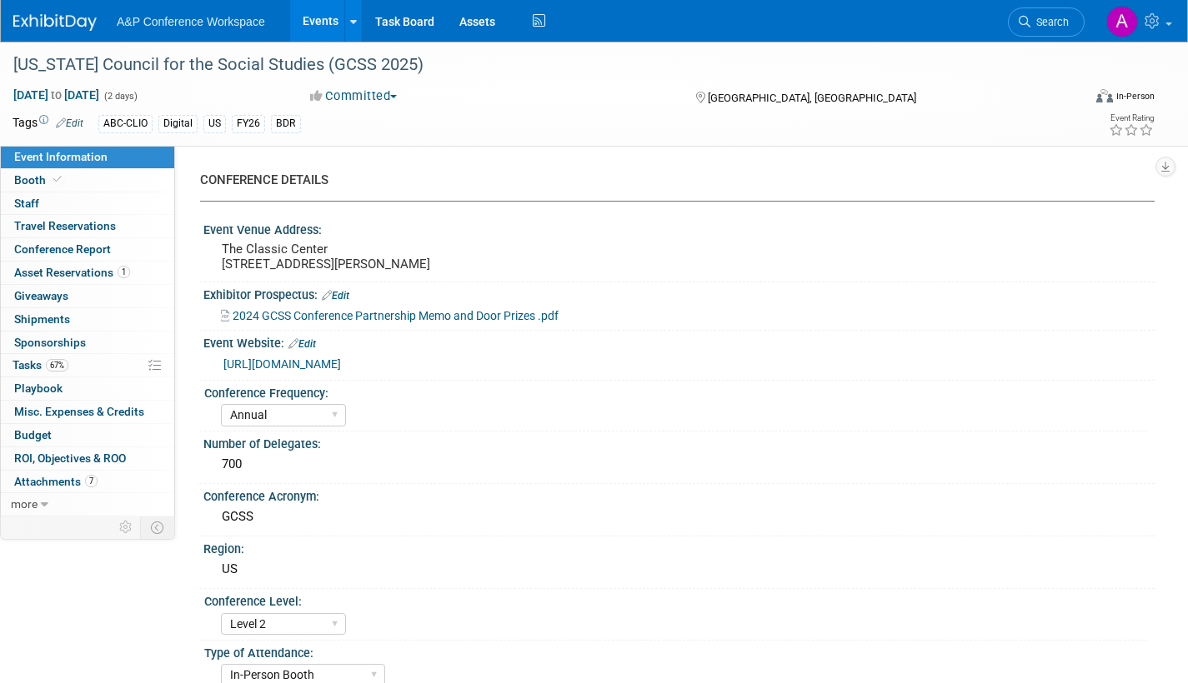
select select "[PERSON_NAME]"
select select "BDR Product Awareness and Trial Generation​"
click at [21, 363] on span "Tasks 67%" at bounding box center [41, 364] width 56 height 13
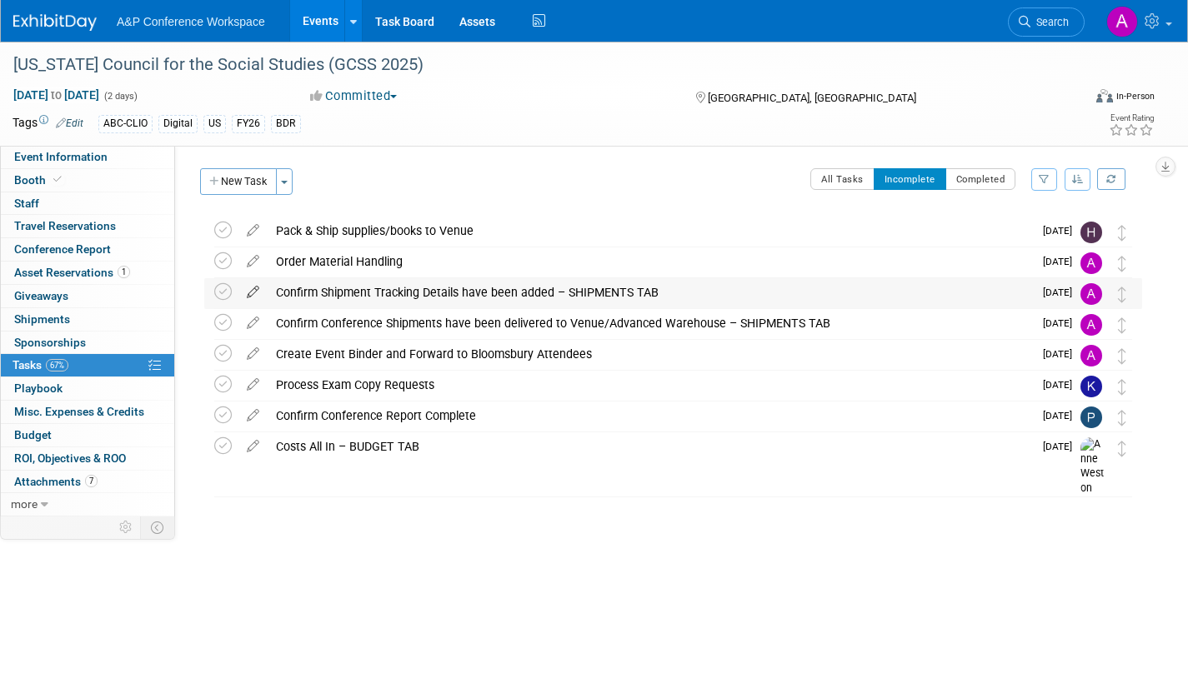
click at [252, 290] on icon at bounding box center [252, 288] width 29 height 21
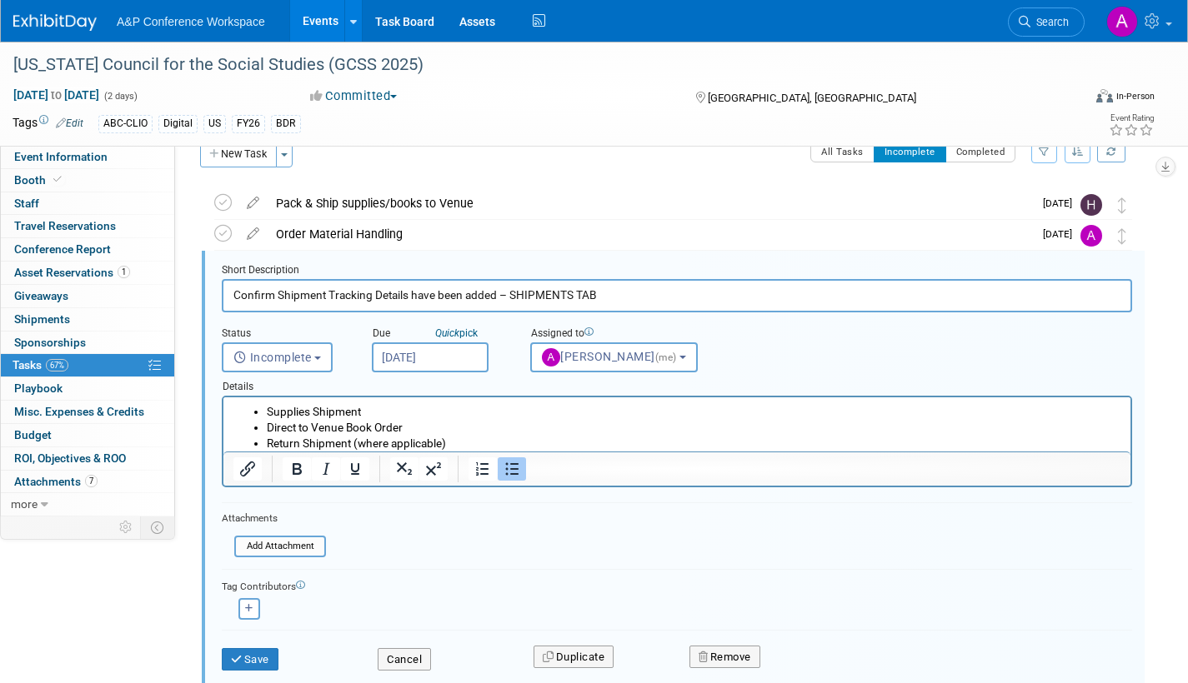
scroll to position [34, 0]
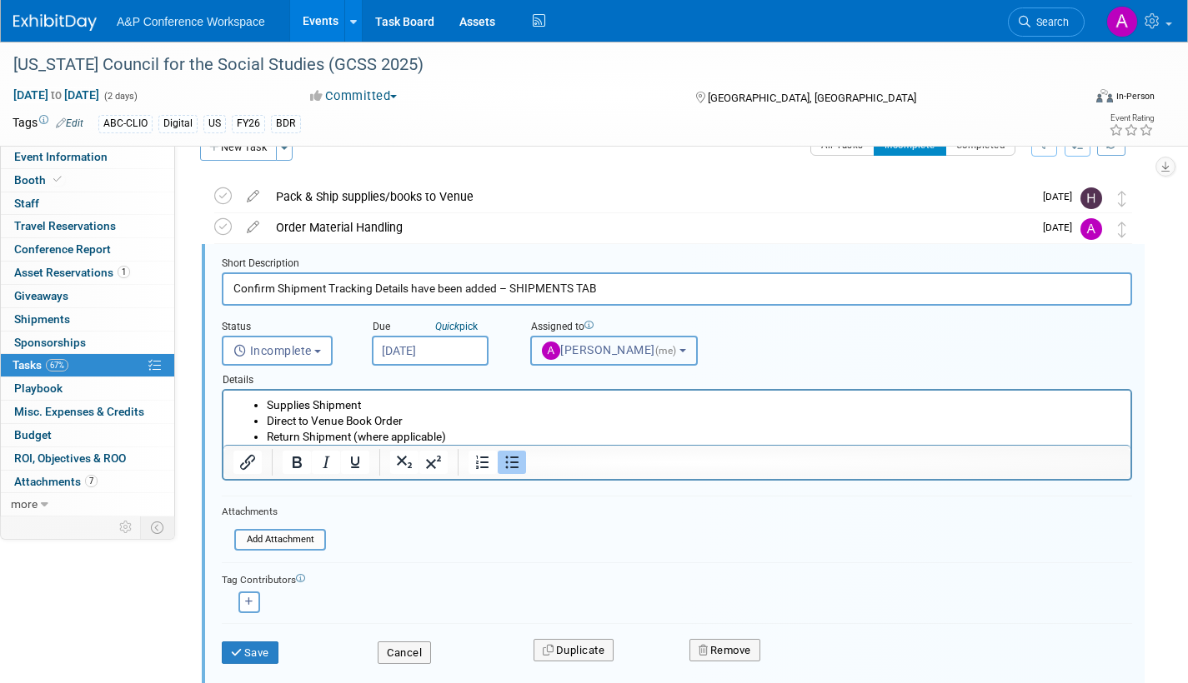
click at [595, 348] on span "Amanda Oney (me)" at bounding box center [611, 349] width 138 height 13
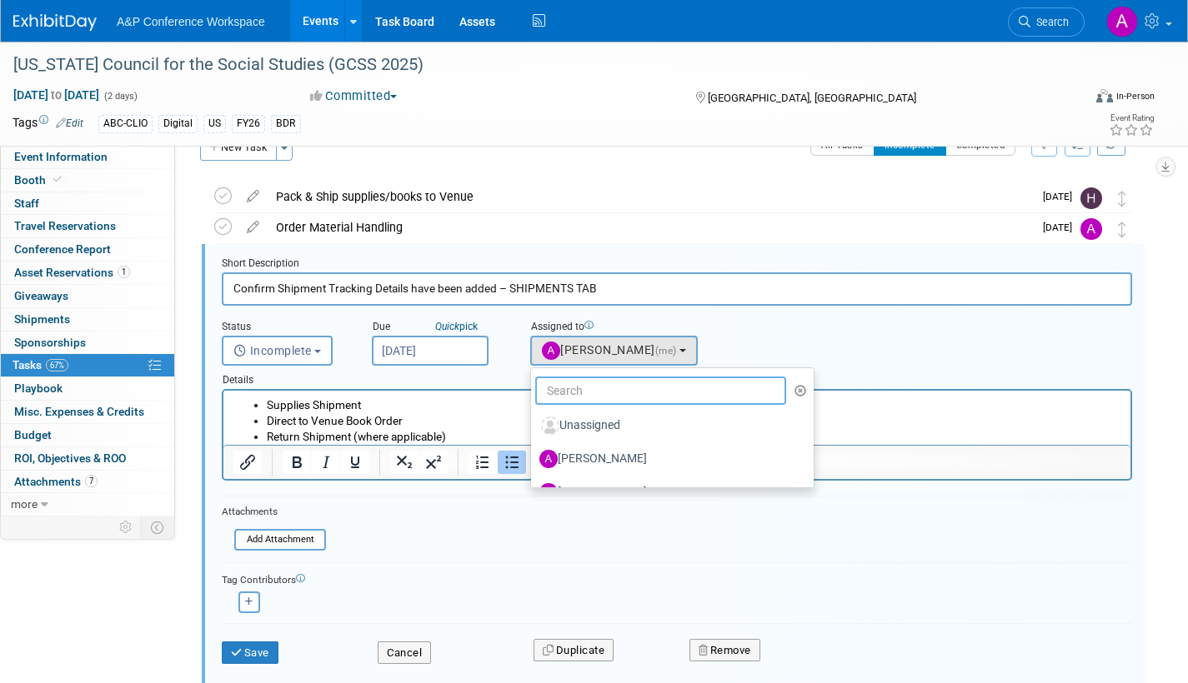
click at [594, 388] on input "text" at bounding box center [660, 391] width 251 height 28
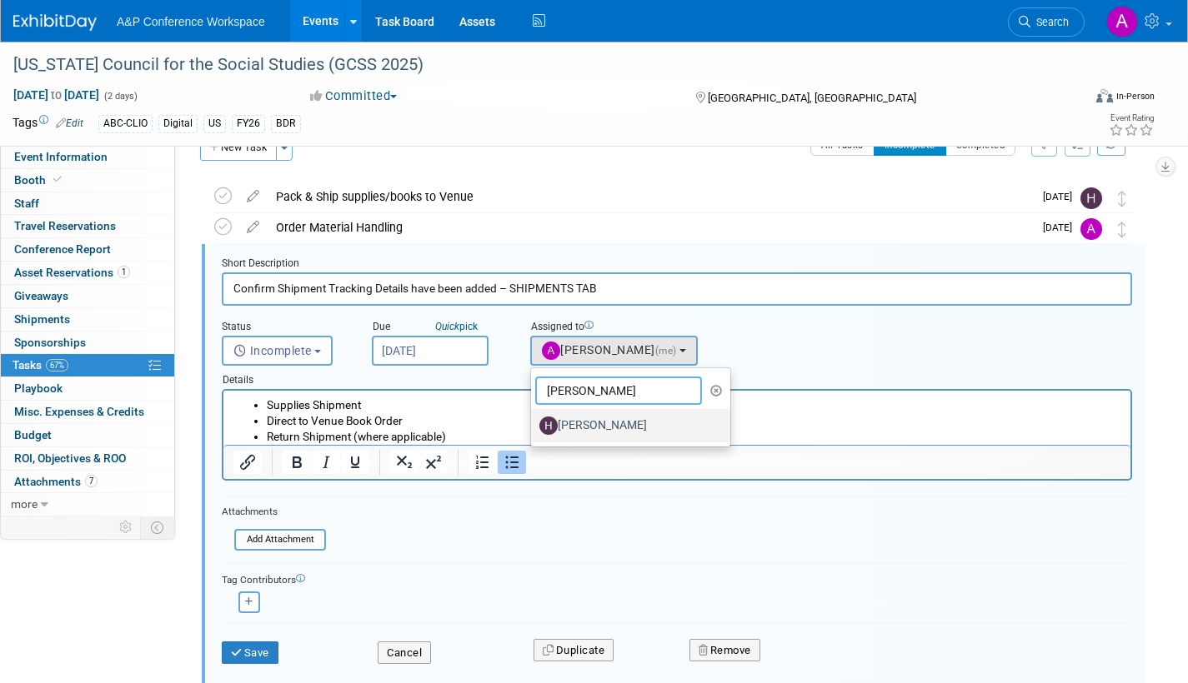
type input "hannah"
drag, startPoint x: 580, startPoint y: 427, endPoint x: 335, endPoint y: 46, distance: 452.9
click at [580, 427] on label "[PERSON_NAME]" at bounding box center [626, 426] width 174 height 27
click at [533, 427] on input "[PERSON_NAME]" at bounding box center [528, 423] width 11 height 11
select select "f47d5110-dff9-4952-99f5-c640fdae2d00"
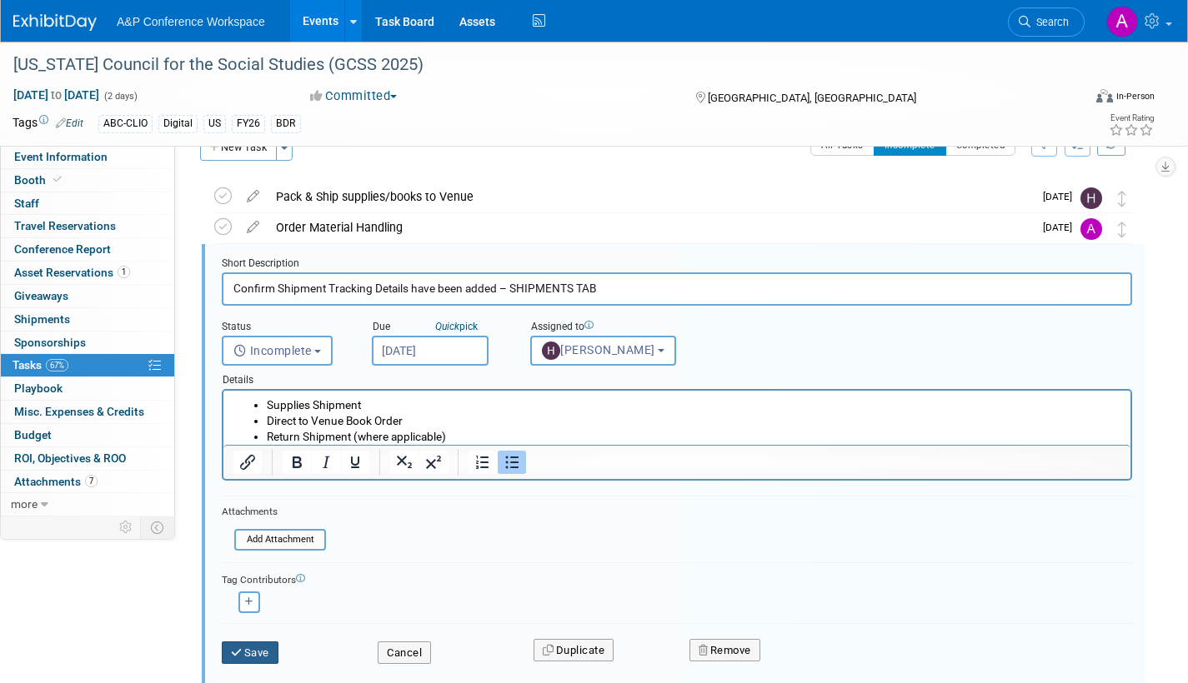
click at [260, 653] on button "Save" at bounding box center [250, 653] width 57 height 23
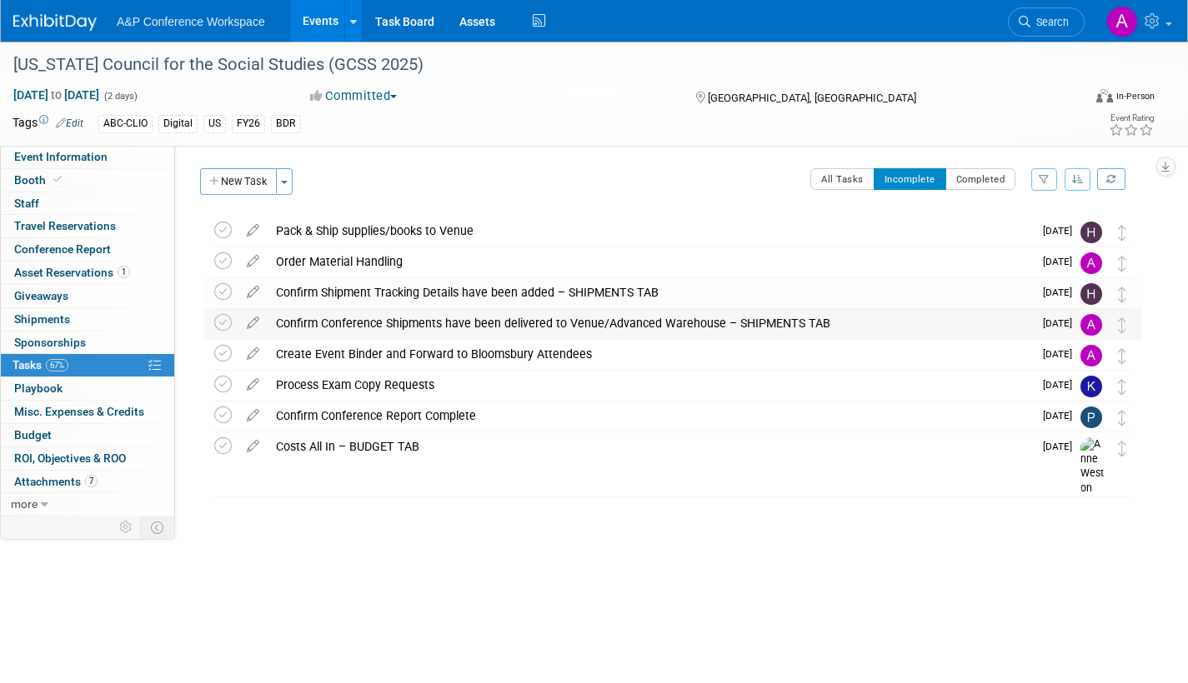
scroll to position [0, 0]
click at [20, 182] on span "Booth" at bounding box center [39, 179] width 51 height 13
select select "CLDC - Digital/BDR"
